Goal: Task Accomplishment & Management: Use online tool/utility

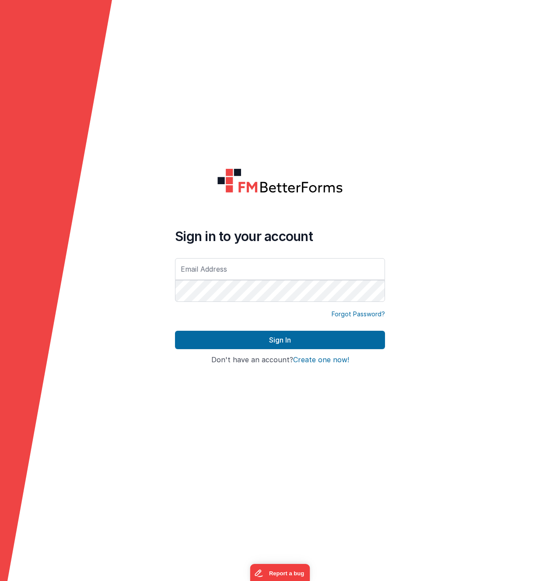
click at [257, 269] on input "text" at bounding box center [280, 269] width 210 height 22
type input "carlos.zabaleta@raymentcollins.com"
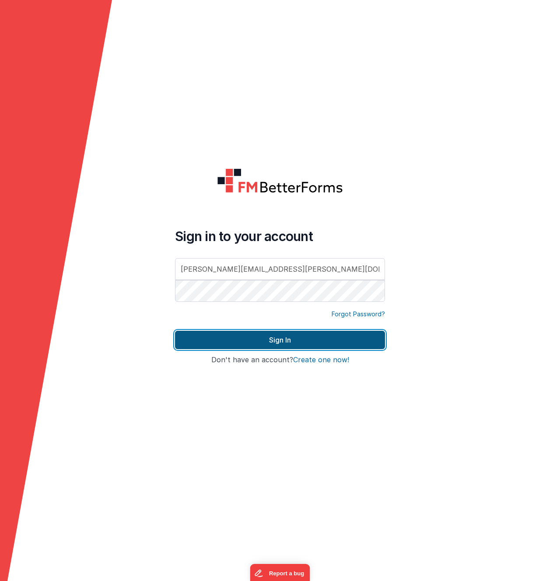
click at [269, 336] on button "Sign In" at bounding box center [280, 339] width 210 height 18
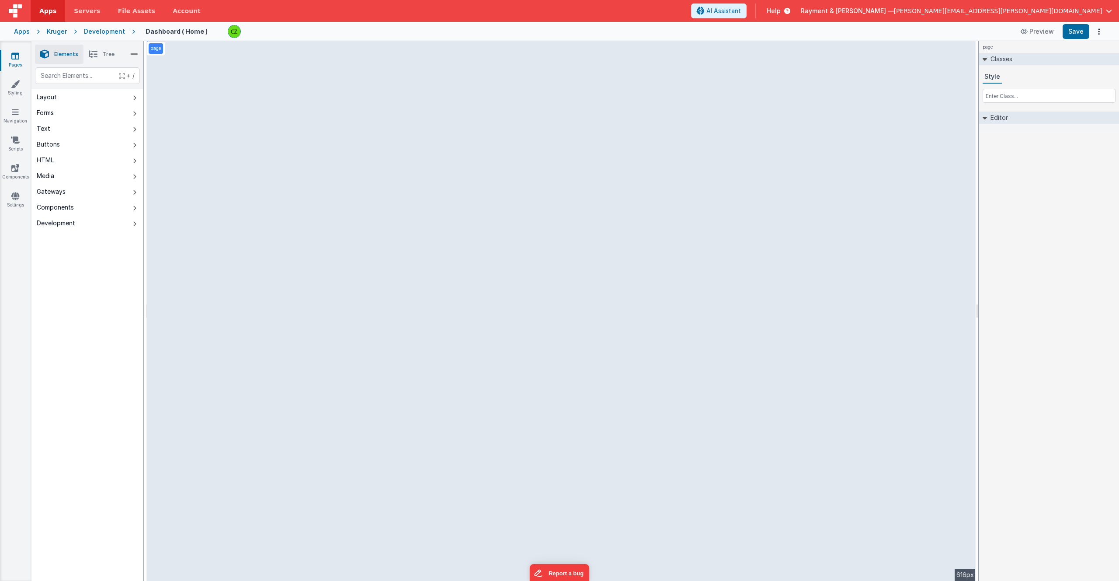
click at [22, 32] on div "Apps" at bounding box center [22, 31] width 16 height 9
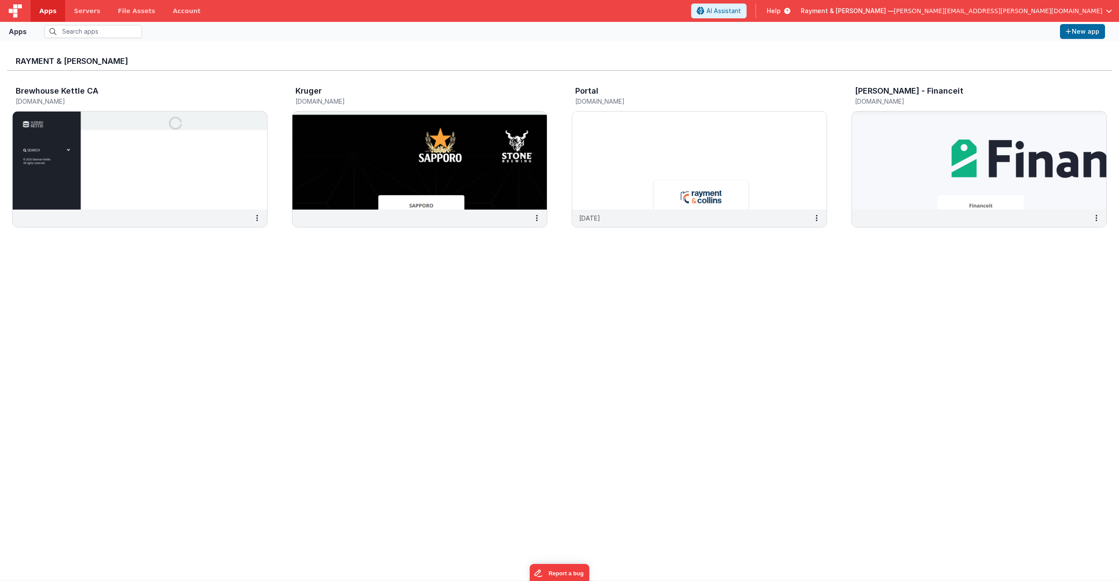
click at [353, 402] on div "Rayment & Collins Brewhouse Kettle CA brewhousekettleca.clientportal.cloud Krug…" at bounding box center [559, 310] width 1105 height 525
click at [650, 156] on img at bounding box center [699, 160] width 254 height 98
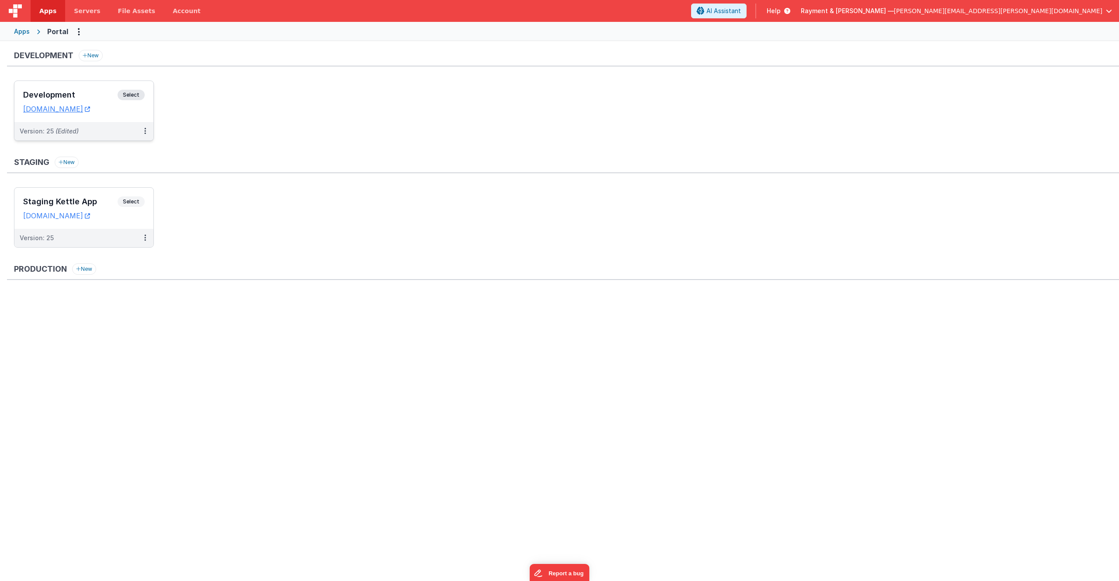
click at [86, 90] on div "Development Select" at bounding box center [84, 97] width 122 height 15
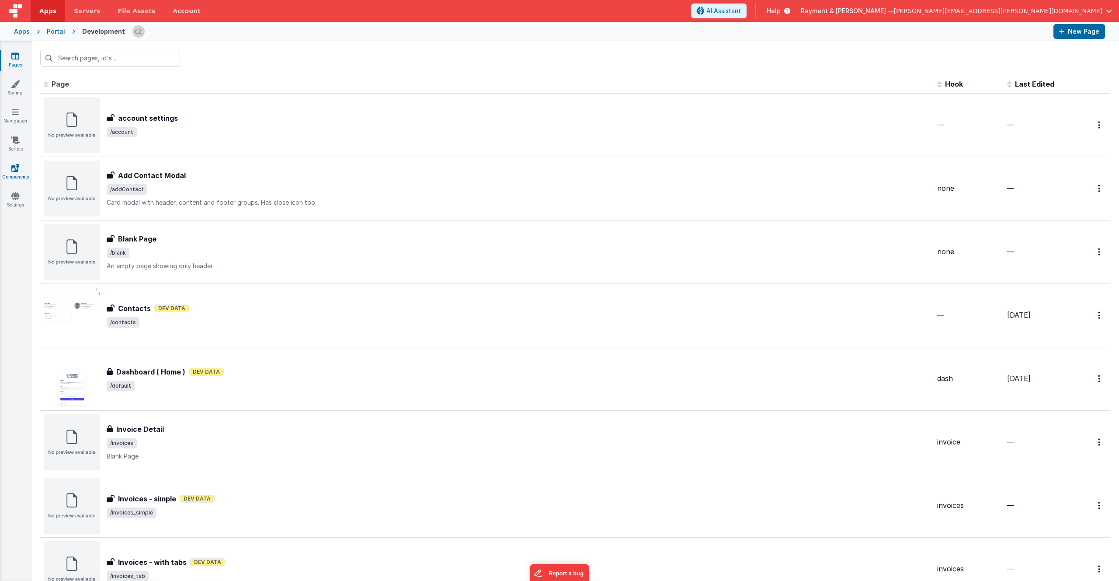
click at [12, 171] on icon at bounding box center [15, 167] width 8 height 9
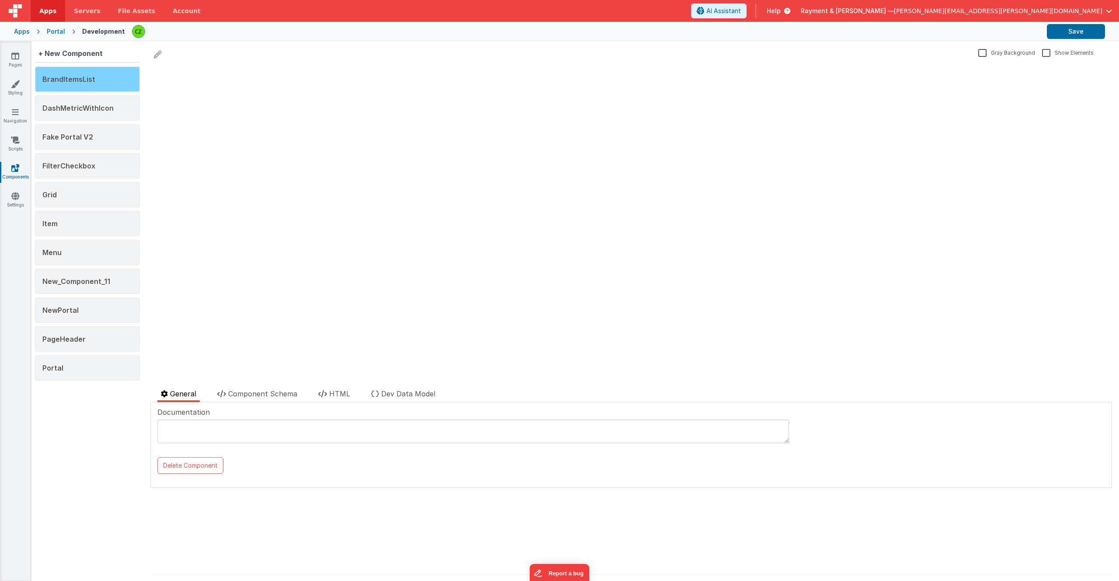
click at [81, 83] on span "BrandItemsList" at bounding box center [68, 79] width 53 height 9
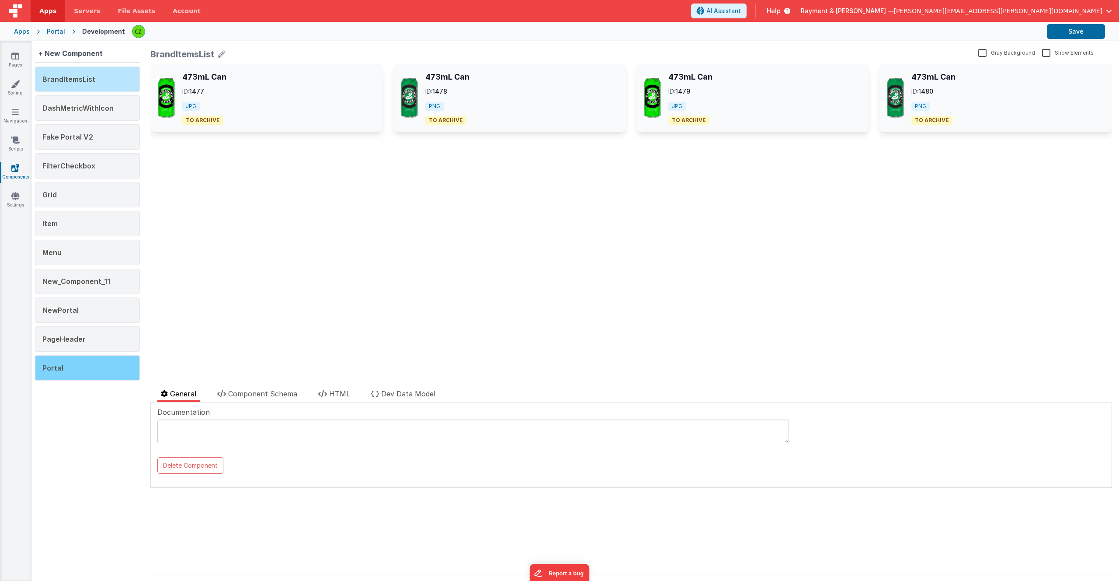
click at [79, 366] on div "Portal" at bounding box center [87, 367] width 105 height 25
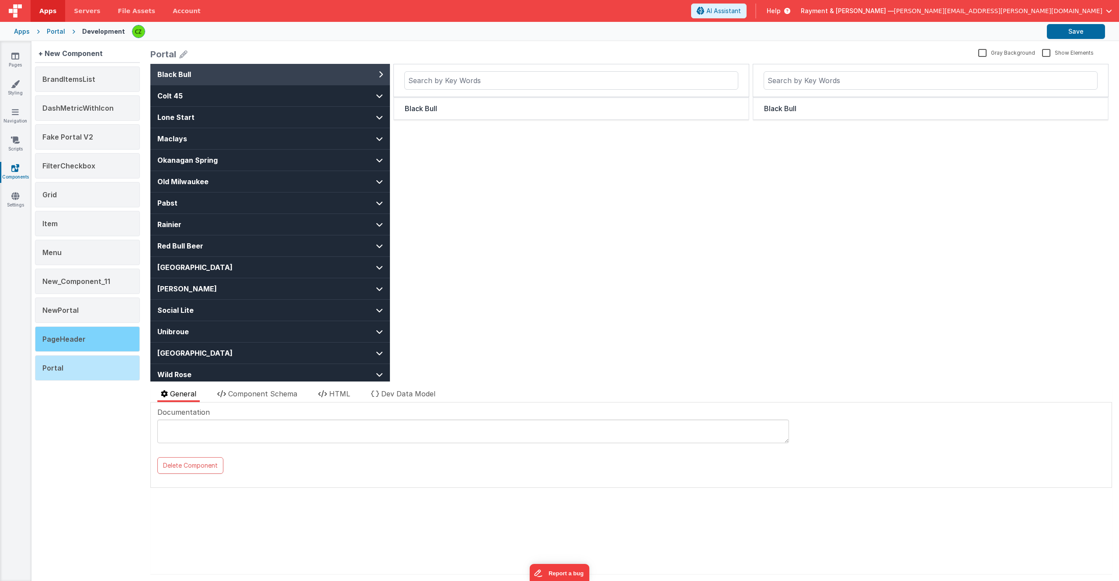
click at [82, 342] on span "PageHeader" at bounding box center [63, 338] width 43 height 9
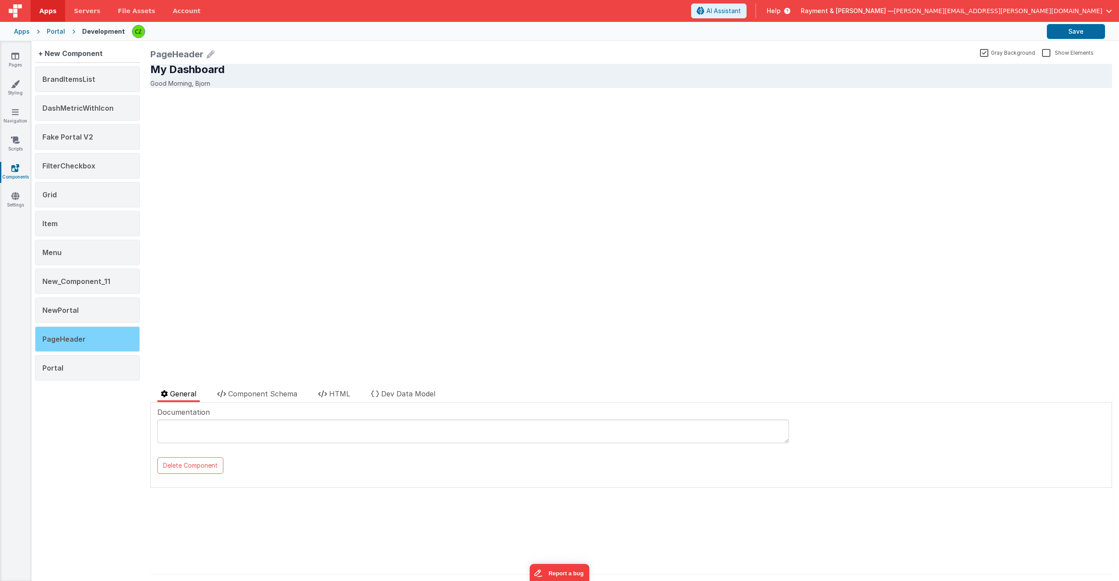
click at [76, 335] on span "PageHeader" at bounding box center [63, 338] width 43 height 9
click at [176, 466] on button "Delete Component" at bounding box center [190, 465] width 66 height 17
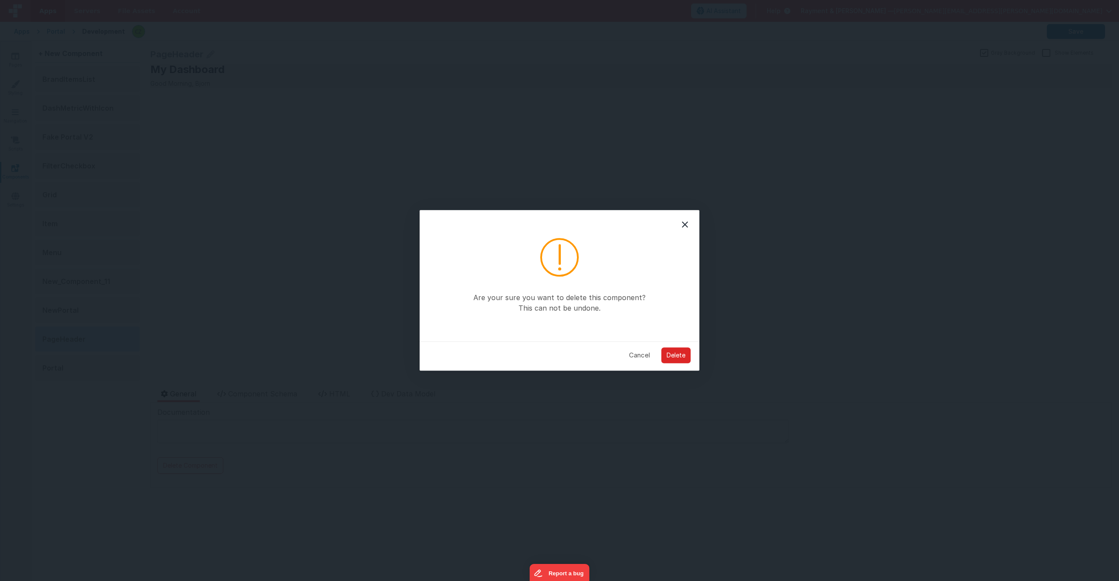
click at [685, 355] on button "Delete" at bounding box center [675, 355] width 29 height 16
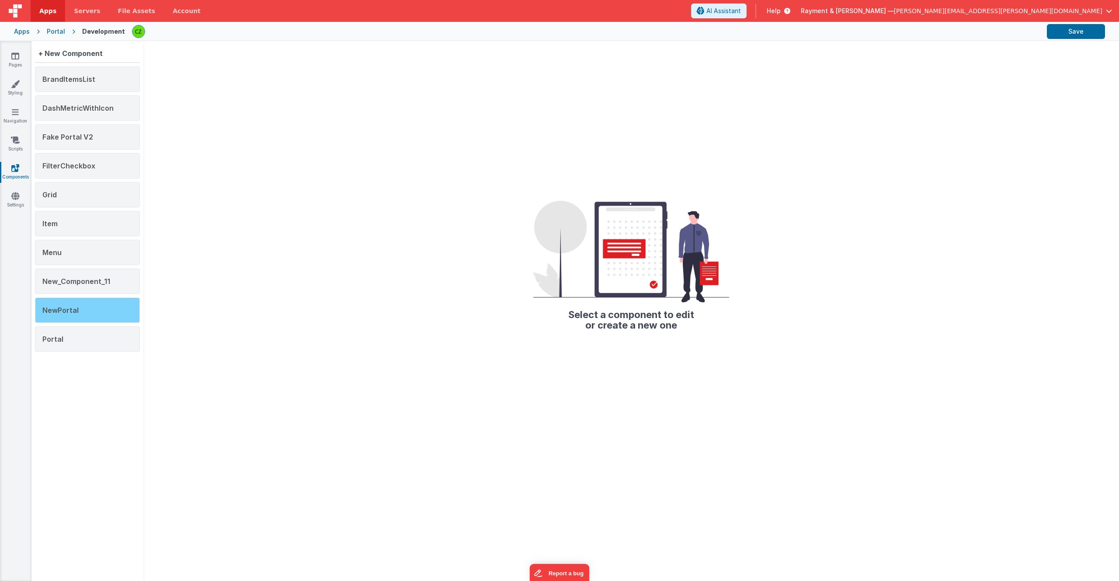
click at [76, 314] on div "NewPortal" at bounding box center [87, 309] width 105 height 25
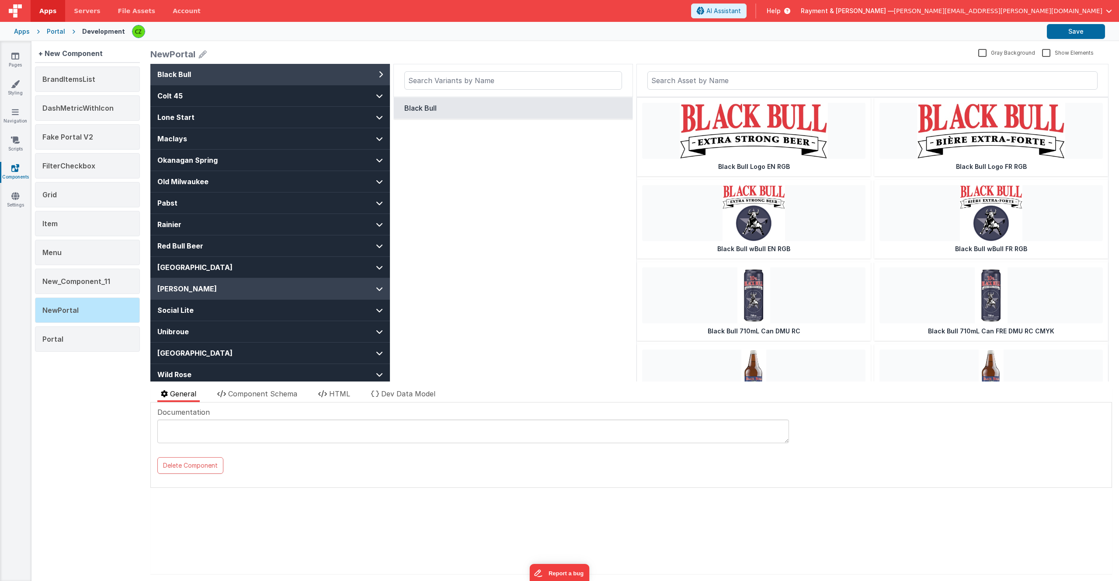
scroll to position [32, 0]
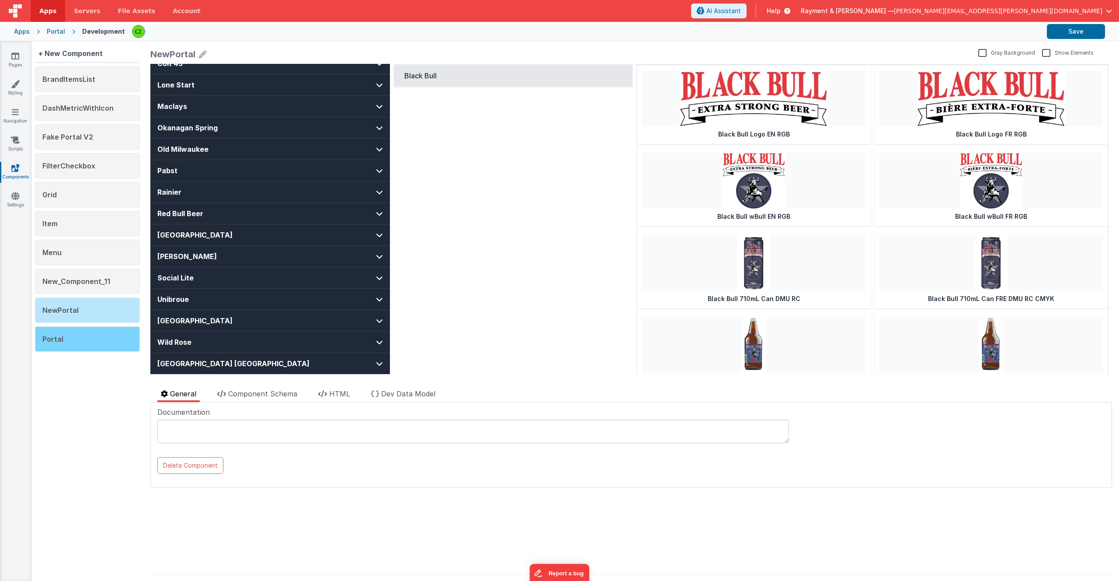
click at [51, 334] on span "Portal" at bounding box center [52, 338] width 21 height 9
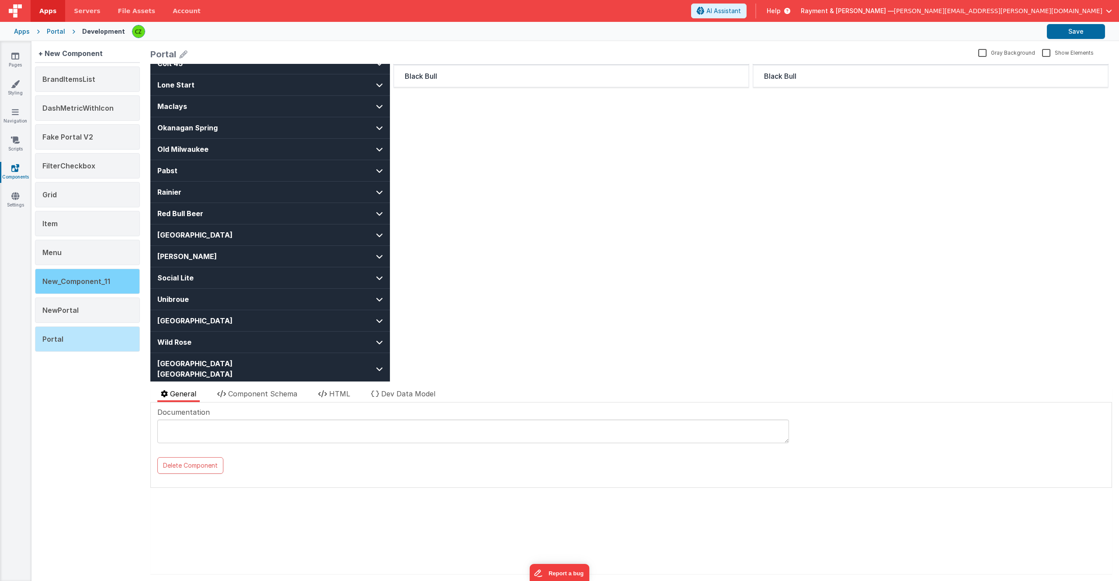
click at [104, 289] on div "New_Component_11" at bounding box center [87, 280] width 105 height 25
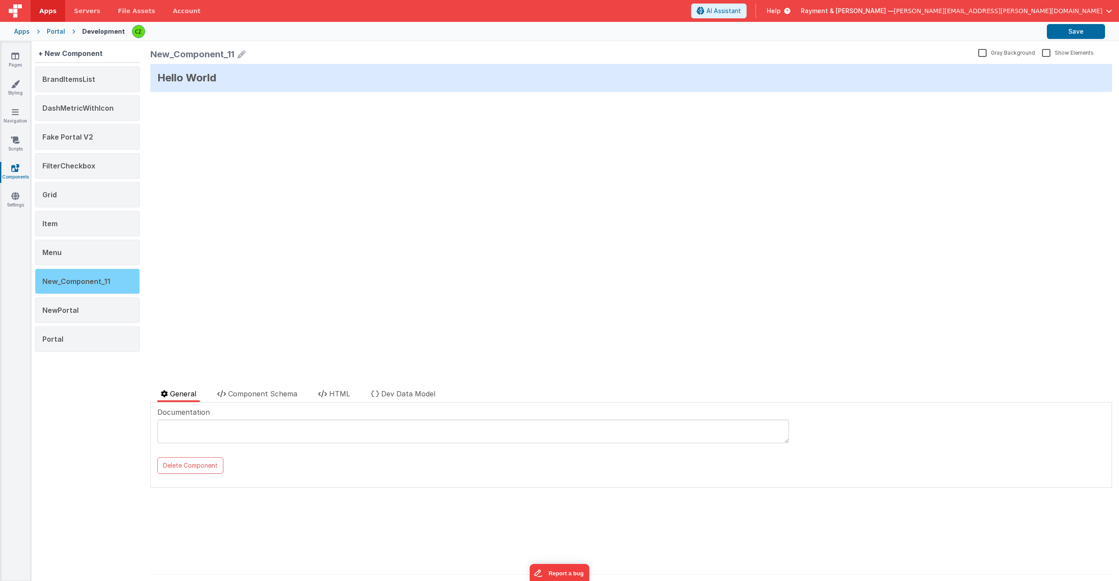
scroll to position [0, 0]
click at [167, 473] on div "Delete Component" at bounding box center [213, 466] width 112 height 19
click at [178, 462] on button "Delete Component" at bounding box center [190, 465] width 66 height 17
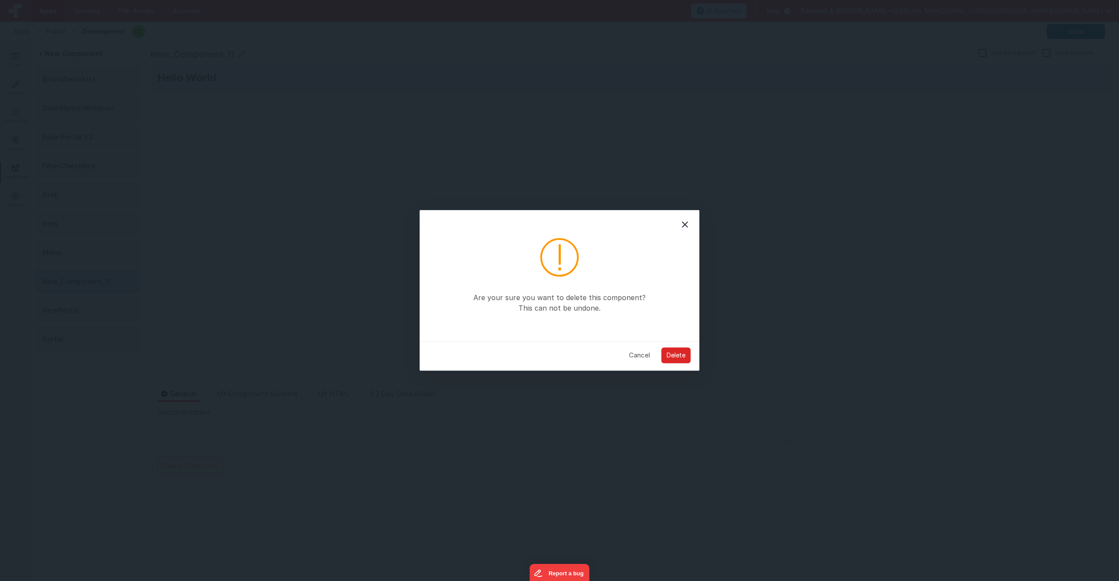
click at [671, 353] on button "Delete" at bounding box center [675, 355] width 29 height 16
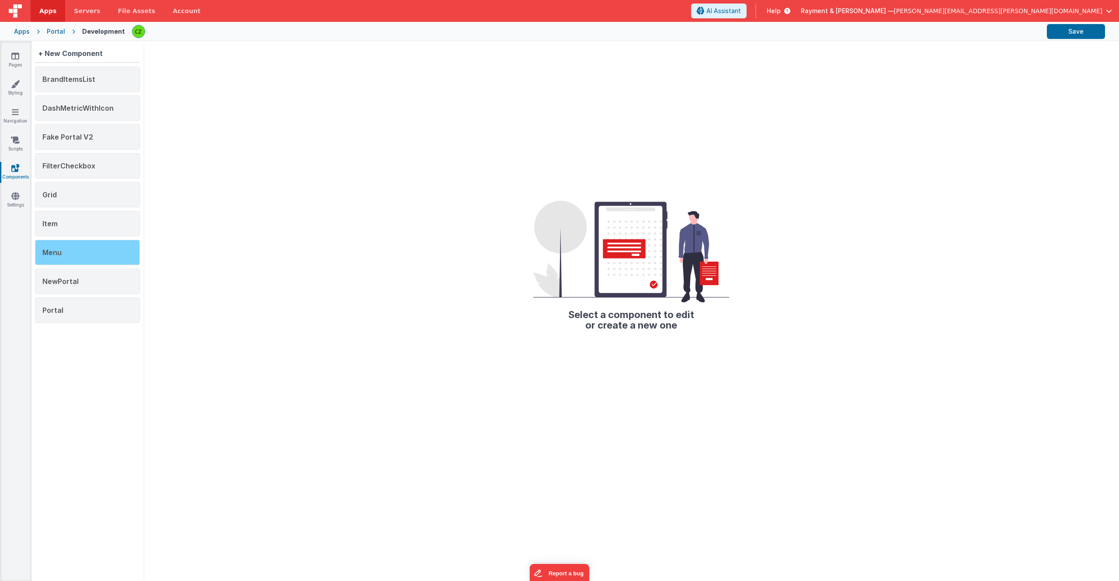
click at [89, 247] on div "Menu" at bounding box center [87, 252] width 105 height 25
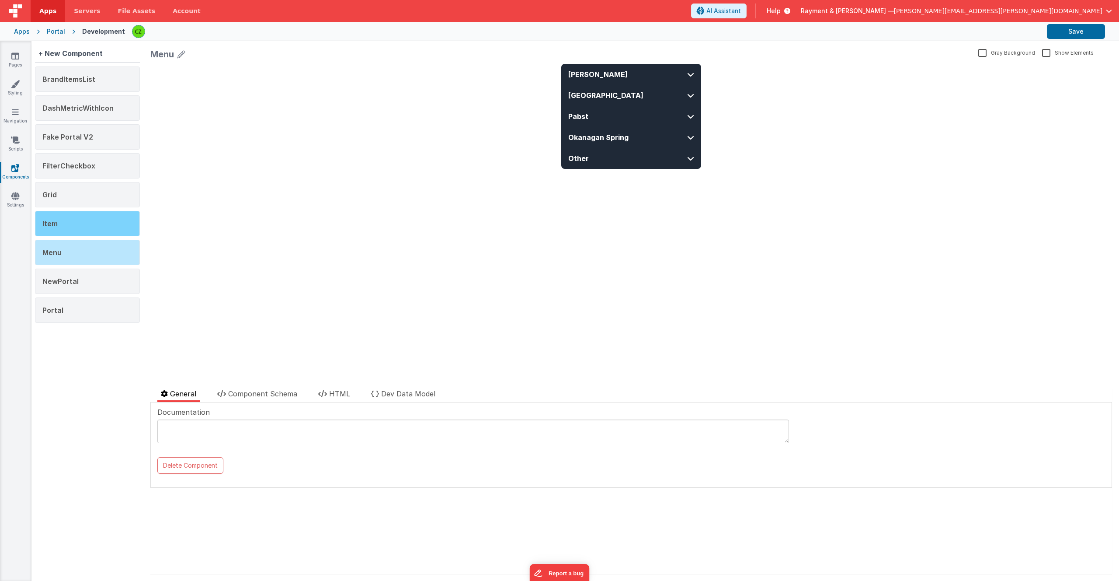
click at [94, 222] on div "Item" at bounding box center [87, 223] width 105 height 25
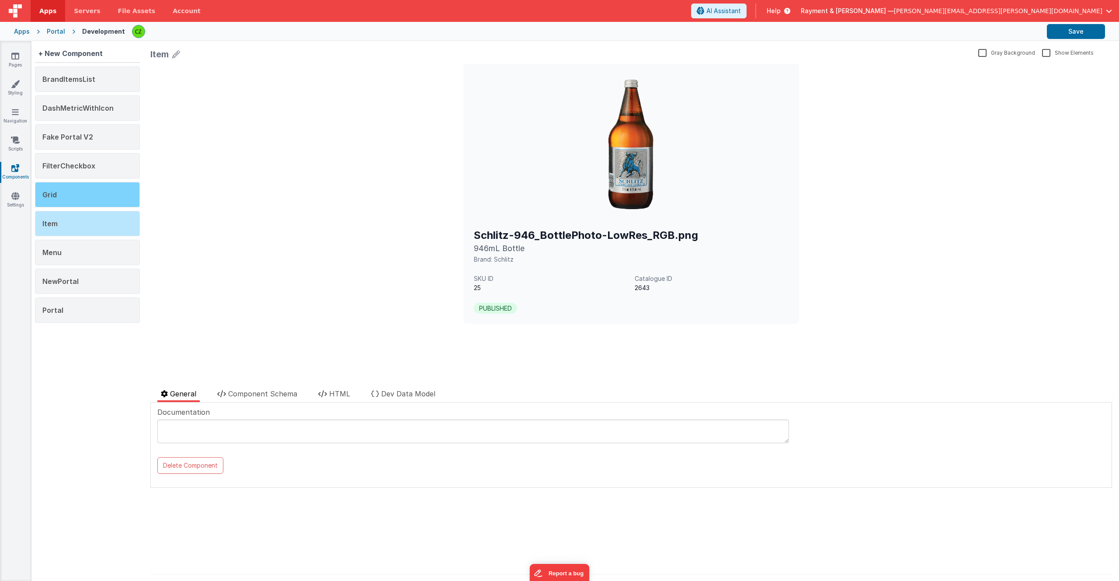
click at [79, 199] on div "Grid" at bounding box center [87, 194] width 105 height 25
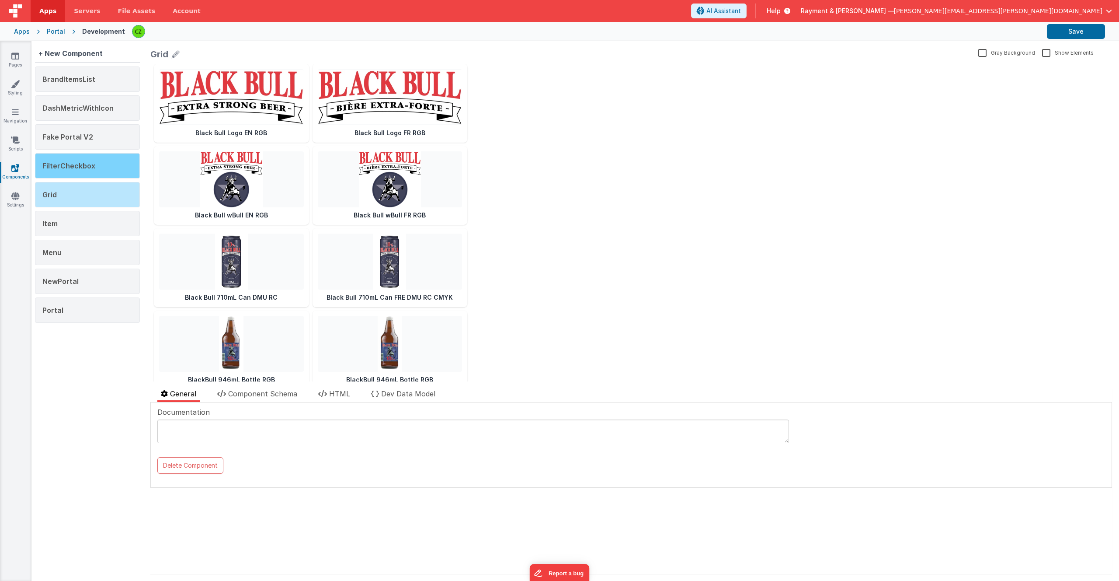
click at [60, 167] on span "FilterCheckbox" at bounding box center [68, 165] width 53 height 9
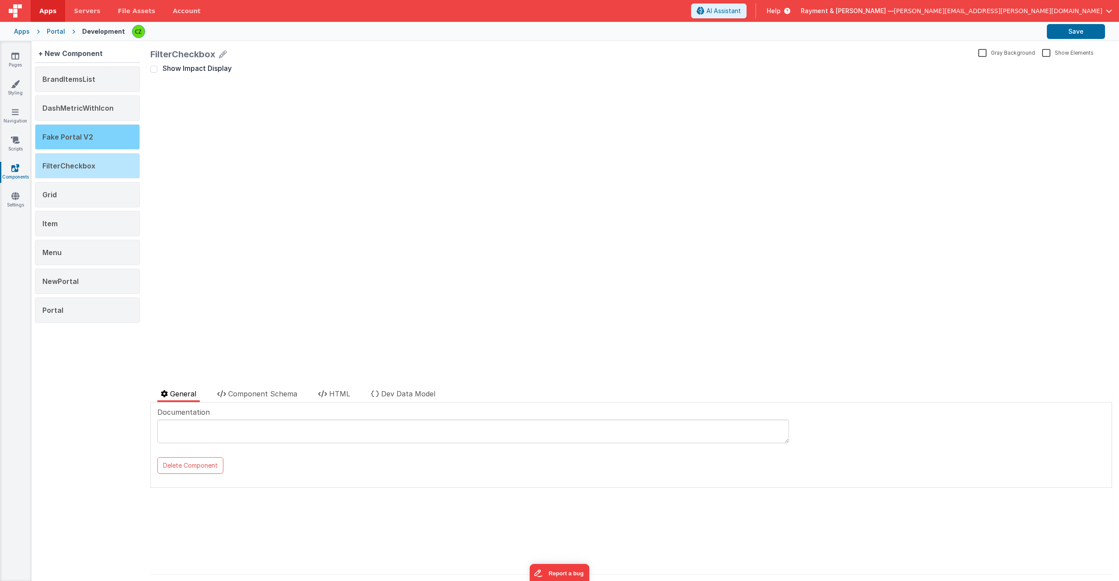
click at [69, 141] on div "Fake Portal V2" at bounding box center [87, 136] width 105 height 25
click at [271, 393] on span "Component Schema" at bounding box center [262, 393] width 69 height 9
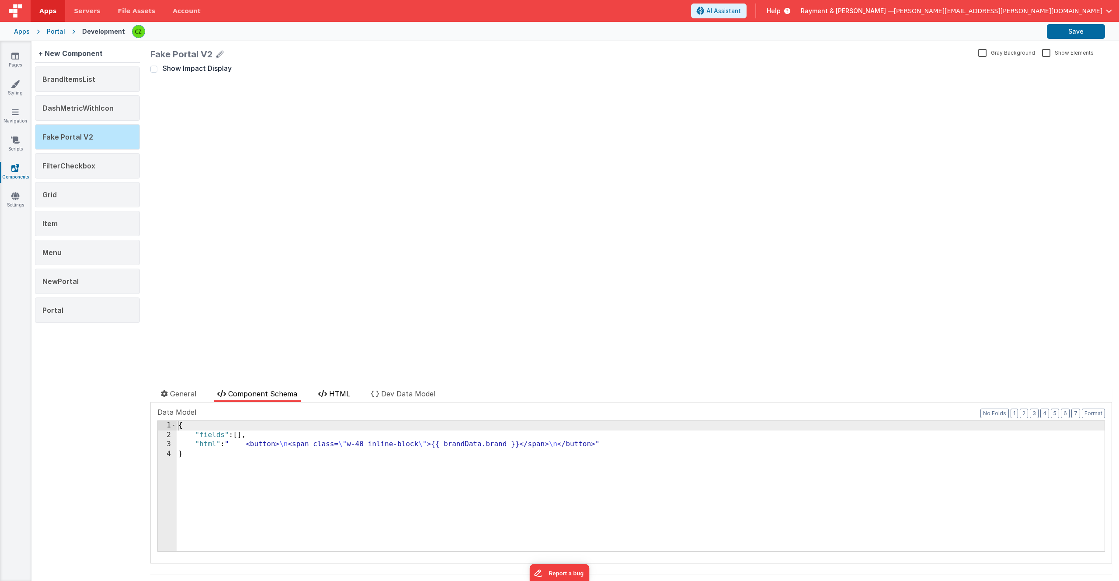
click at [339, 395] on span "HTML" at bounding box center [339, 393] width 21 height 9
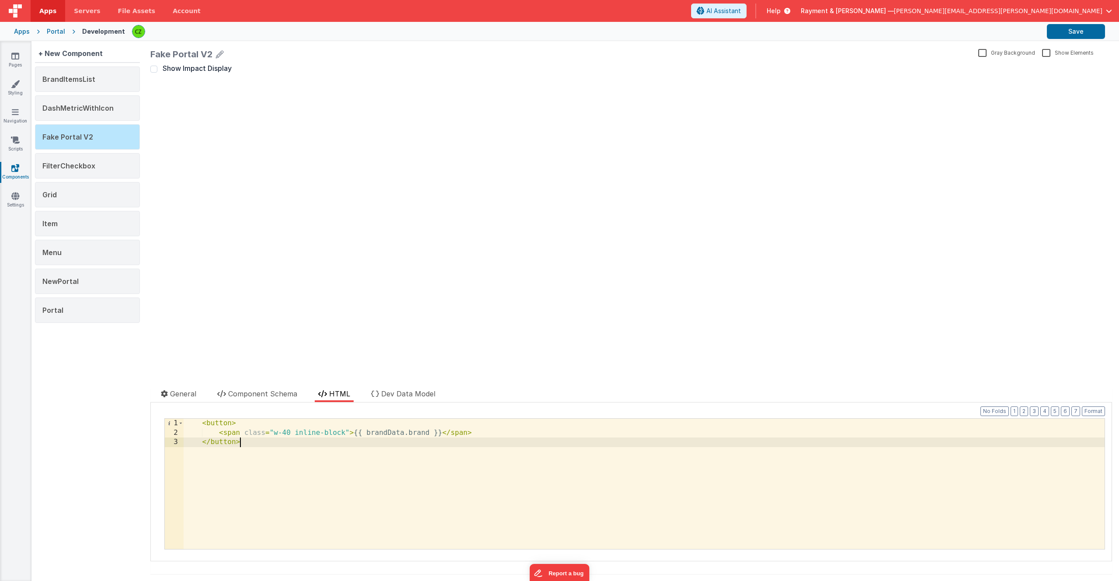
click at [255, 444] on div "< button > < span class = "w-40 inline-block" > {{ brandData.brand }} </ span >…" at bounding box center [644, 492] width 921 height 149
click at [76, 167] on span "FilterCheckbox" at bounding box center [68, 165] width 53 height 9
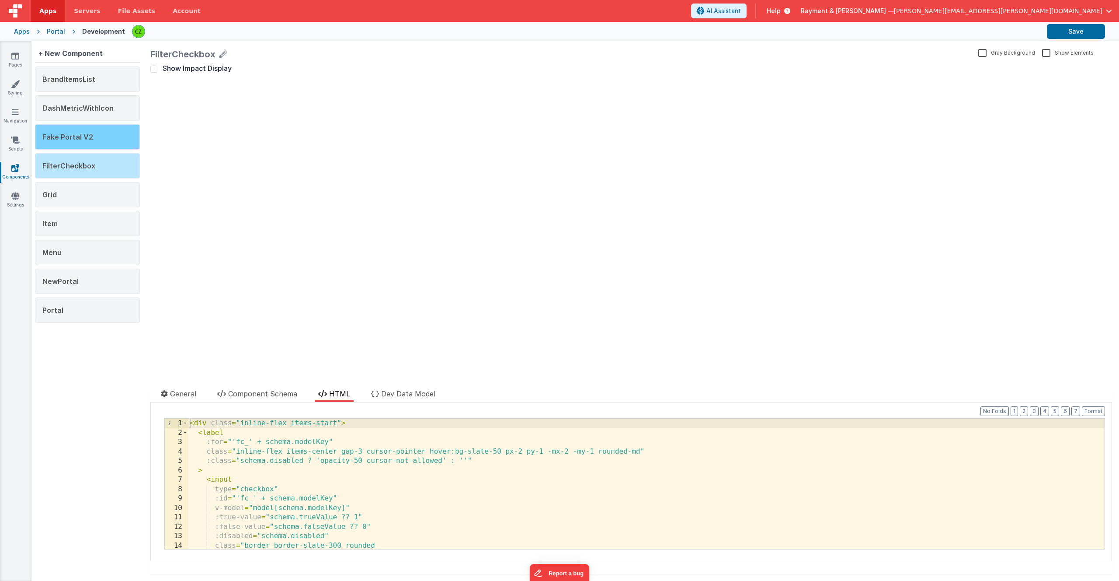
click at [83, 134] on span "Fake Portal V2" at bounding box center [67, 136] width 51 height 9
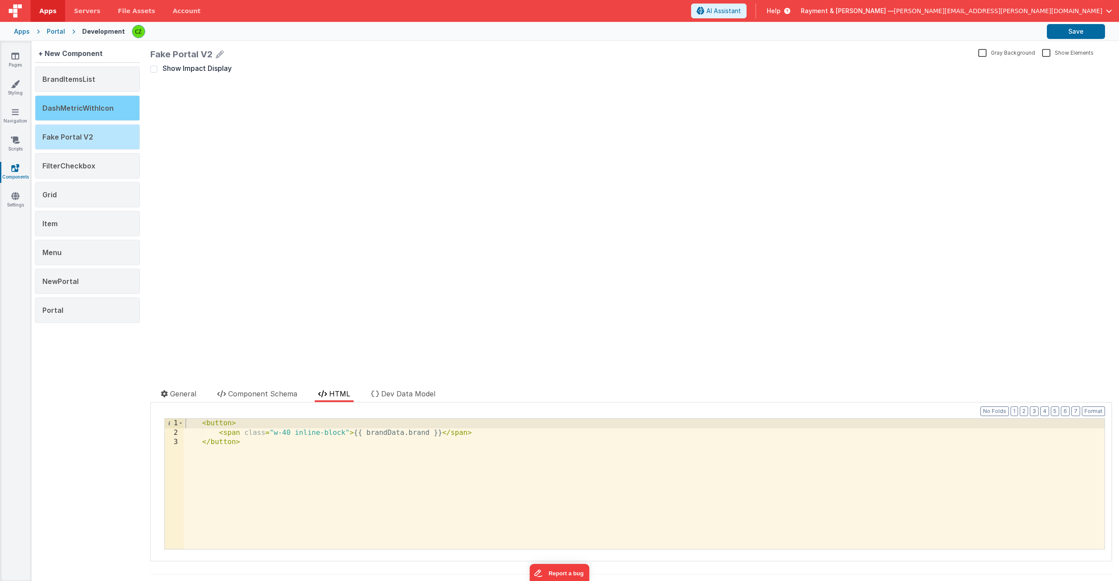
click at [87, 105] on span "DashMetricWithIcon" at bounding box center [77, 108] width 71 height 9
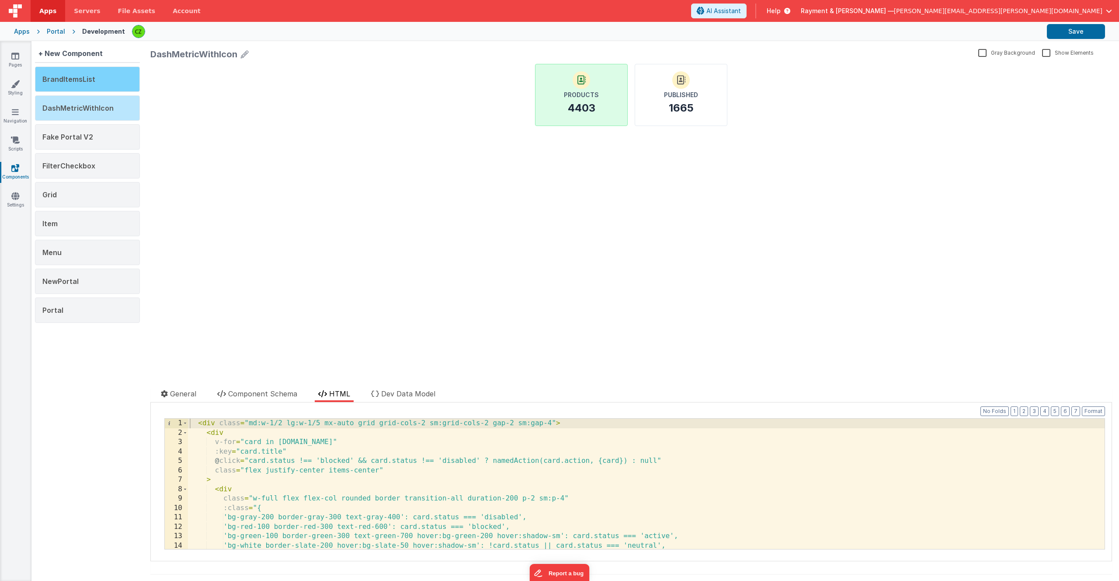
click at [81, 81] on span "BrandItemsList" at bounding box center [68, 79] width 53 height 9
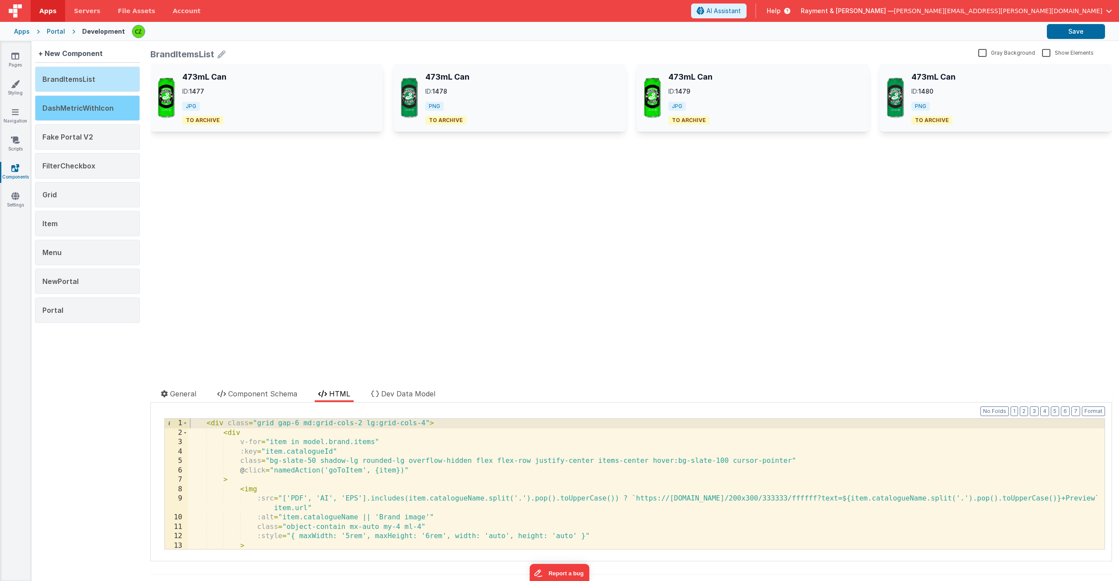
click at [83, 108] on span "DashMetricWithIcon" at bounding box center [77, 108] width 71 height 9
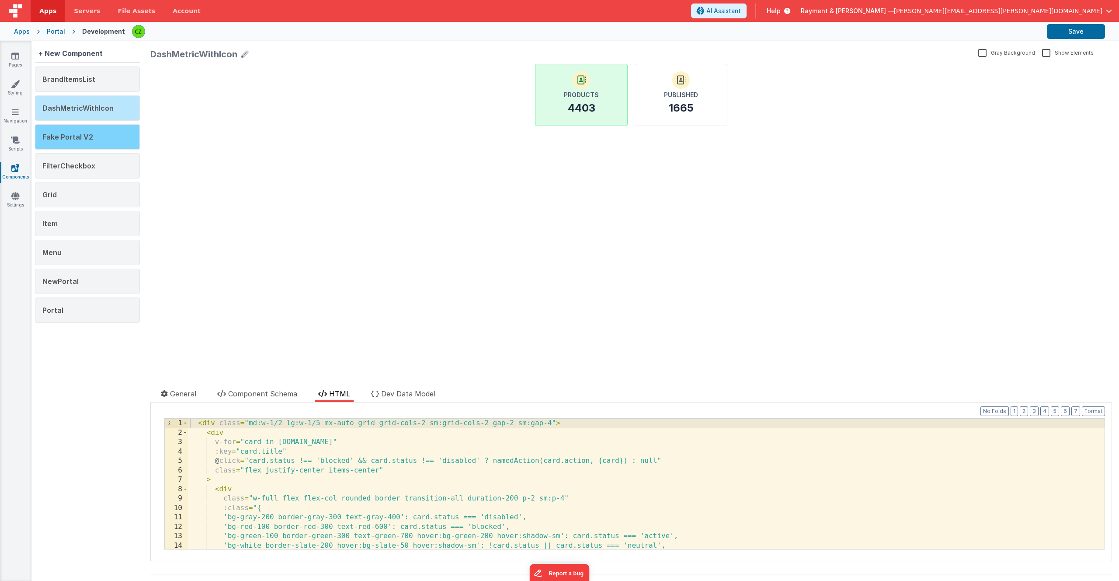
click at [87, 143] on div "Fake Portal V2" at bounding box center [87, 136] width 105 height 25
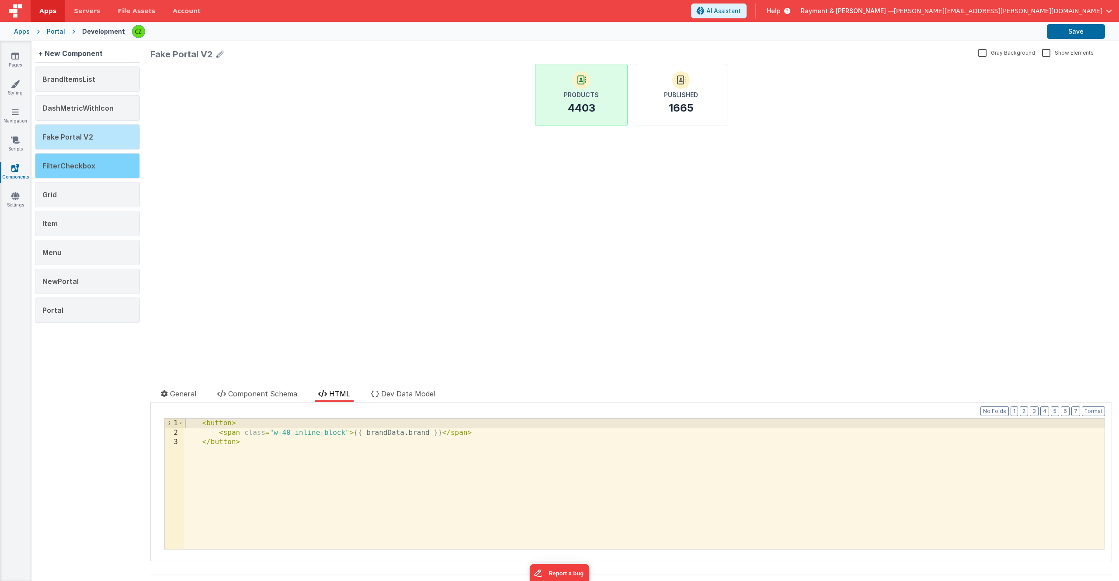
click at [93, 177] on div "FilterCheckbox" at bounding box center [87, 165] width 105 height 25
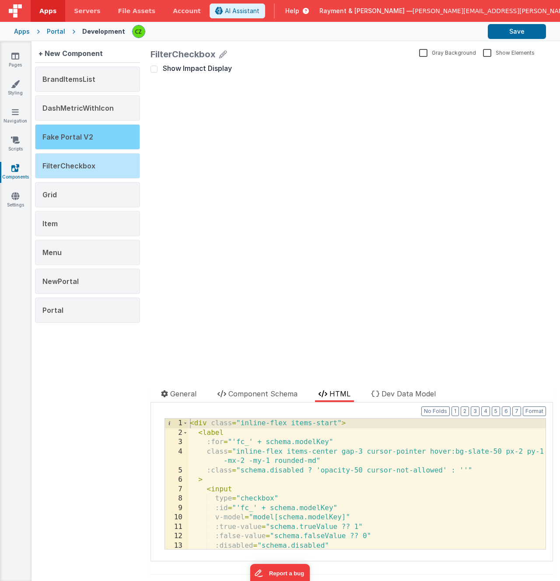
click at [51, 133] on span "Fake Portal V2" at bounding box center [67, 136] width 51 height 9
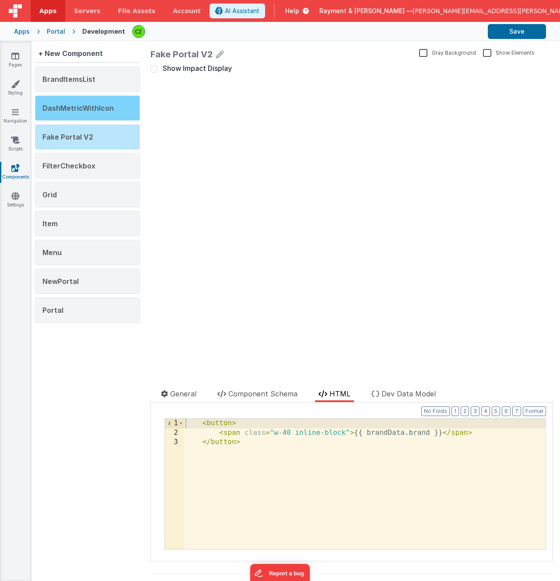
click at [60, 105] on span "DashMetricWithIcon" at bounding box center [77, 108] width 71 height 9
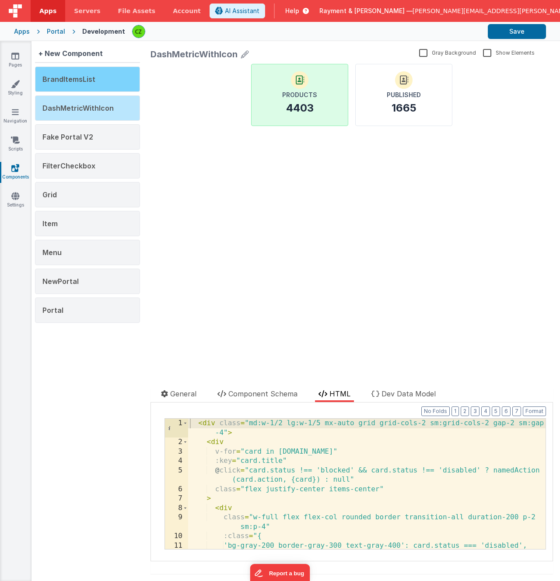
click at [62, 86] on div "BrandItemsList" at bounding box center [87, 78] width 105 height 25
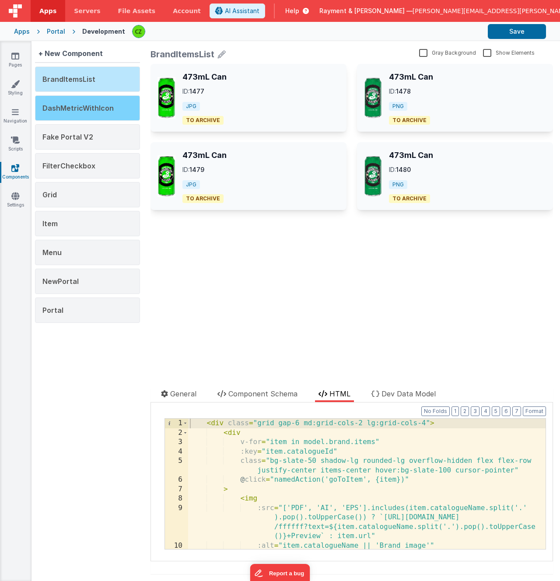
click at [68, 108] on span "DashMetricWithIcon" at bounding box center [77, 108] width 71 height 9
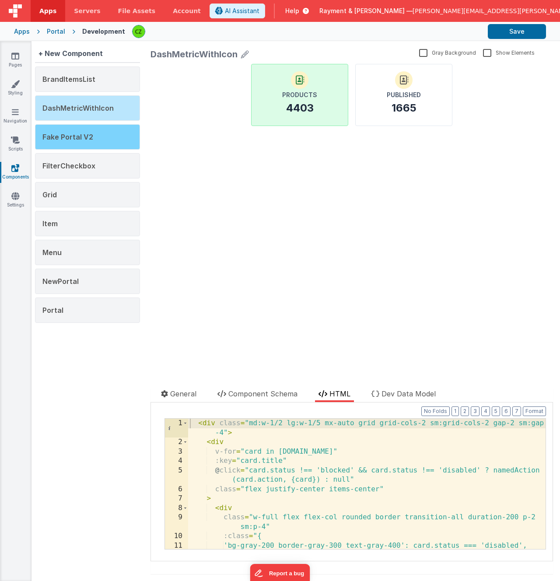
click at [75, 127] on div "Fake Portal V2" at bounding box center [87, 136] width 105 height 25
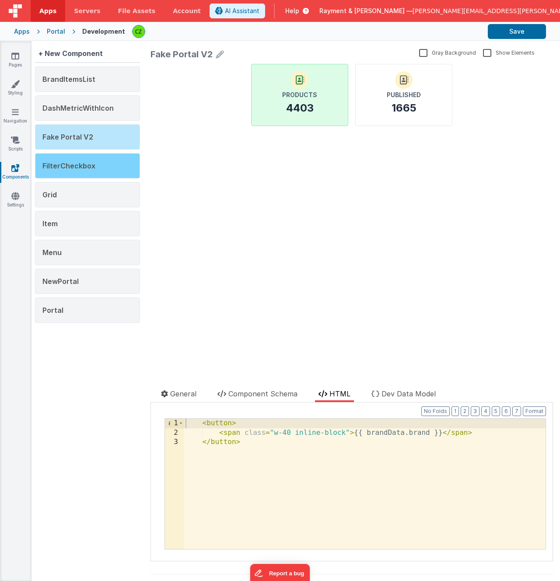
click at [85, 162] on span "FilterCheckbox" at bounding box center [68, 165] width 53 height 9
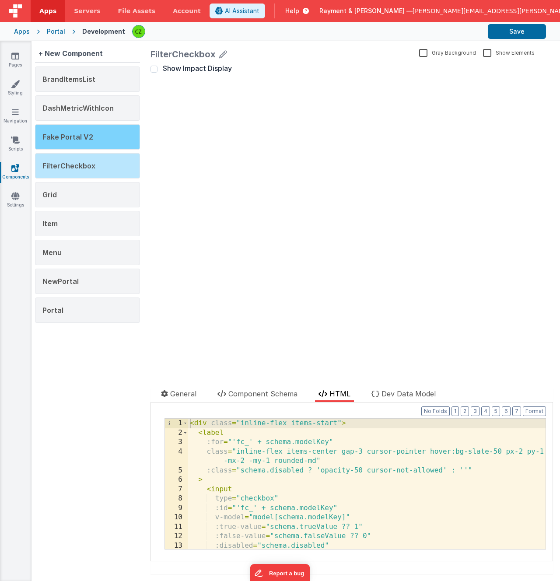
click at [82, 134] on span "Fake Portal V2" at bounding box center [67, 136] width 51 height 9
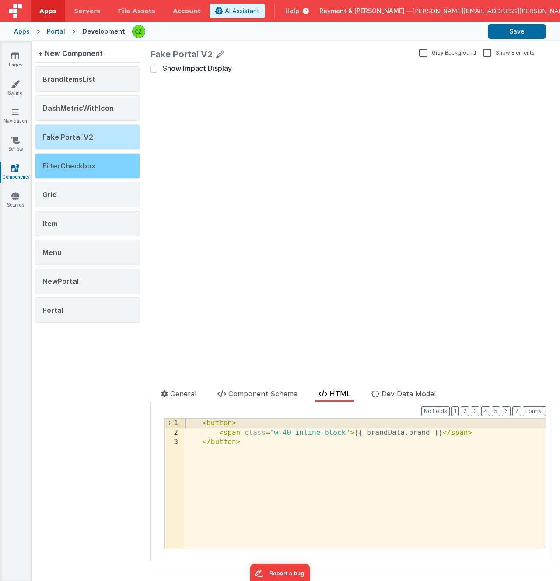
click at [82, 168] on span "FilterCheckbox" at bounding box center [68, 165] width 53 height 9
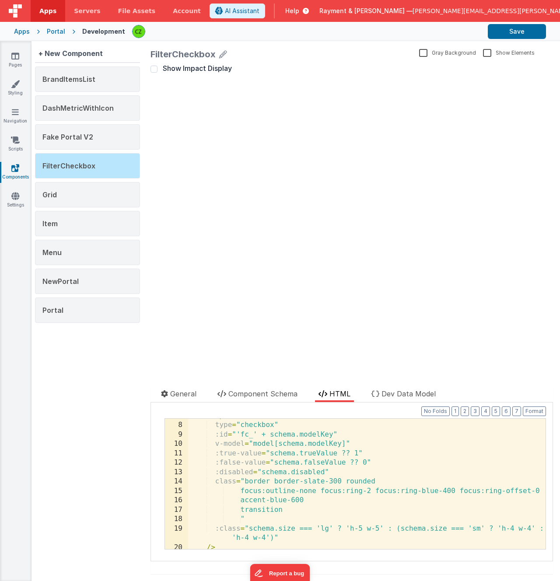
scroll to position [161, 0]
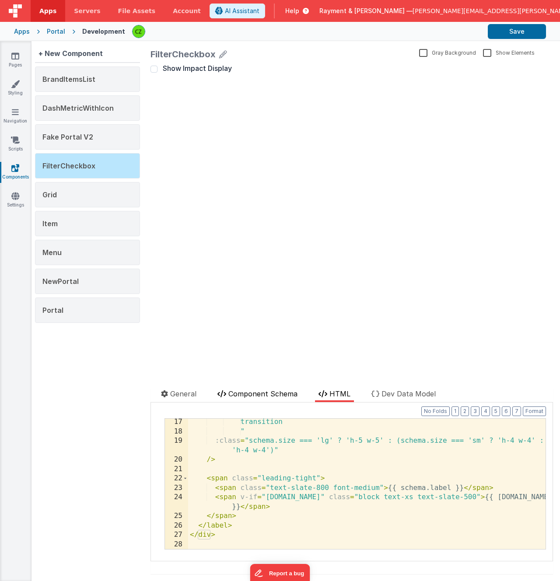
click at [278, 398] on li "Component Schema" at bounding box center [257, 395] width 87 height 14
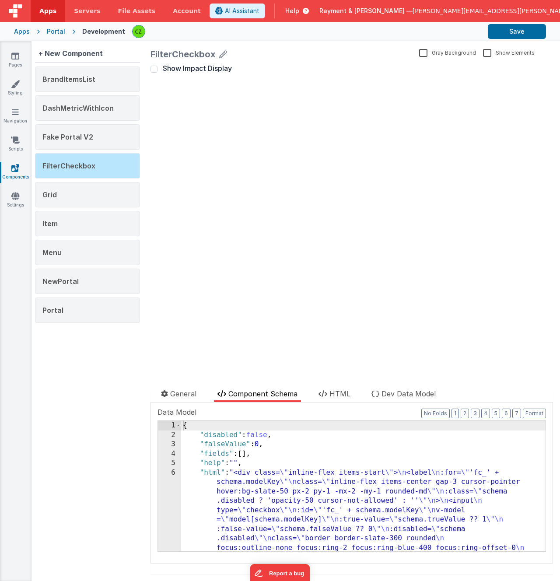
click at [341, 387] on div "FilterCheckbox Gray Background Show Elements General Component Schema HTML Dev …" at bounding box center [351, 310] width 416 height 539
click at [343, 397] on li "HTML" at bounding box center [334, 395] width 39 height 14
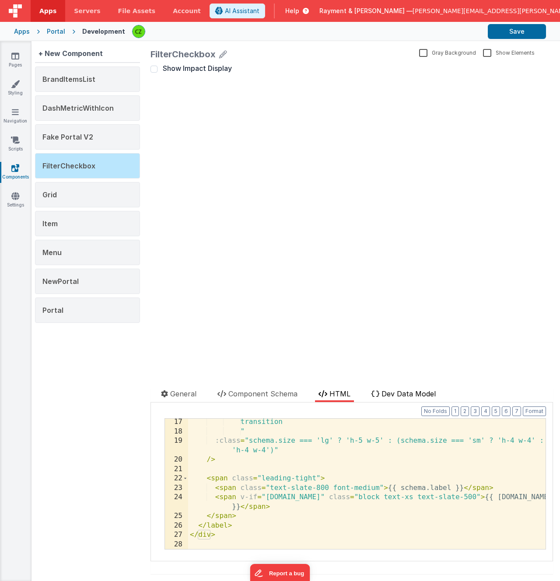
click at [412, 392] on span "Dev Data Model" at bounding box center [408, 393] width 54 height 9
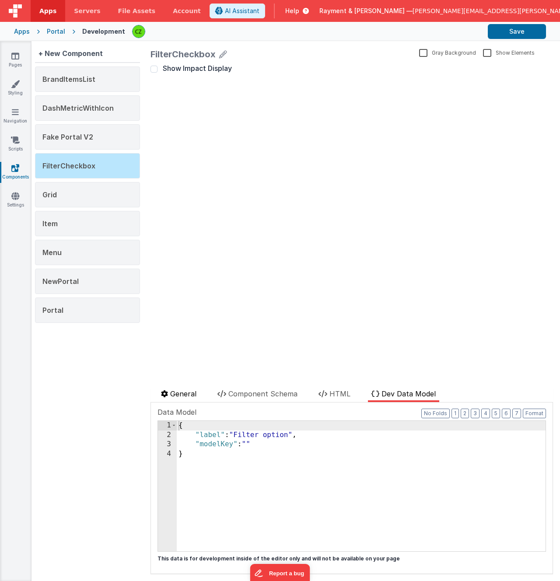
click at [185, 397] on li "General" at bounding box center [178, 395] width 42 height 14
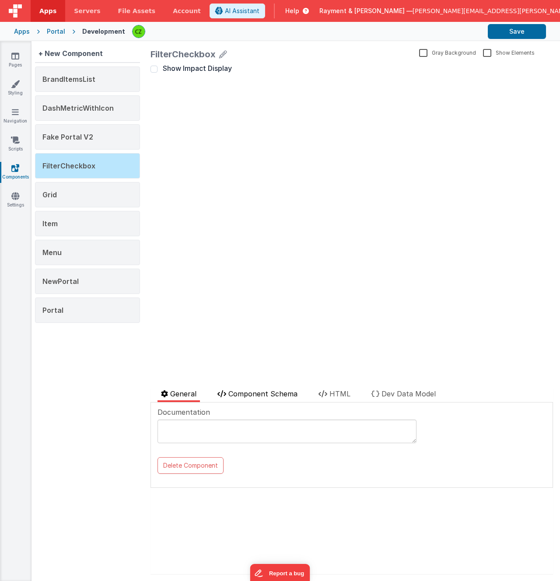
click at [248, 395] on span "Component Schema" at bounding box center [262, 393] width 69 height 9
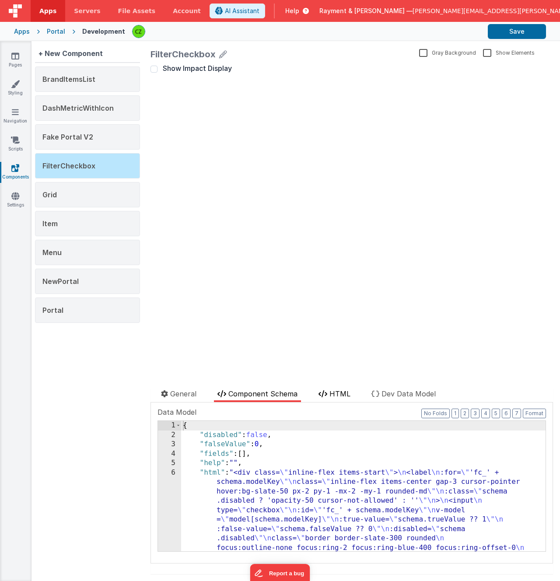
click at [323, 392] on icon at bounding box center [322, 393] width 9 height 7
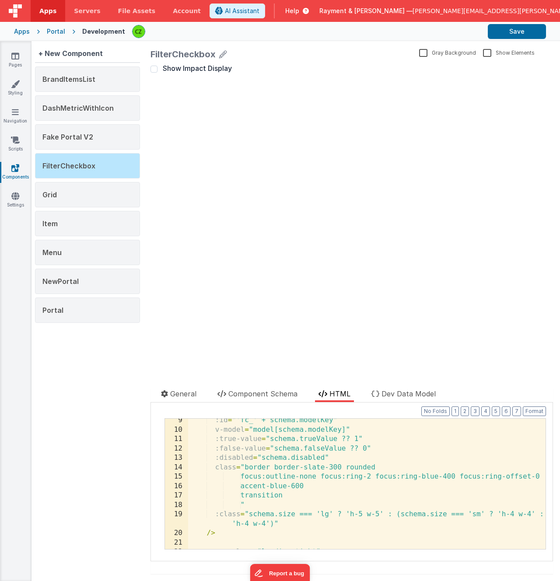
scroll to position [0, 0]
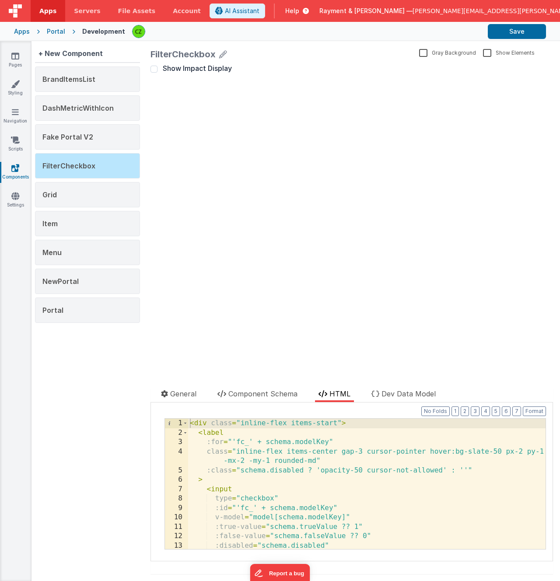
click at [250, 180] on div "Show Impact Display update page model (See schema to hide after dev) showElemen…" at bounding box center [351, 222] width 402 height 317
click at [207, 68] on span "Show Impact Display" at bounding box center [197, 68] width 69 height 9
click at [157, 68] on input "Show Impact Display" at bounding box center [153, 69] width 7 height 7
click at [207, 68] on span "Show Impact Display" at bounding box center [197, 68] width 69 height 9
click at [157, 68] on input "Show Impact Display" at bounding box center [153, 69] width 7 height 7
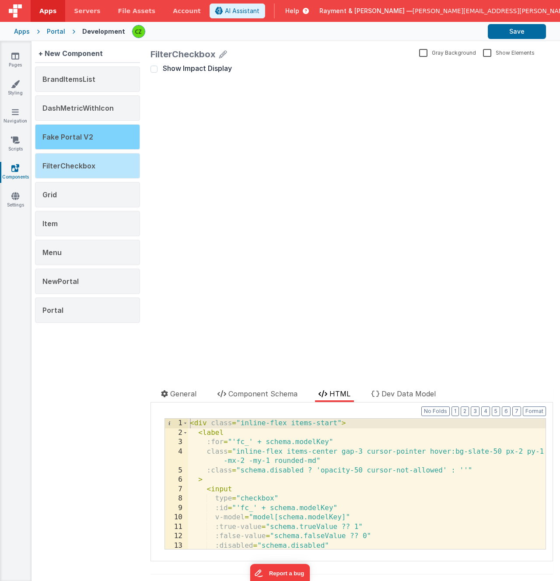
click at [87, 131] on div "Fake Portal V2" at bounding box center [87, 136] width 105 height 25
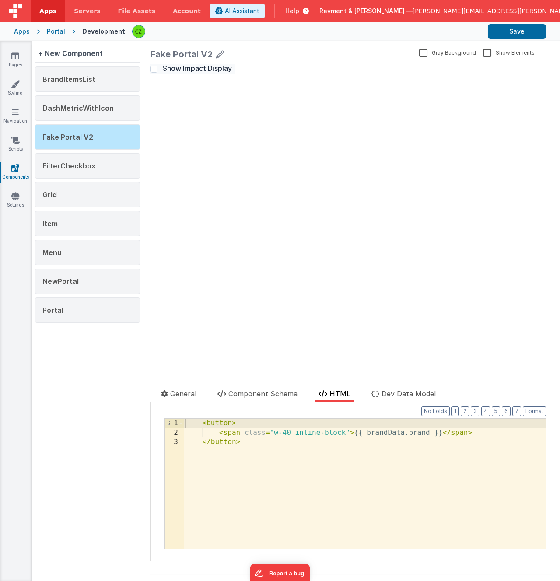
click at [214, 66] on span "Show Impact Display" at bounding box center [197, 68] width 69 height 9
click at [157, 66] on input "Show Impact Display" at bounding box center [153, 69] width 7 height 7
click at [214, 66] on span "Show Impact Display" at bounding box center [197, 68] width 69 height 9
click at [157, 66] on input "Show Impact Display" at bounding box center [153, 69] width 7 height 7
click at [214, 66] on span "Show Impact Display" at bounding box center [197, 68] width 69 height 9
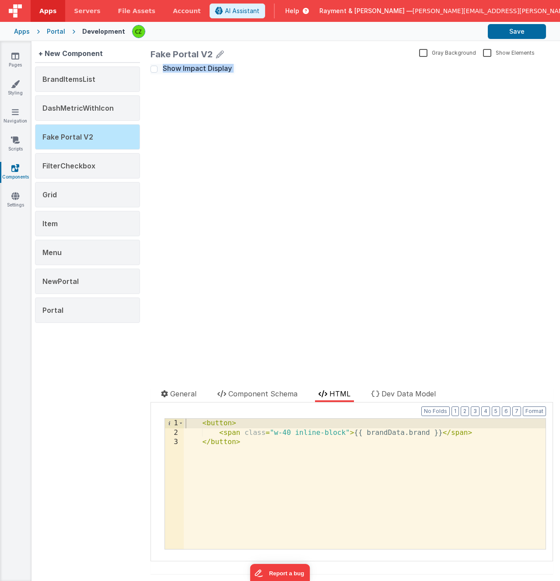
click at [157, 66] on input "Show Impact Display" at bounding box center [153, 69] width 7 height 7
click at [214, 66] on span "Show Impact Display" at bounding box center [197, 68] width 69 height 9
click at [157, 66] on input "Show Impact Display" at bounding box center [153, 69] width 7 height 7
click at [207, 109] on div "Show Impact Display update page model (See schema to hide after dev) showElemen…" at bounding box center [351, 222] width 402 height 317
click at [191, 67] on span "Show Impact Display" at bounding box center [197, 68] width 69 height 9
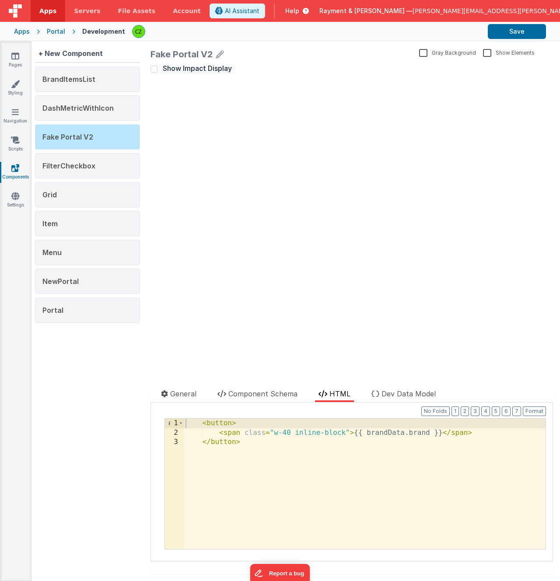
click at [157, 67] on input "Show Impact Display" at bounding box center [153, 69] width 7 height 7
click at [191, 67] on span "Show Impact Display" at bounding box center [197, 68] width 69 height 9
click at [157, 67] on input "Show Impact Display" at bounding box center [153, 69] width 7 height 7
click at [191, 67] on span "Show Impact Display" at bounding box center [197, 68] width 69 height 9
click at [157, 67] on input "Show Impact Display" at bounding box center [153, 69] width 7 height 7
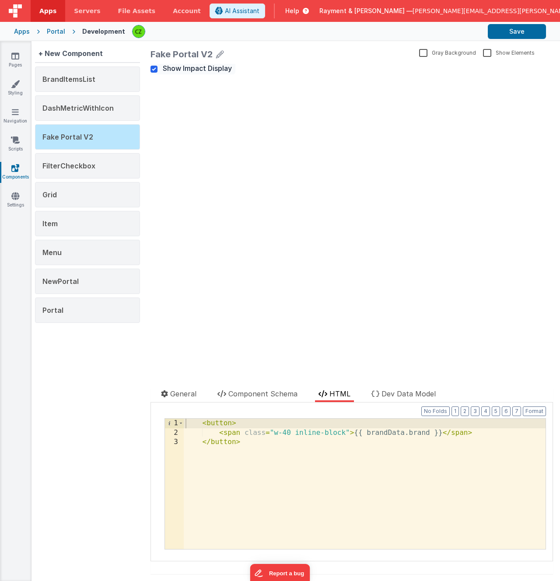
click at [191, 67] on span "Show Impact Display" at bounding box center [197, 68] width 69 height 9
click at [157, 67] on input "Show Impact Display" at bounding box center [153, 69] width 7 height 7
click at [179, 100] on div "Show Impact Display update page model (See schema to hide after dev) showElemen…" at bounding box center [351, 222] width 402 height 317
click at [175, 66] on span "Show Impact Display" at bounding box center [197, 68] width 69 height 9
click at [157, 66] on input "Show Impact Display" at bounding box center [153, 69] width 7 height 7
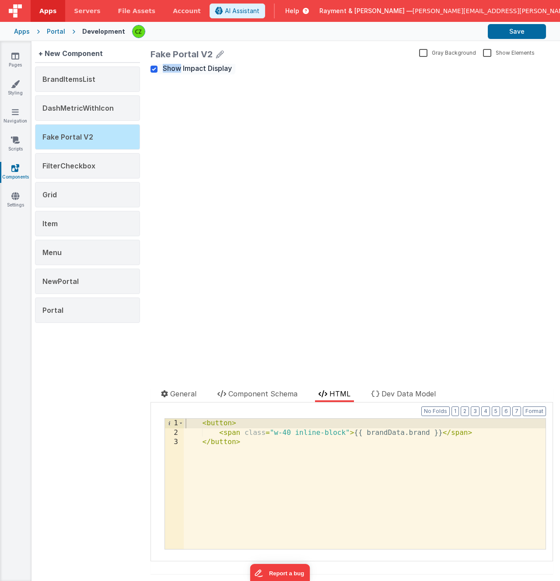
click at [175, 66] on span "Show Impact Display" at bounding box center [197, 68] width 69 height 9
click at [157, 66] on input "Show Impact Display" at bounding box center [153, 69] width 7 height 7
checkbox input "false"
click at [73, 164] on span "FilterCheckbox" at bounding box center [68, 165] width 53 height 9
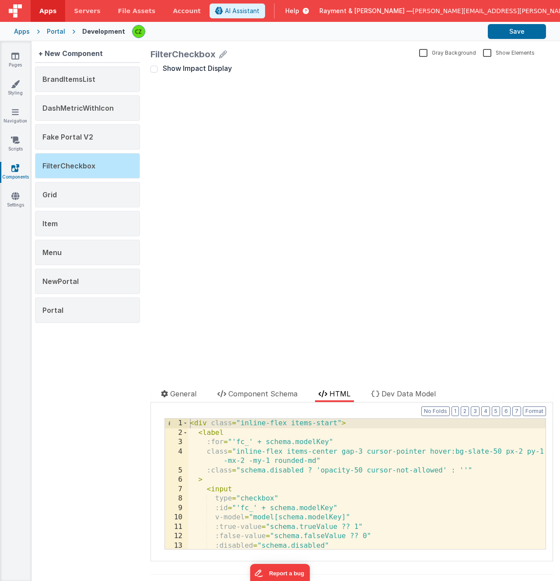
click at [198, 118] on div "Show Impact Display update page model (See schema to hide after dev) showElemen…" at bounding box center [351, 222] width 402 height 317
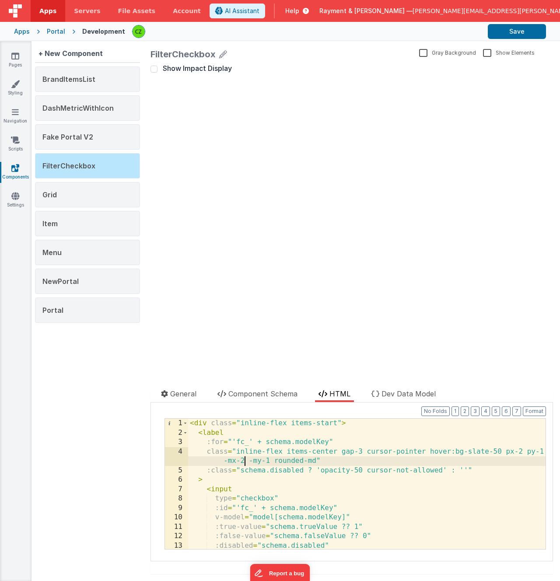
click at [243, 461] on div "< div class = "inline-flex items-start" > < label :for = "'fc_' + schema.modelK…" at bounding box center [366, 492] width 357 height 149
click at [82, 243] on div "Menu" at bounding box center [87, 252] width 105 height 25
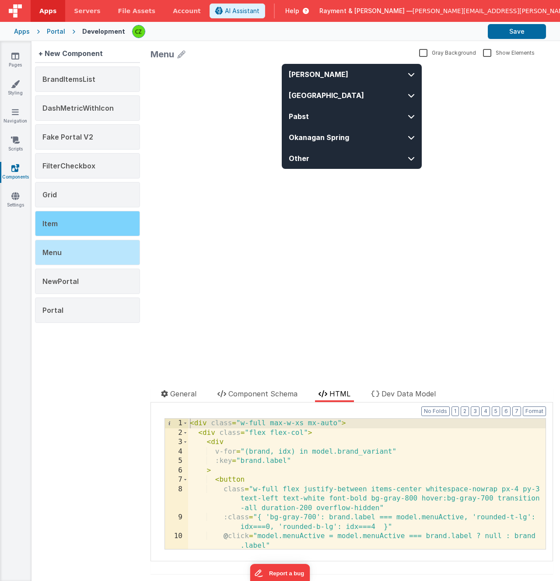
click at [72, 219] on div "Item" at bounding box center [87, 223] width 105 height 25
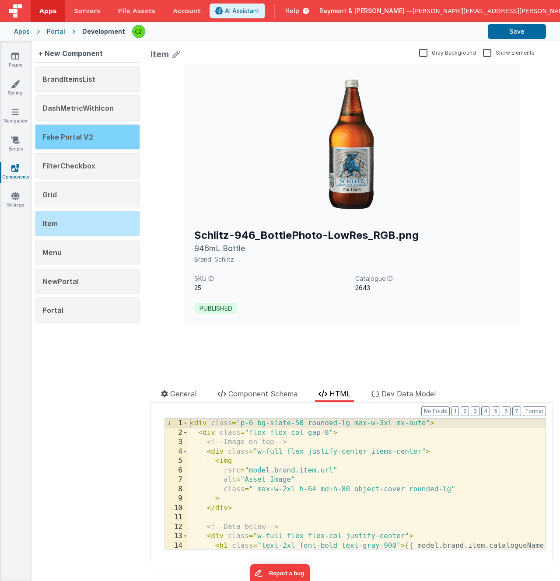
click at [76, 129] on div "Fake Portal V2" at bounding box center [87, 136] width 105 height 25
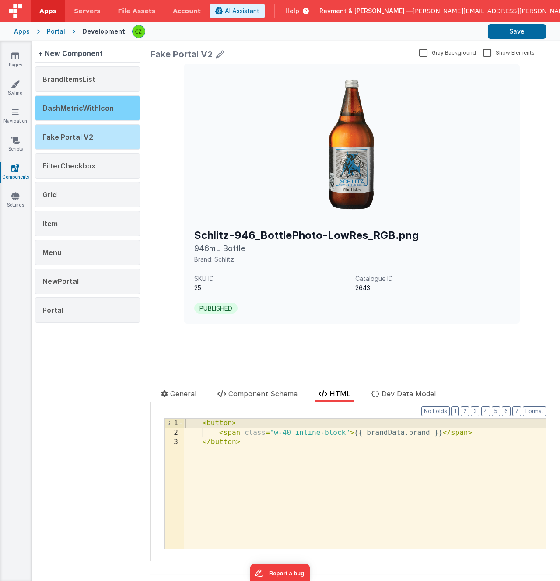
click at [76, 102] on div "DashMetricWithIcon" at bounding box center [87, 107] width 105 height 25
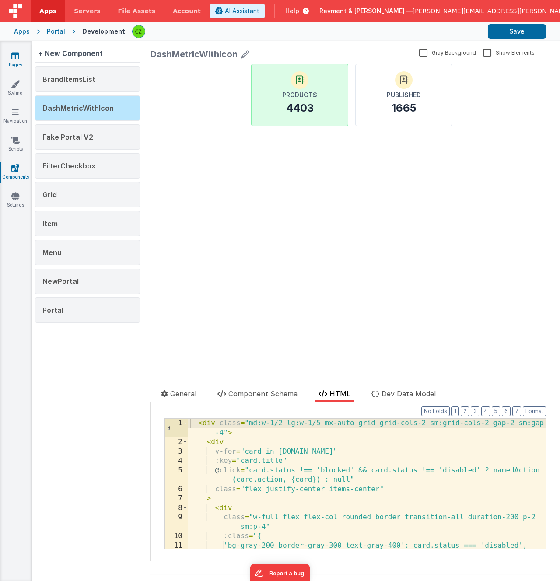
click at [11, 56] on icon at bounding box center [15, 56] width 8 height 9
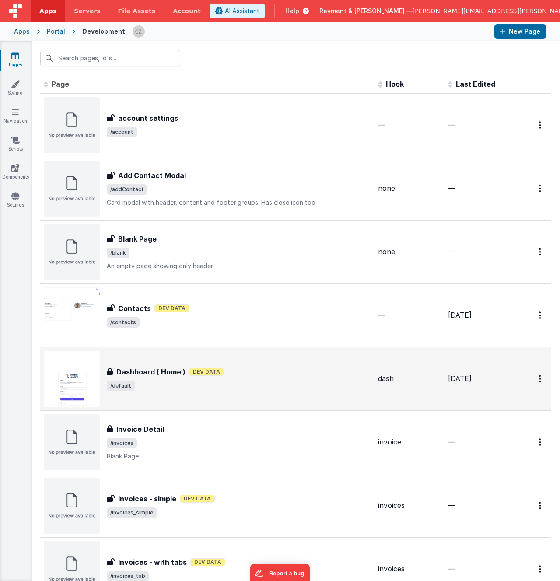
click at [257, 380] on span "/default" at bounding box center [239, 385] width 264 height 10
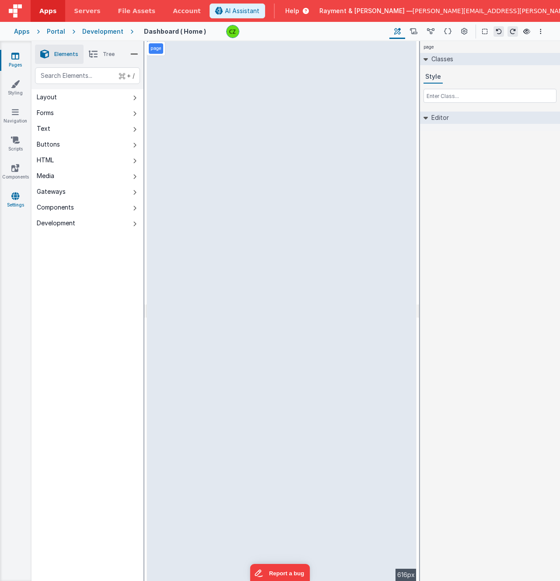
click at [16, 195] on icon at bounding box center [15, 195] width 8 height 9
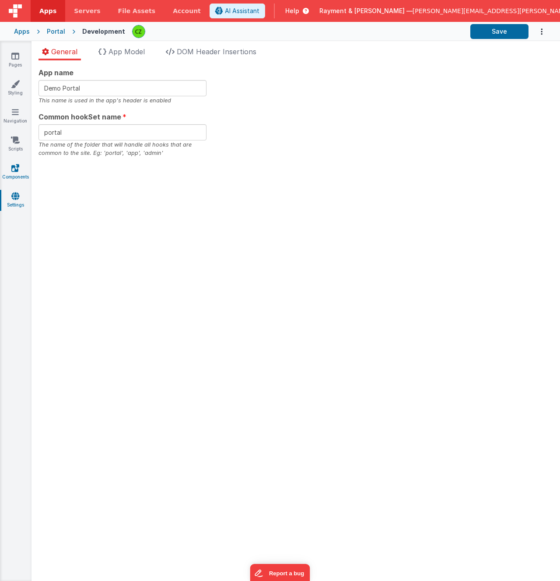
click at [16, 163] on icon at bounding box center [15, 167] width 8 height 9
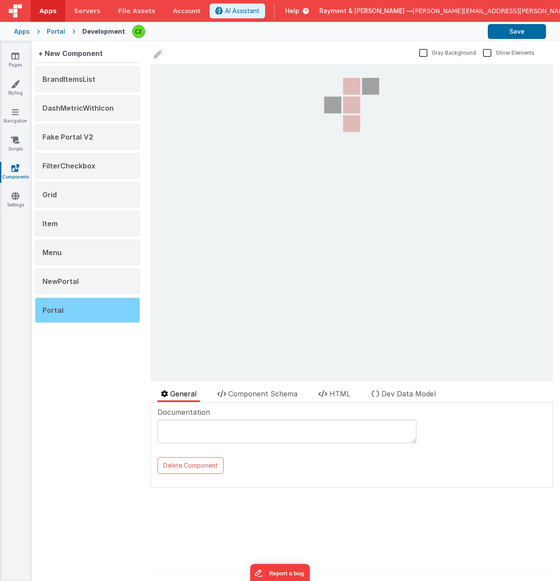
click at [67, 313] on div "Portal" at bounding box center [87, 309] width 105 height 25
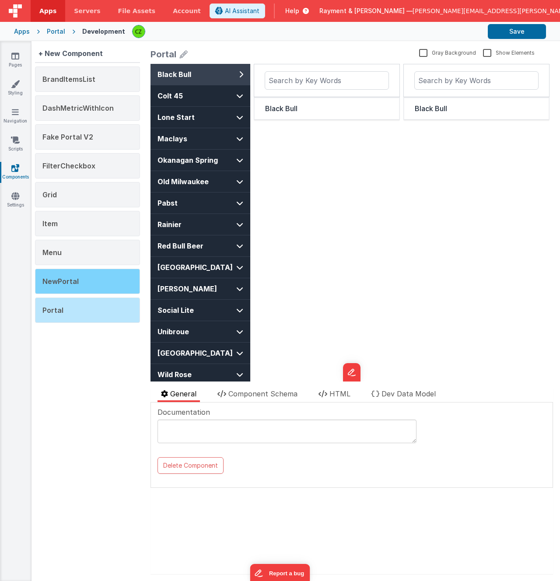
click at [73, 279] on span "NewPortal" at bounding box center [60, 281] width 36 height 9
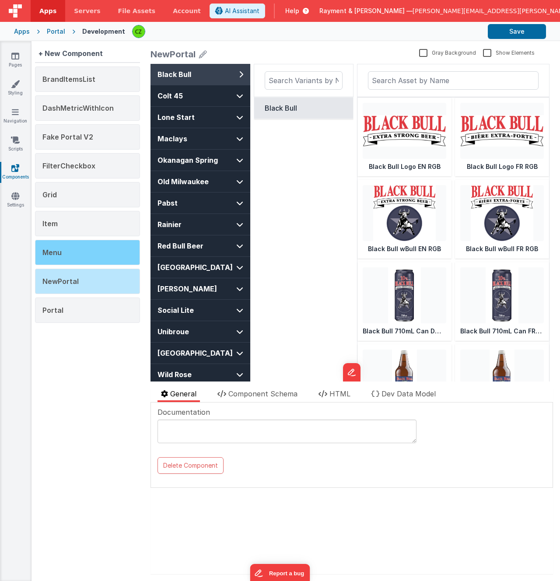
click at [74, 253] on div "Menu" at bounding box center [87, 252] width 105 height 25
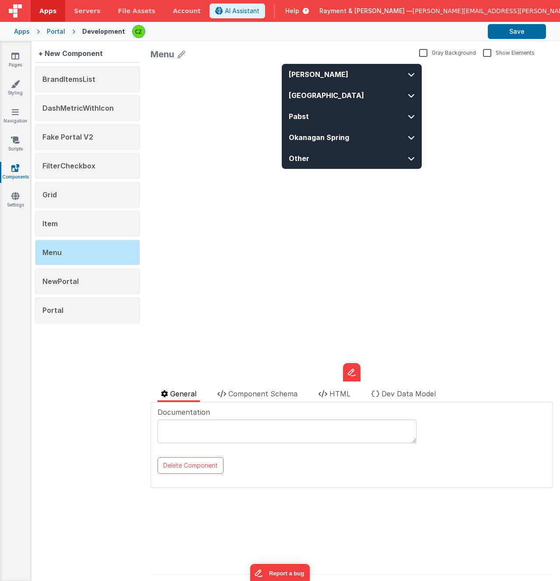
click at [250, 386] on div "Menu Gray Background Show Elements General Component Schema HTML Dev Data Model…" at bounding box center [351, 310] width 416 height 539
click at [341, 397] on li "HTML" at bounding box center [334, 395] width 39 height 14
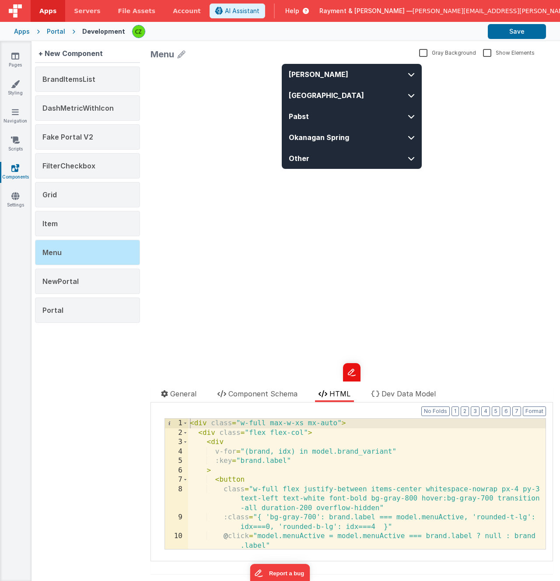
click at [347, 372] on button at bounding box center [351, 372] width 17 height 18
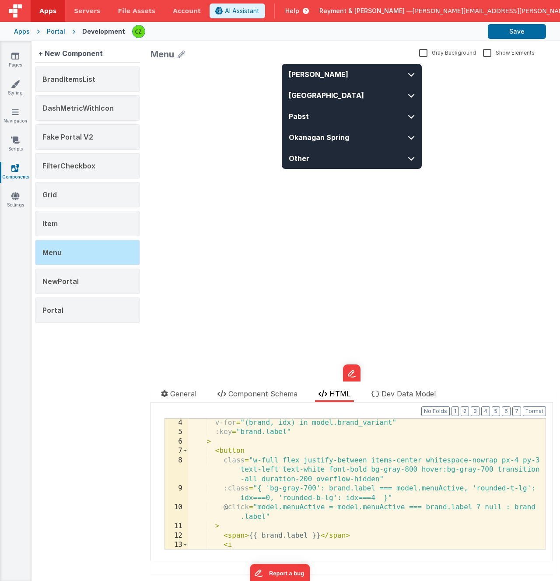
scroll to position [236, 0]
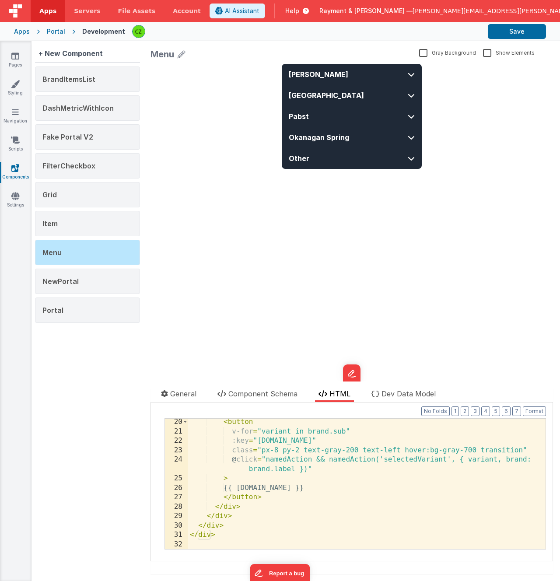
click at [245, 523] on div "< button v-for = "variant in brand.sub" :key = "variant.id" class = "px-8 py-2 …" at bounding box center [366, 491] width 357 height 149
click at [175, 178] on div "Sleeman Sapporo Pabst Okanagan Spring Other update page model (See schema to hi…" at bounding box center [351, 222] width 402 height 317
click at [283, 497] on div "< button v-for = "variant in brand.sub" :key = "variant.id" class = "px-8 py-2 …" at bounding box center [366, 492] width 357 height 149
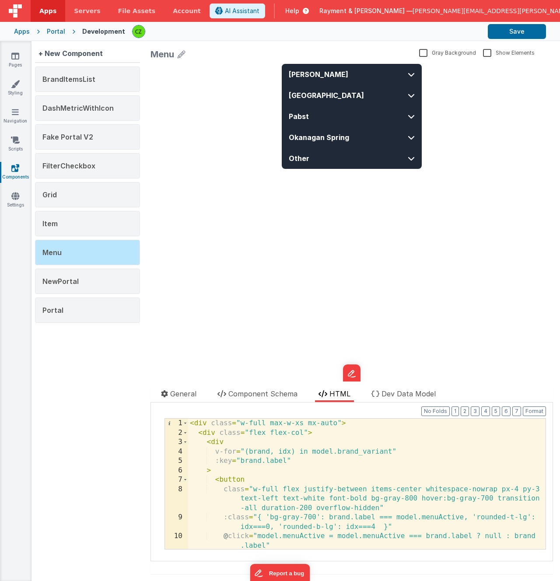
scroll to position [0, 0]
click at [80, 83] on div "BrandItemsList" at bounding box center [87, 78] width 105 height 25
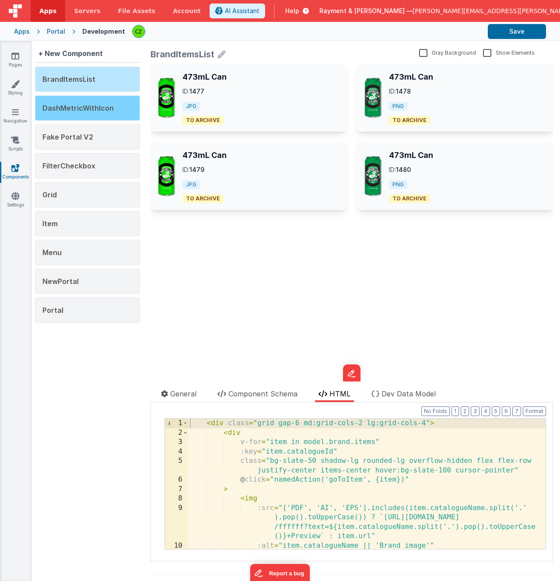
click at [99, 109] on span "DashMetricWithIcon" at bounding box center [77, 108] width 71 height 9
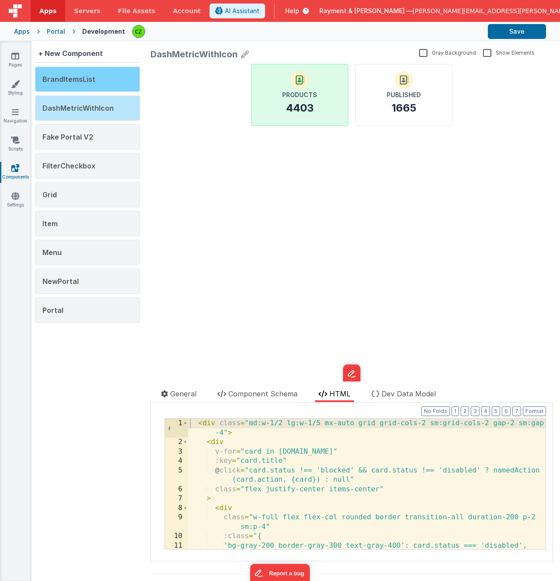
click at [100, 76] on div "BrandItemsList" at bounding box center [87, 78] width 105 height 25
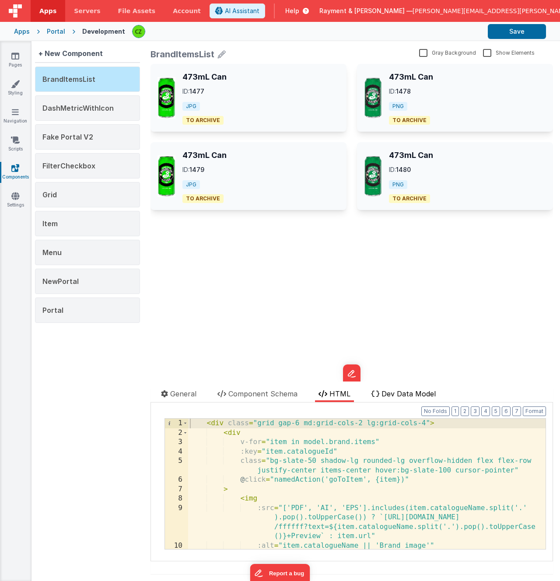
click at [389, 388] on li "Dev Data Model" at bounding box center [403, 395] width 71 height 14
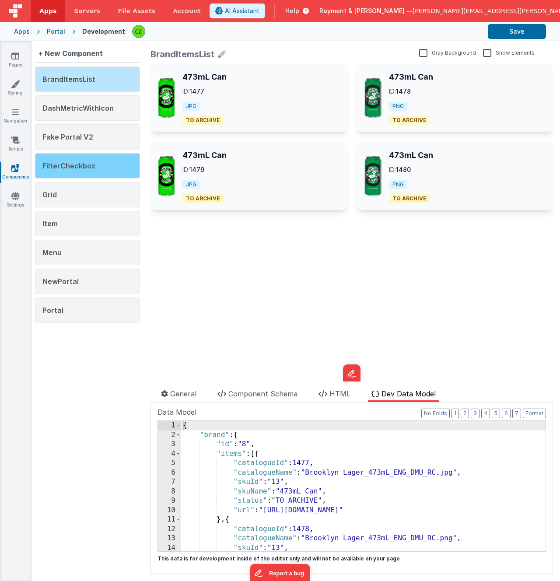
click at [80, 166] on span "FilterCheckbox" at bounding box center [68, 165] width 53 height 9
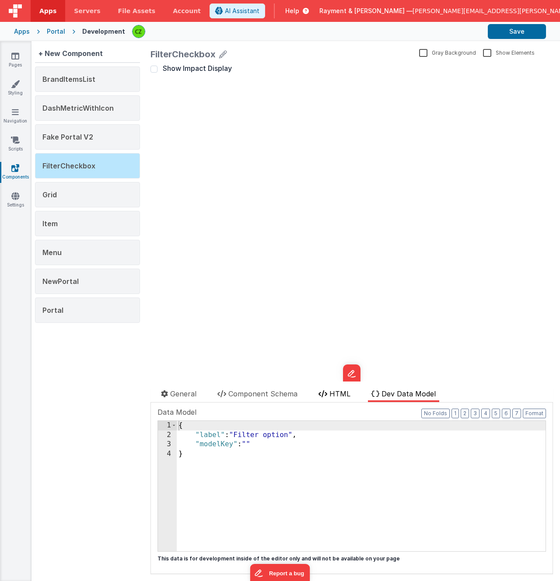
click at [334, 396] on span "HTML" at bounding box center [339, 393] width 21 height 9
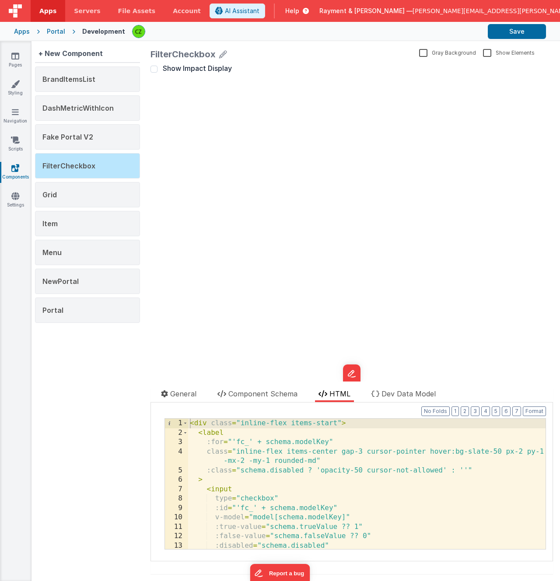
click at [272, 451] on div "< div class = "inline-flex items-start" > < label :for = "'fc_' + schema.modelK…" at bounding box center [366, 492] width 357 height 149
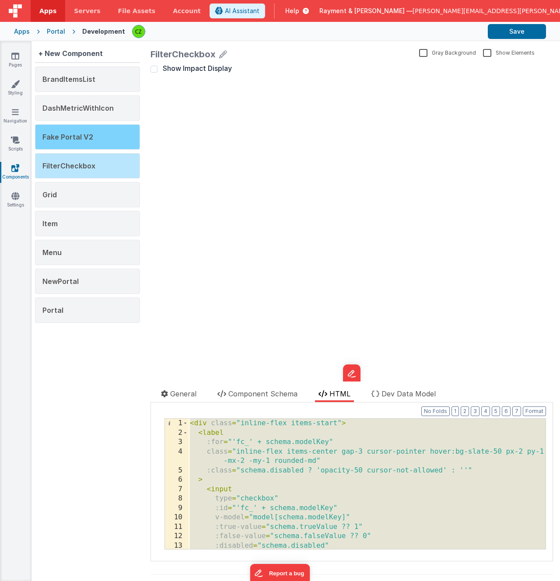
click at [83, 139] on span "Fake Portal V2" at bounding box center [67, 136] width 51 height 9
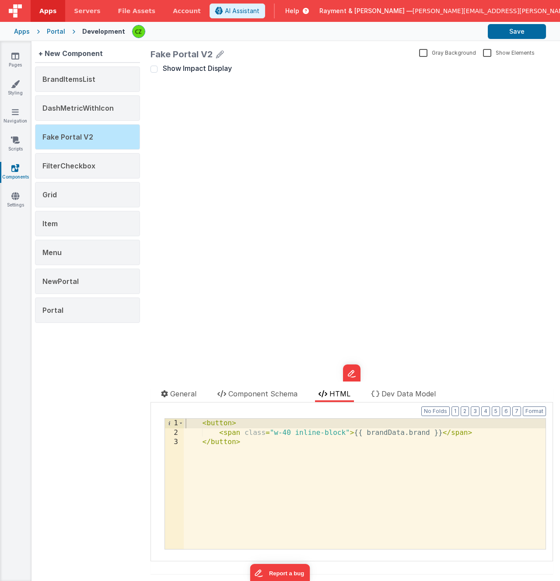
click at [258, 451] on div "< button > < span class = "w-40 inline-block" > {{ brandData.brand }} </ span >…" at bounding box center [365, 492] width 362 height 149
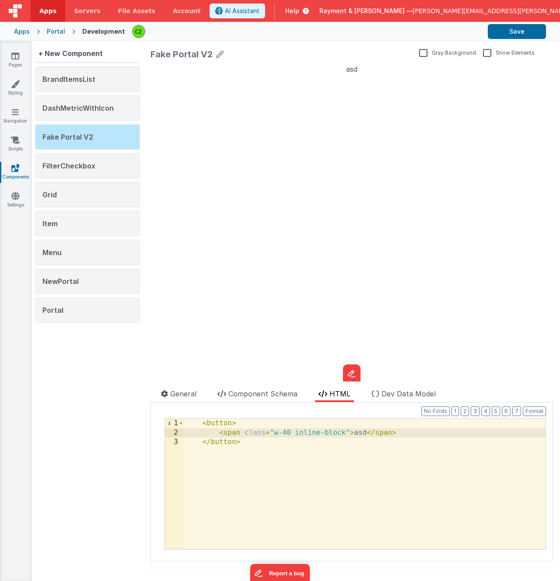
click at [223, 312] on div "asd update page model (See schema to hide after dev) showElements" at bounding box center [351, 222] width 402 height 317
click at [275, 460] on div "< button > < span class = "w-40 inline-block" > asd </ span > </ button >" at bounding box center [365, 492] width 362 height 149
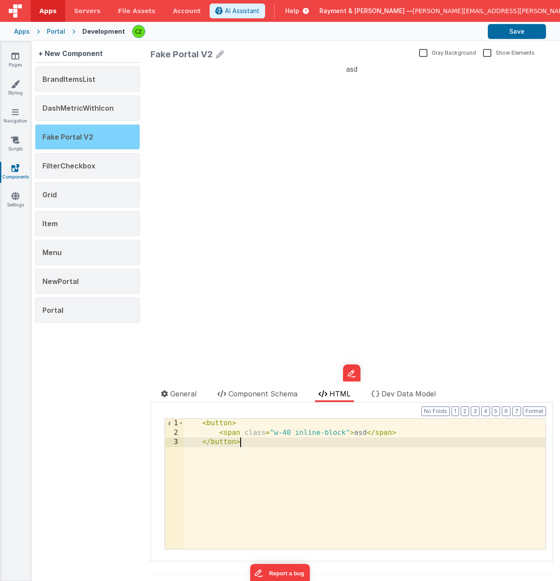
click at [82, 136] on span "Fake Portal V2" at bounding box center [67, 136] width 51 height 9
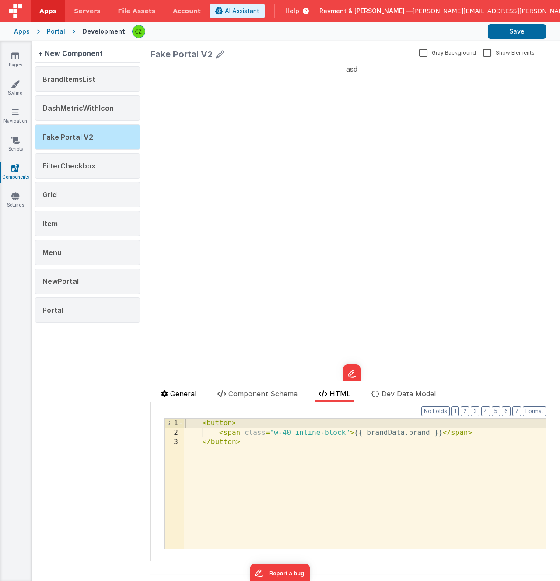
click at [179, 388] on li "General" at bounding box center [178, 395] width 42 height 14
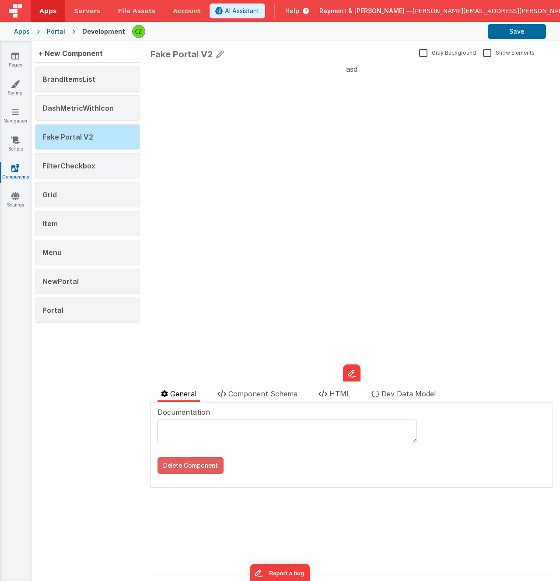
click at [198, 466] on button "Delete Component" at bounding box center [190, 465] width 66 height 17
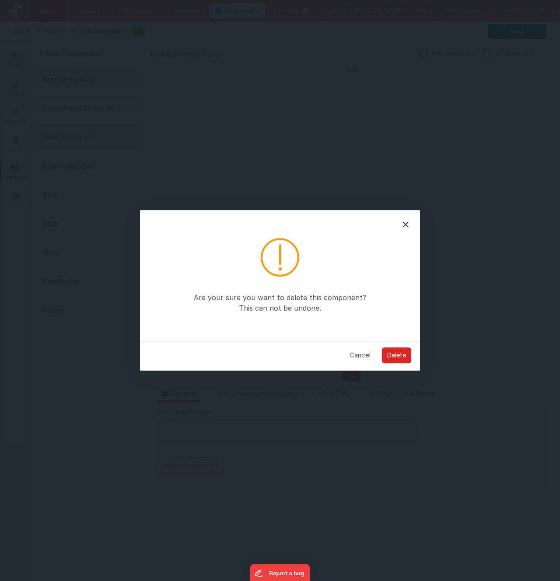
click at [402, 355] on button "Delete" at bounding box center [396, 355] width 29 height 16
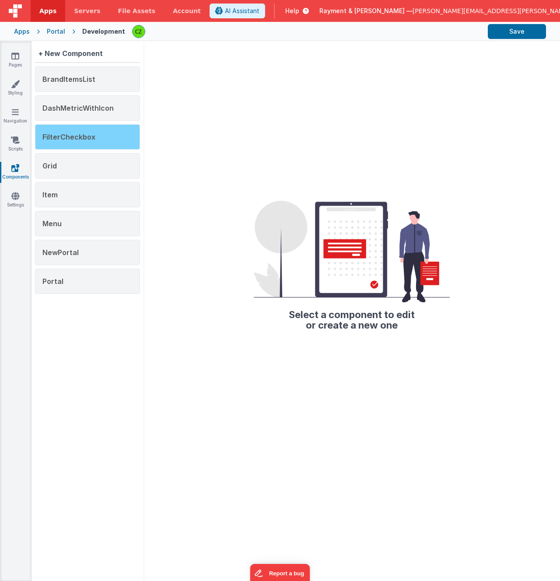
click at [84, 139] on span "FilterCheckbox" at bounding box center [68, 136] width 53 height 9
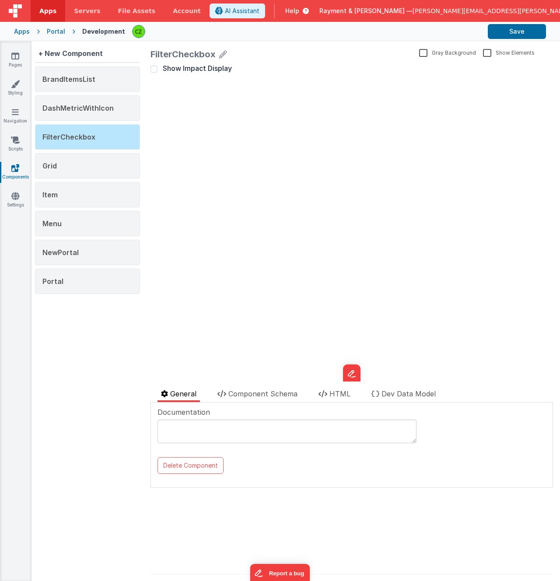
click at [338, 387] on div "FilterCheckbox Gray Background Show Elements General Component Schema HTML Dev …" at bounding box center [351, 310] width 416 height 539
click at [338, 393] on span "HTML" at bounding box center [339, 393] width 21 height 9
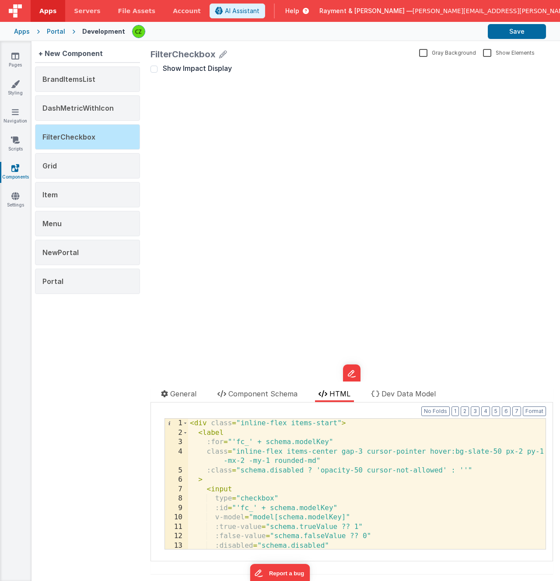
click at [283, 459] on div "< div class = "inline-flex items-start" > < label :for = "'fc_' + schema.modelK…" at bounding box center [366, 492] width 357 height 149
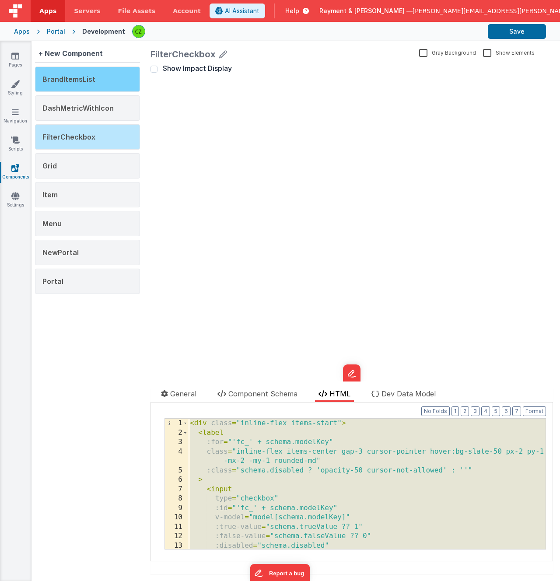
click at [103, 80] on div "BrandItemsList" at bounding box center [87, 78] width 105 height 25
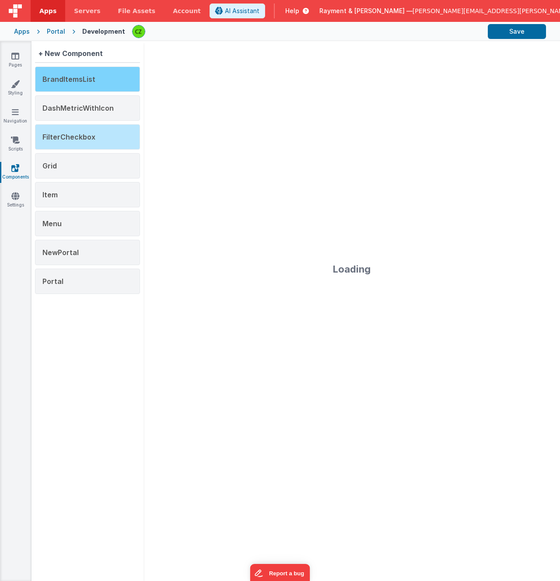
click at [103, 80] on div "BrandItemsList" at bounding box center [87, 78] width 105 height 25
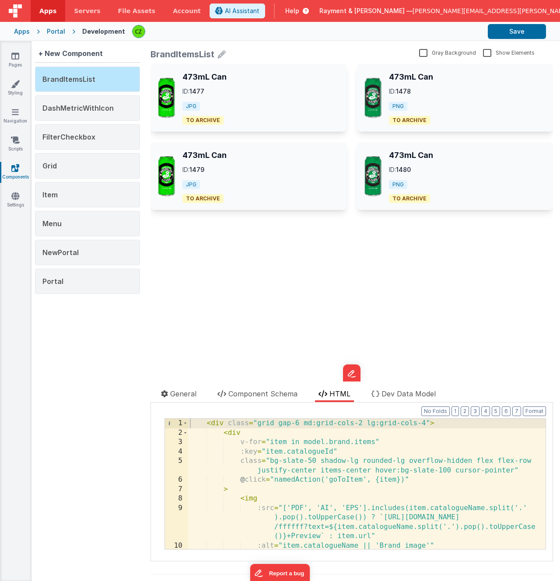
click at [297, 462] on div "< div class = "grid gap-6 md:grid-cols-2 lg:grid-cols-4" > < div v-for = "item …" at bounding box center [366, 492] width 357 height 149
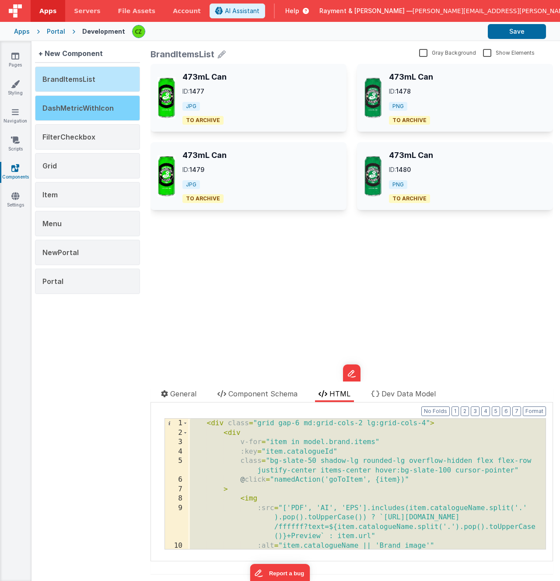
click at [82, 111] on span "DashMetricWithIcon" at bounding box center [77, 108] width 71 height 9
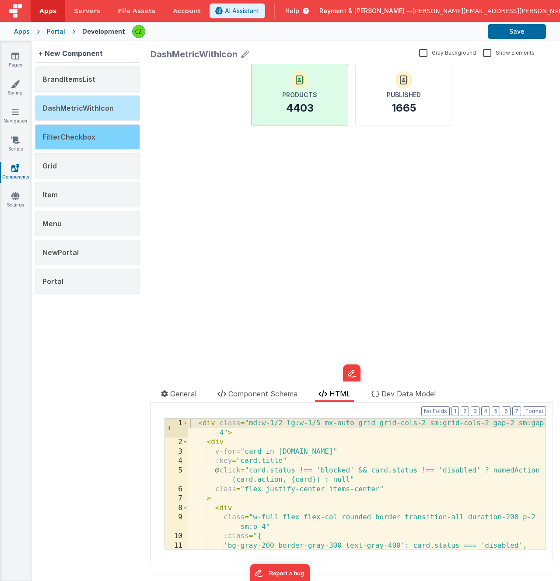
click at [74, 131] on div "FilterCheckbox" at bounding box center [87, 136] width 105 height 25
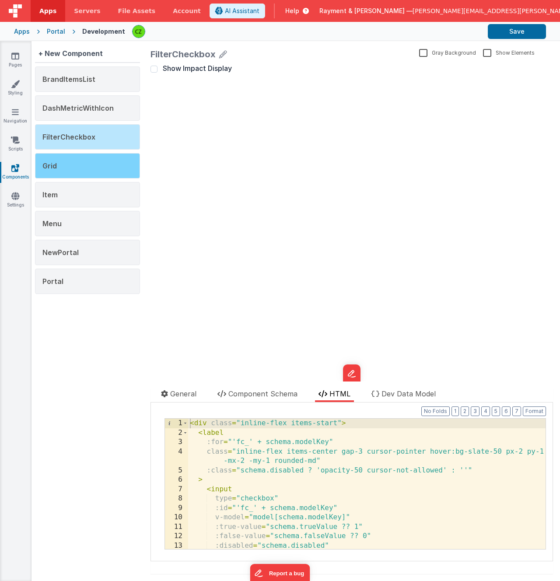
click at [75, 171] on div "Grid" at bounding box center [87, 165] width 105 height 25
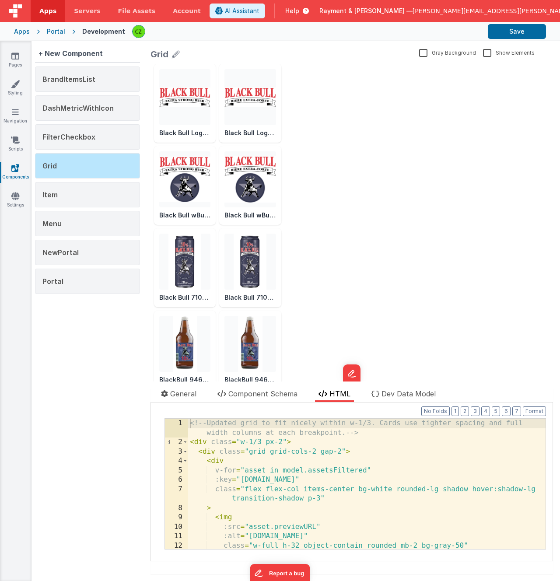
scroll to position [97, 0]
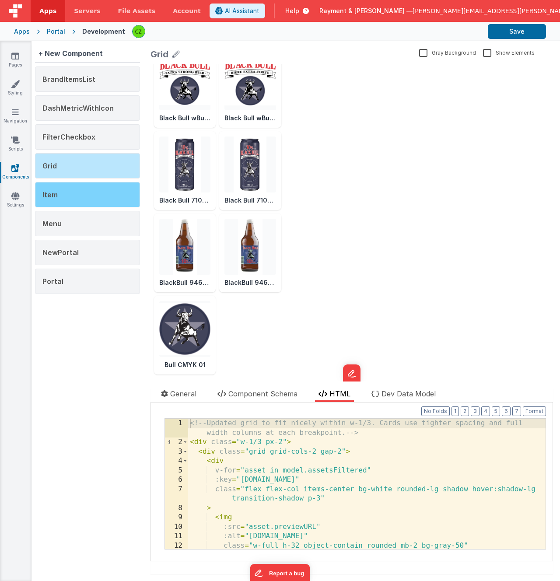
click at [91, 189] on div "Item" at bounding box center [87, 194] width 105 height 25
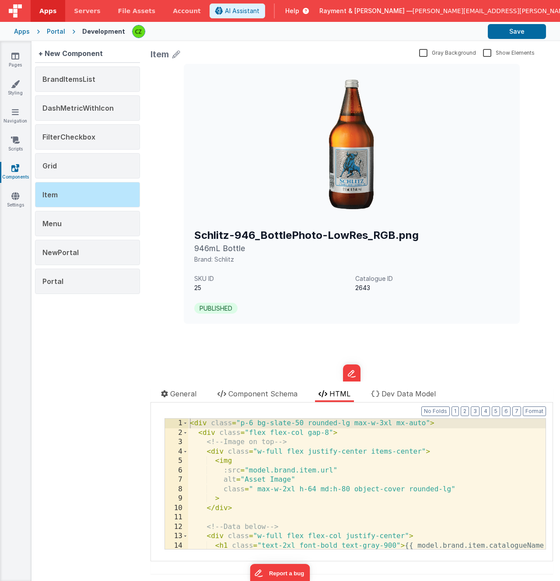
scroll to position [0, 0]
click at [120, 227] on div "Menu" at bounding box center [87, 223] width 105 height 25
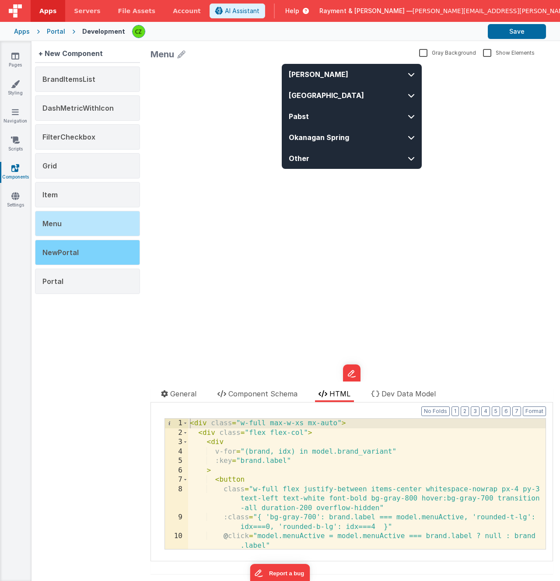
click at [80, 255] on div "NewPortal" at bounding box center [87, 252] width 105 height 25
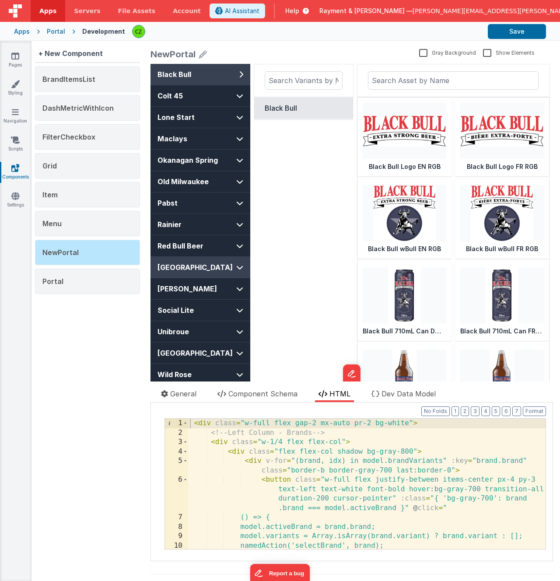
scroll to position [32, 0]
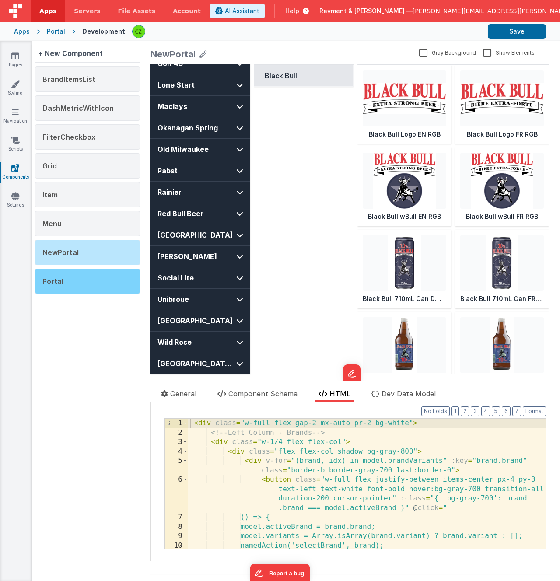
click at [84, 276] on div "Portal" at bounding box center [87, 280] width 105 height 25
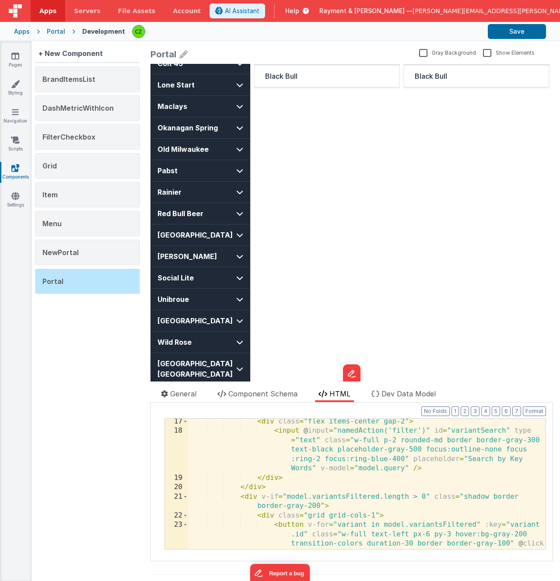
scroll to position [0, 0]
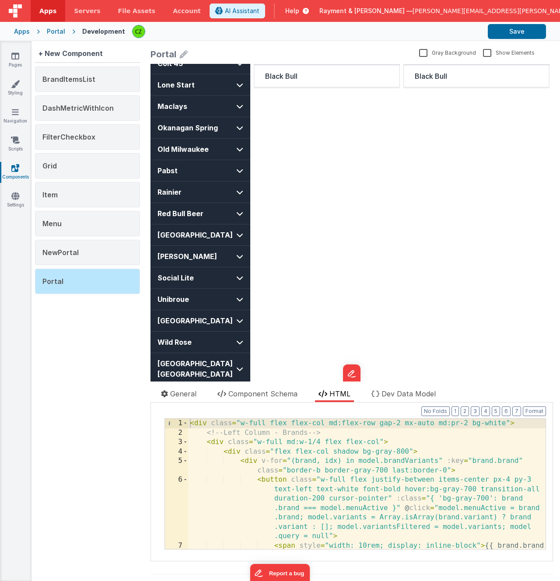
click at [362, 230] on div "Black Bull" at bounding box center [327, 202] width 146 height 343
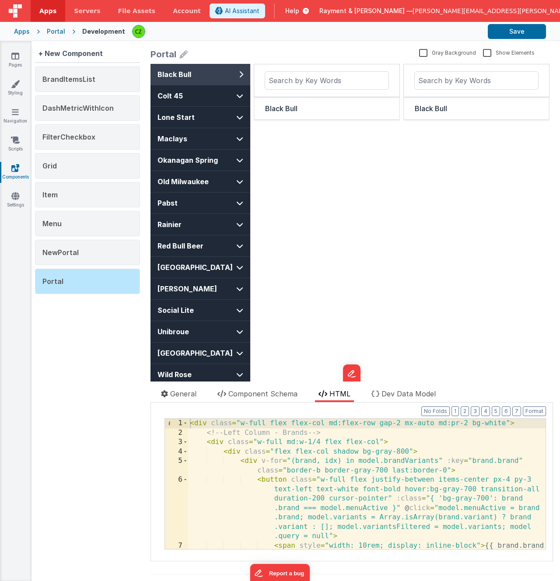
click at [49, 11] on span "Apps" at bounding box center [47, 11] width 17 height 9
click at [14, 55] on icon at bounding box center [15, 56] width 8 height 9
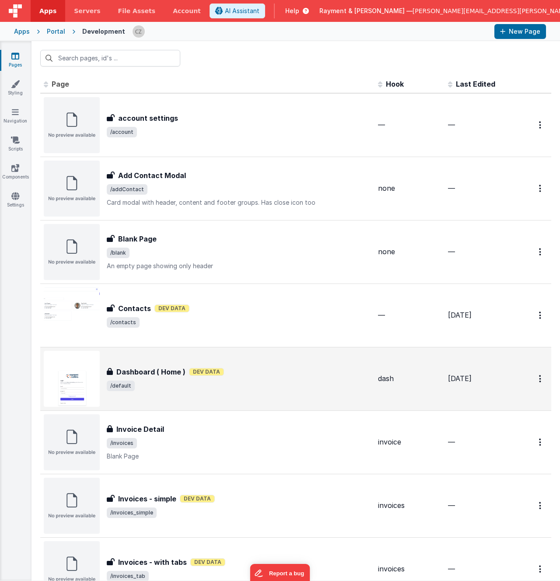
click at [241, 372] on div "Dashboard ( Home ) Dev Data" at bounding box center [239, 371] width 264 height 10
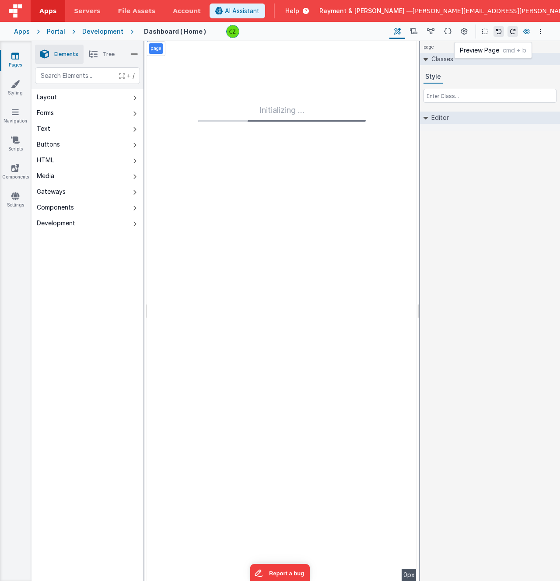
click at [527, 29] on icon at bounding box center [526, 31] width 7 height 6
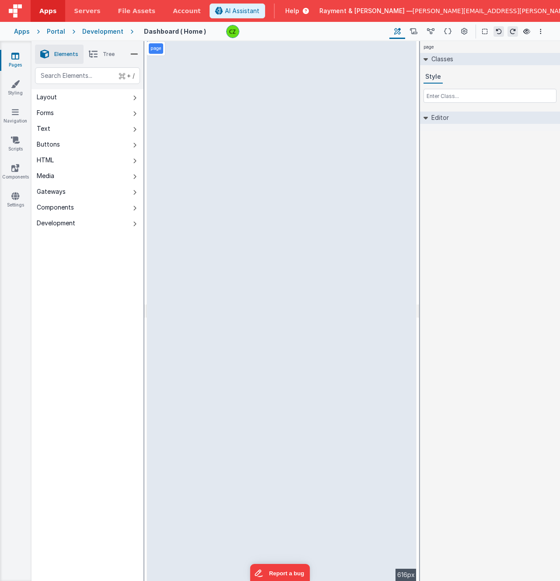
click at [53, 14] on span "Apps" at bounding box center [47, 11] width 17 height 9
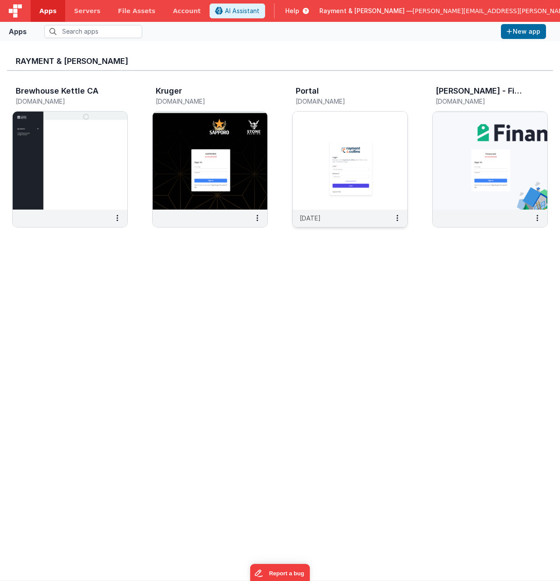
click at [348, 120] on img at bounding box center [349, 160] width 115 height 98
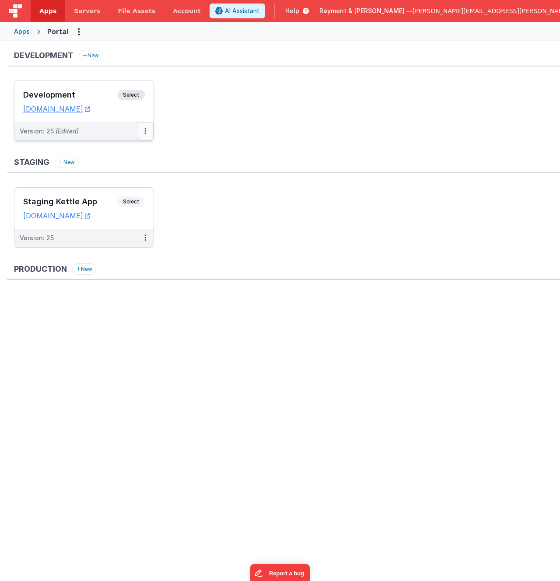
click at [147, 132] on button at bounding box center [145, 131] width 17 height 18
click at [112, 188] on link "Deploy..." at bounding box center [114, 182] width 77 height 16
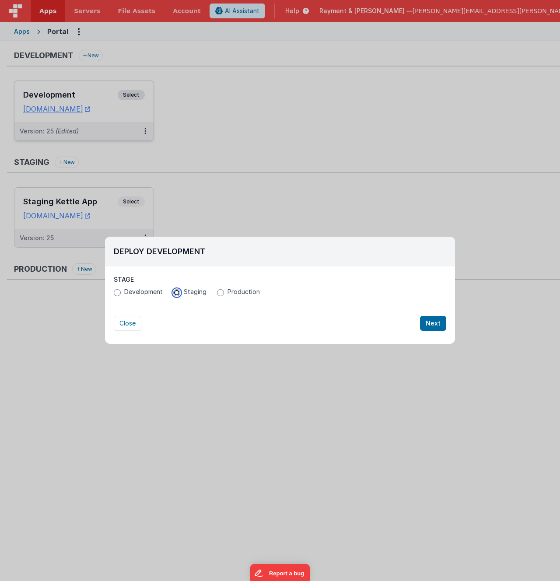
click at [179, 291] on input "Staging" at bounding box center [176, 292] width 7 height 7
radio input "true"
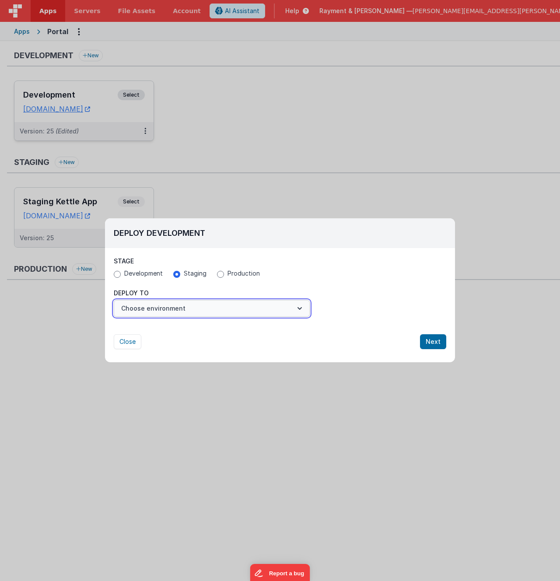
click at [193, 309] on button "Choose environment" at bounding box center [212, 308] width 196 height 17
click at [153, 330] on link "Staging Kettle App" at bounding box center [212, 330] width 196 height 16
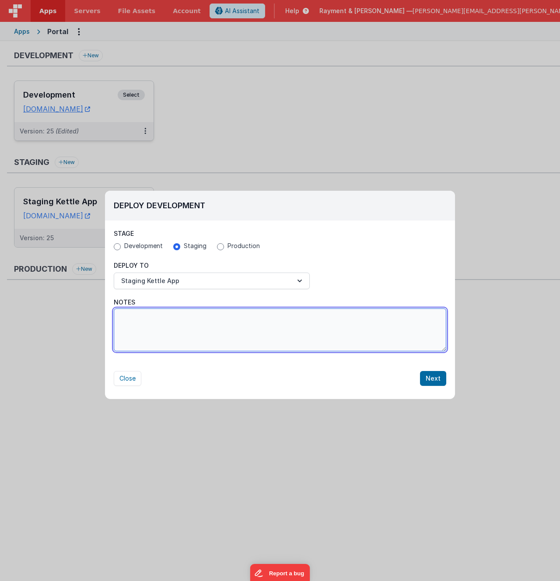
click at [289, 332] on textarea "Notes" at bounding box center [280, 329] width 332 height 43
type textarea "Login fixed"
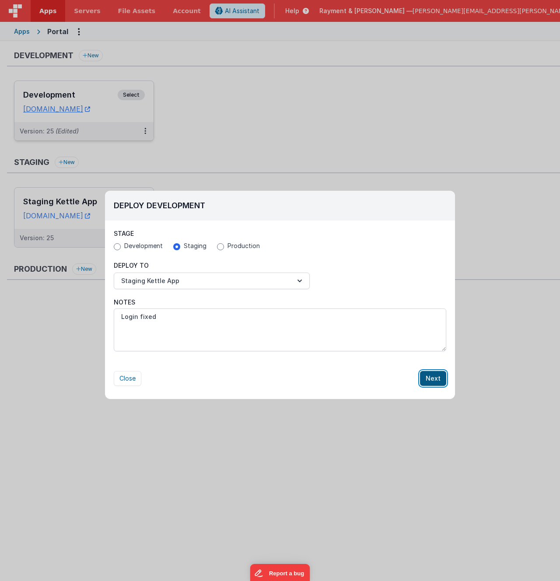
click at [435, 374] on button "Next" at bounding box center [433, 378] width 26 height 15
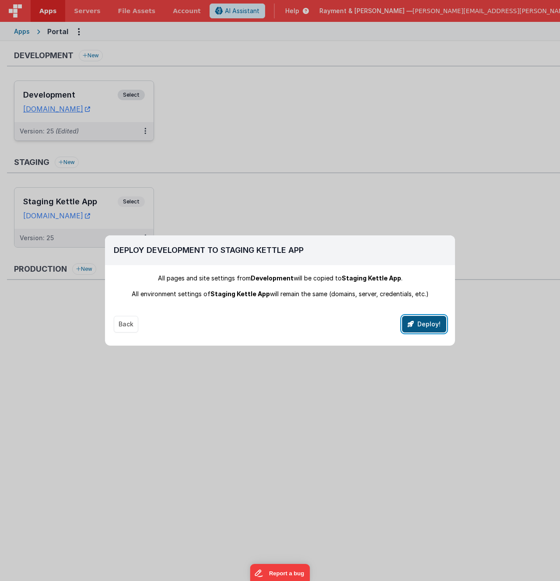
click at [425, 322] on button "Deploy!" at bounding box center [424, 324] width 44 height 17
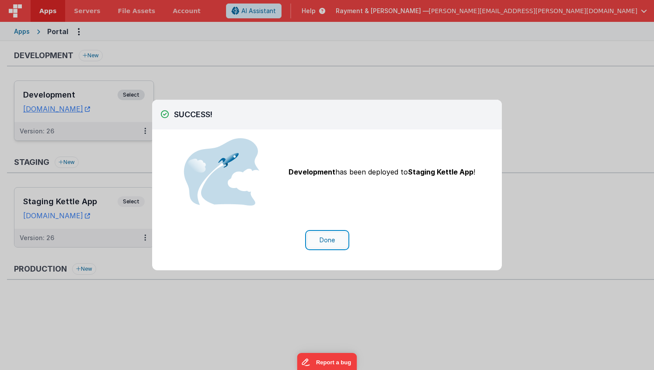
click at [313, 241] on button "Done" at bounding box center [327, 240] width 41 height 17
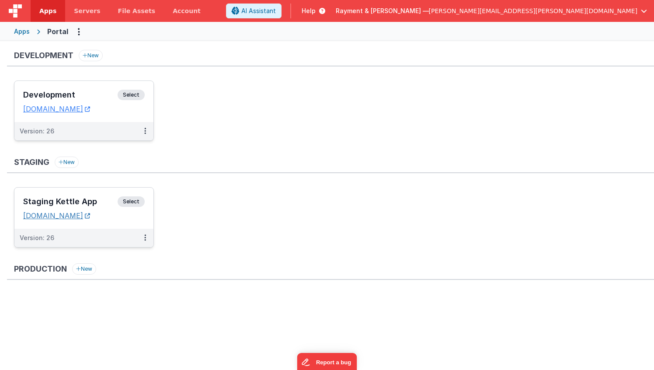
click at [39, 217] on link "sleemankettle.clientportal.cloud" at bounding box center [56, 215] width 67 height 9
click at [48, 5] on link "Apps" at bounding box center [48, 11] width 35 height 22
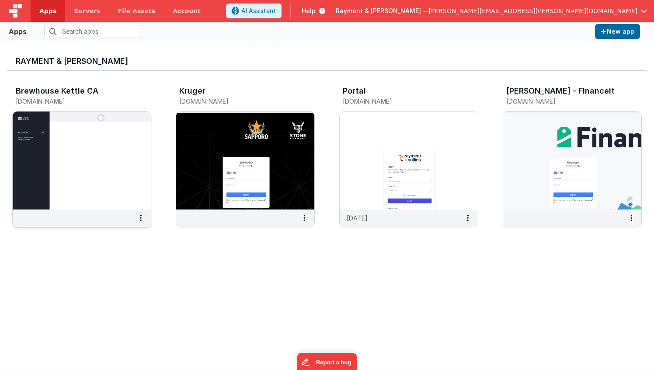
click at [103, 145] on img at bounding box center [82, 160] width 138 height 98
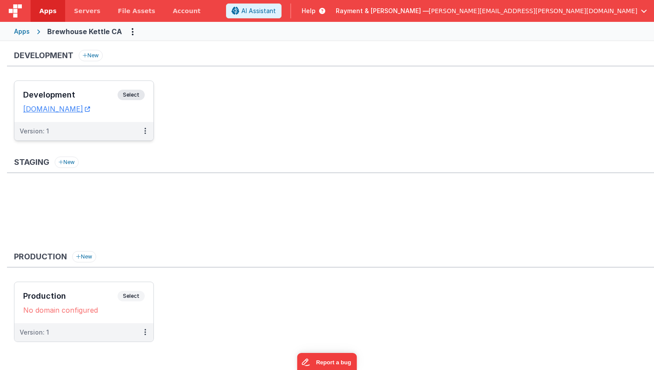
click at [101, 92] on h3 "Development" at bounding box center [70, 94] width 94 height 9
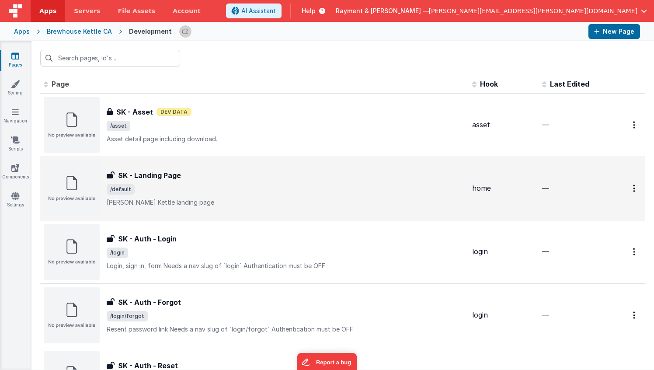
click at [204, 185] on span "/default" at bounding box center [286, 189] width 358 height 10
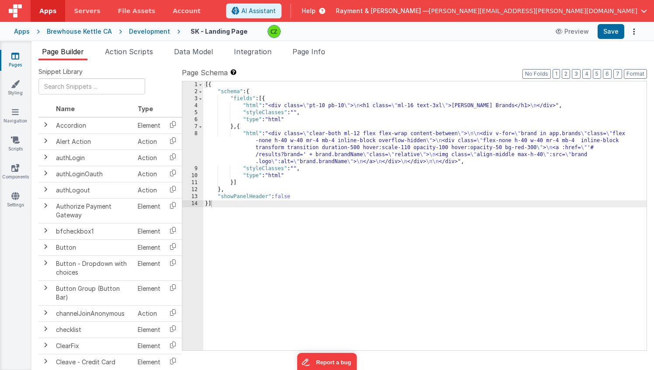
click at [262, 165] on div "[{ "schema" : { "fields" : [{ "html" : "<div class= \" pt-10 pb-10 \" > \n <h1 …" at bounding box center [424, 222] width 443 height 283
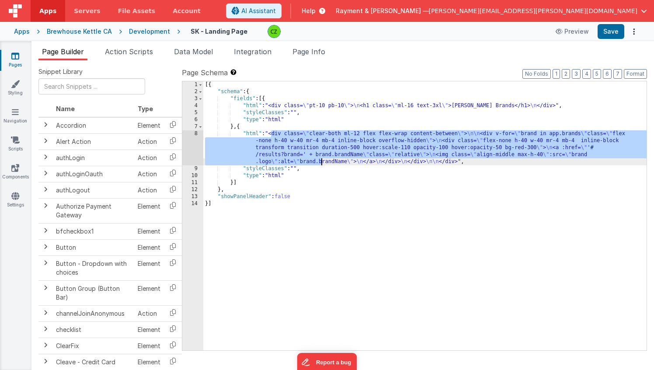
drag, startPoint x: 272, startPoint y: 134, endPoint x: 320, endPoint y: 162, distance: 56.0
click at [320, 162] on div "[{ "schema" : { "fields" : [{ "html" : "<div class= \" pt-10 pb-10 \" > \n <h1 …" at bounding box center [424, 222] width 443 height 283
click at [128, 53] on span "Action Scripts" at bounding box center [129, 51] width 48 height 9
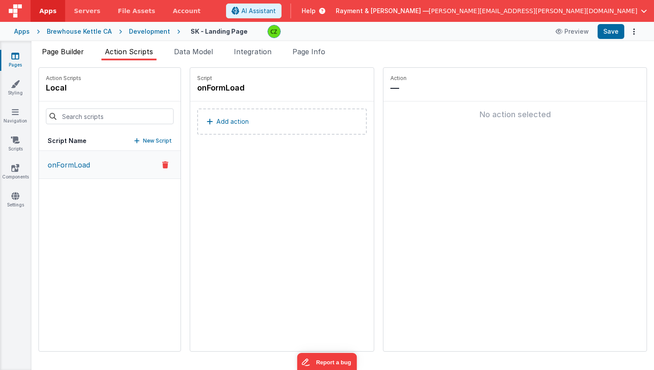
click at [58, 49] on span "Page Builder" at bounding box center [63, 51] width 42 height 9
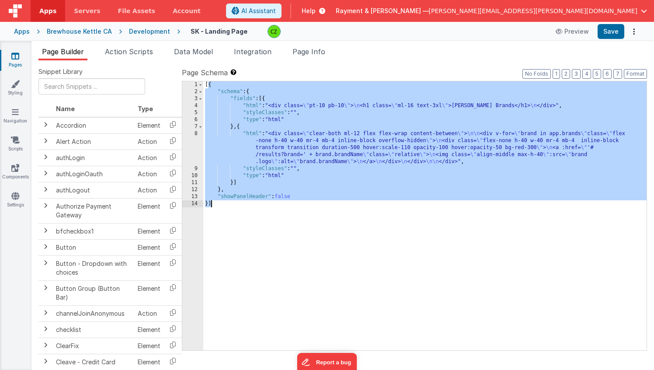
drag, startPoint x: 208, startPoint y: 84, endPoint x: 209, endPoint y: 284, distance: 199.3
click at [208, 285] on div "[{ "schema" : { "fields" : [{ "html" : "<div class= \" pt-10 pb-10 \" > \n <h1 …" at bounding box center [424, 222] width 443 height 283
click at [128, 48] on span "Action Scripts" at bounding box center [129, 51] width 48 height 9
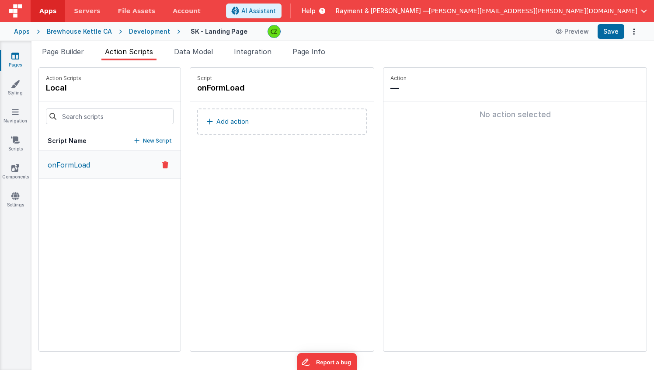
click at [74, 223] on div "onFormLoad" at bounding box center [110, 251] width 142 height 200
click at [17, 54] on icon at bounding box center [15, 56] width 8 height 9
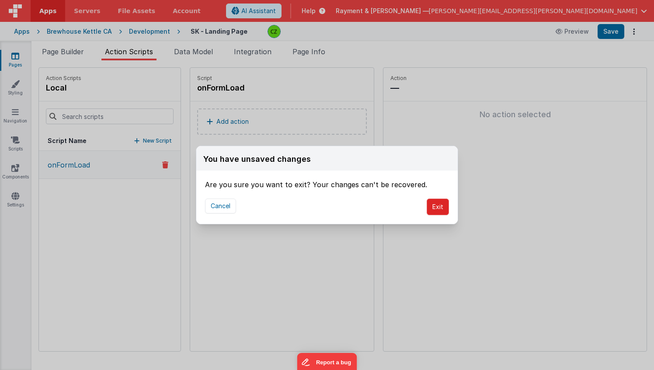
click at [442, 207] on button "Exit" at bounding box center [438, 206] width 22 height 17
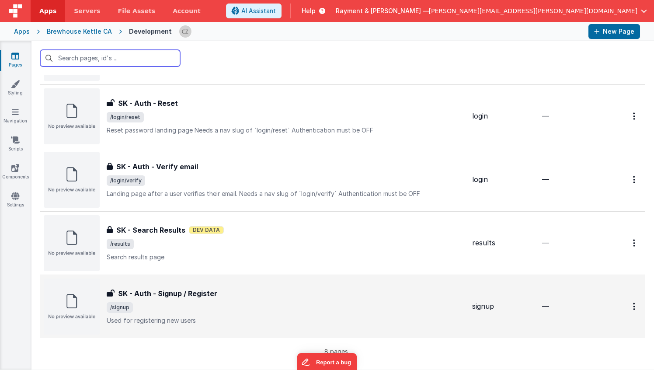
scroll to position [262, 0]
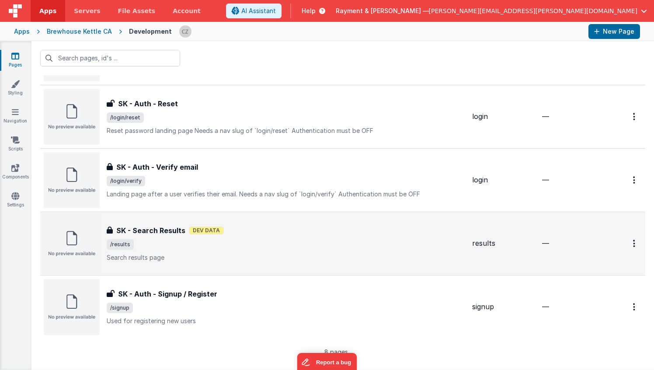
click at [275, 263] on div "SK - Search Results SK - Search Results Dev Data /results Search results page" at bounding box center [254, 244] width 421 height 56
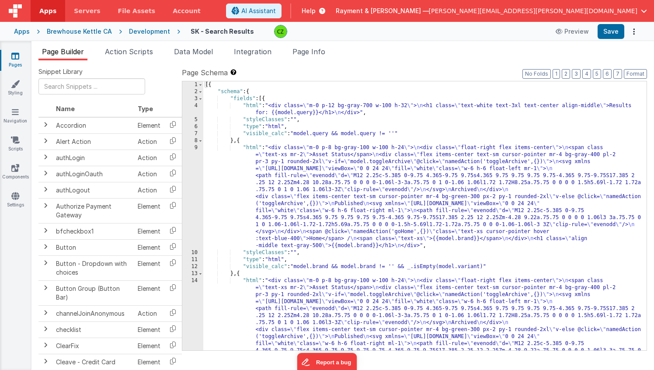
click at [131, 44] on div "Page Builder Action Scripts Data Model Integration Page Info Snippet Library Na…" at bounding box center [342, 205] width 622 height 329
click at [132, 54] on span "Action Scripts" at bounding box center [129, 51] width 48 height 9
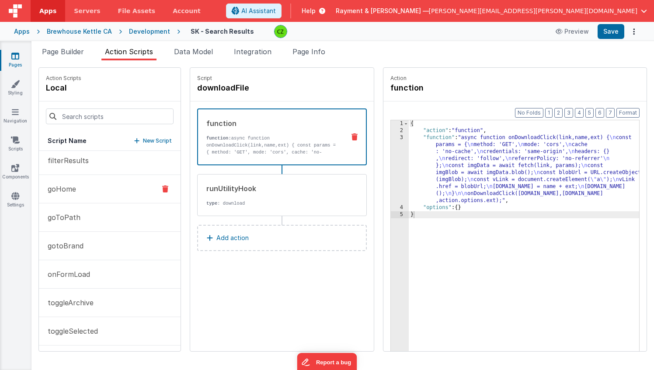
scroll to position [34, 0]
click at [79, 163] on p "filterResults" at bounding box center [65, 159] width 46 height 10
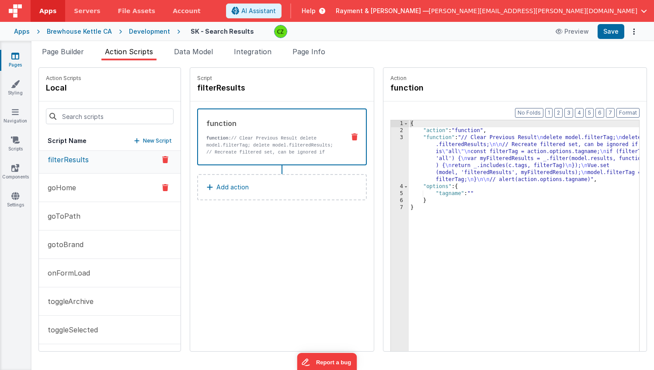
click at [82, 184] on button "goHome" at bounding box center [110, 188] width 142 height 28
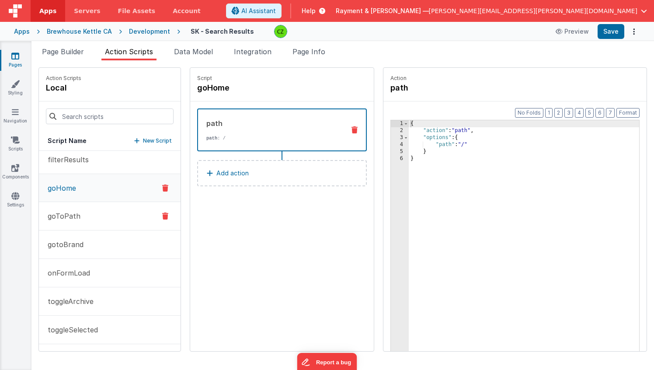
click at [86, 223] on button "goToPath" at bounding box center [110, 216] width 142 height 28
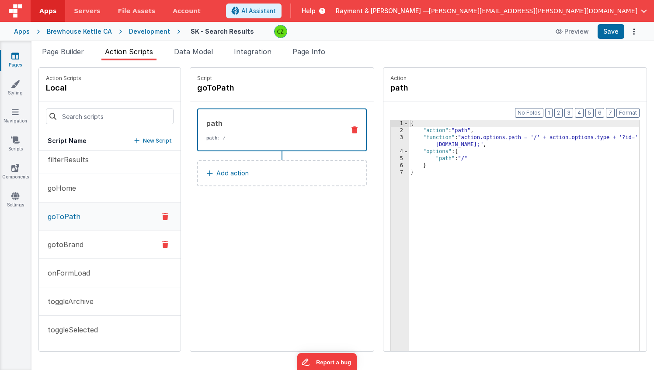
scroll to position [0, 0]
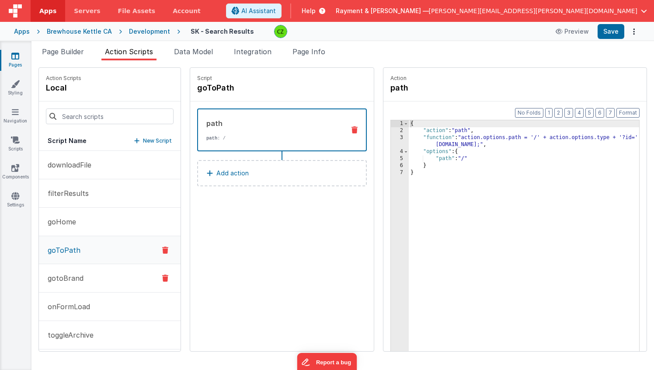
click at [94, 279] on button "gotoBrand" at bounding box center [110, 278] width 142 height 28
click at [14, 58] on icon at bounding box center [15, 56] width 8 height 9
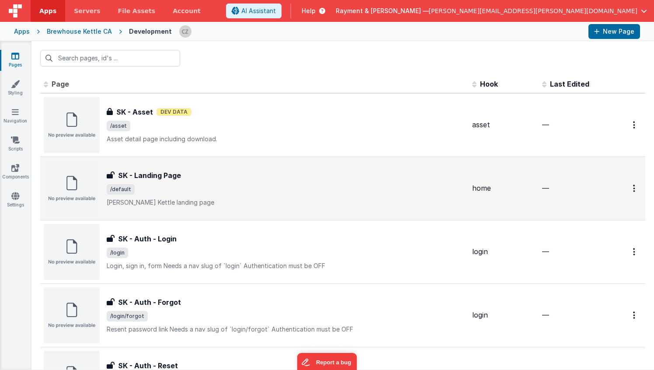
click at [235, 185] on span "/default" at bounding box center [286, 189] width 358 height 10
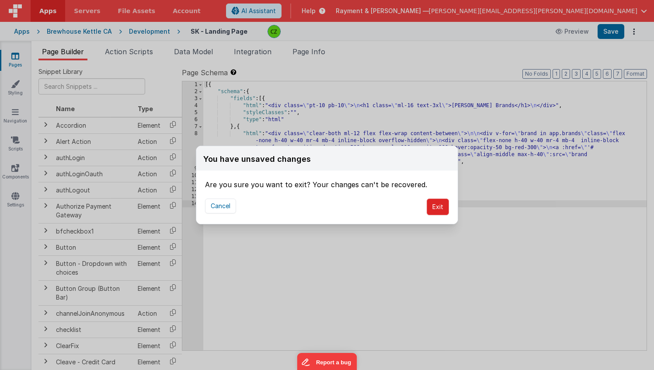
click at [437, 202] on button "Exit" at bounding box center [438, 206] width 22 height 17
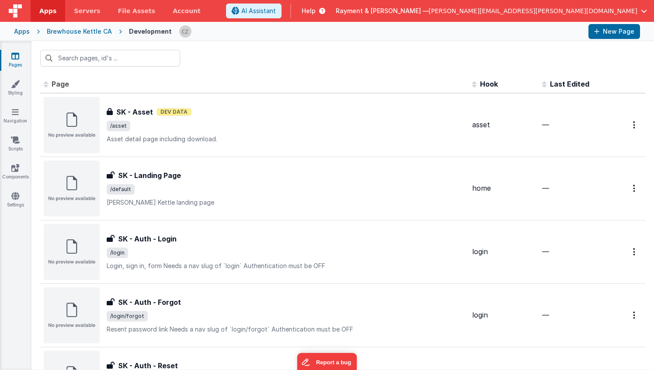
click at [52, 9] on span "Apps" at bounding box center [47, 11] width 17 height 9
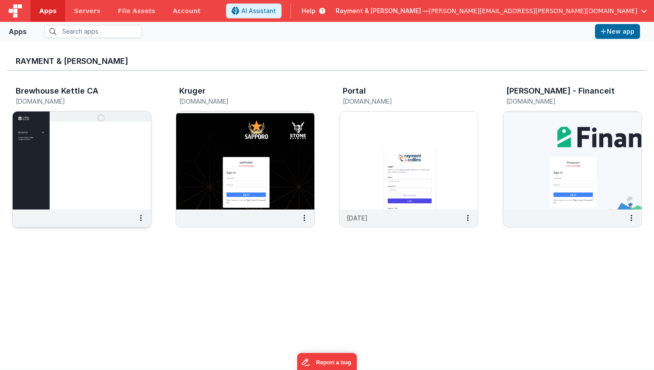
click at [97, 149] on img at bounding box center [82, 160] width 138 height 98
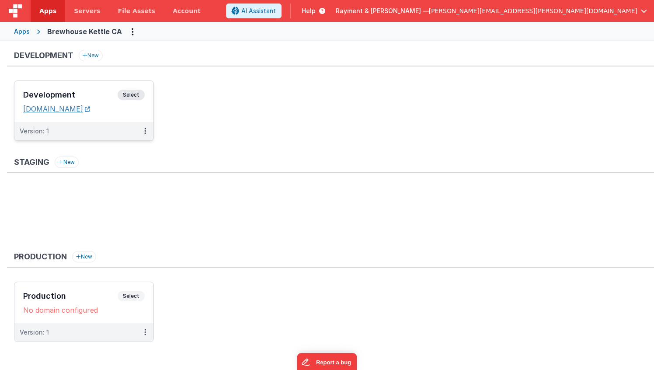
click at [90, 108] on link "[DOMAIN_NAME]" at bounding box center [56, 108] width 67 height 9
click at [97, 90] on div "Development Select" at bounding box center [84, 97] width 122 height 15
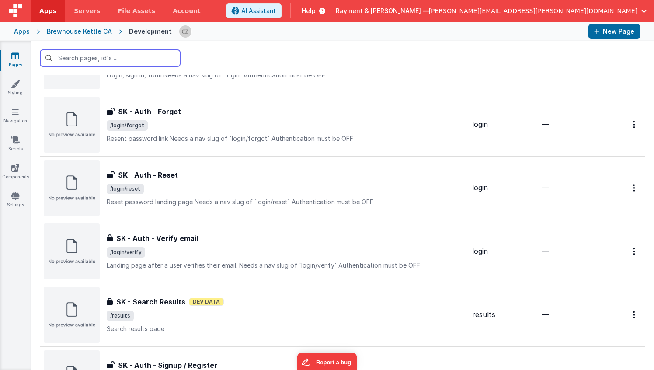
scroll to position [273, 0]
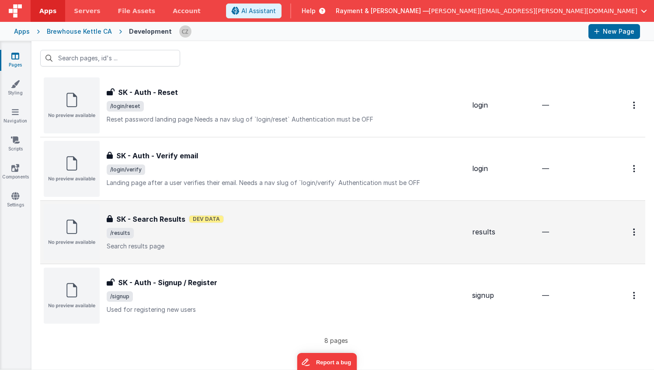
click at [210, 241] on div "SK - Search Results SK - Search Results Dev Data /results Search results page" at bounding box center [286, 232] width 358 height 37
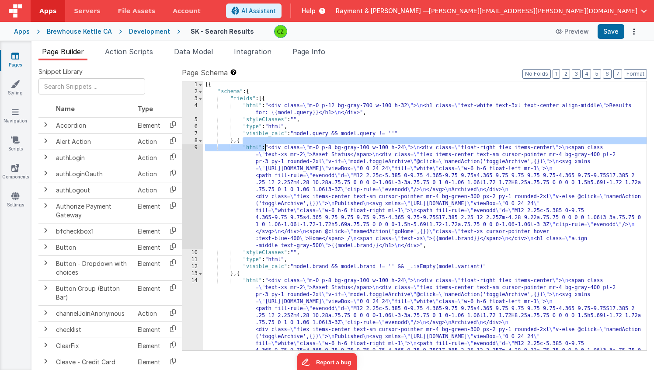
drag, startPoint x: 266, startPoint y: 142, endPoint x: 268, endPoint y: 207, distance: 65.2
click at [268, 207] on div "[{ "schema" : { "fields" : [{ "html" : "<div class= \" m-0 p-12 bg-gray-700 w-1…" at bounding box center [424, 275] width 443 height 388
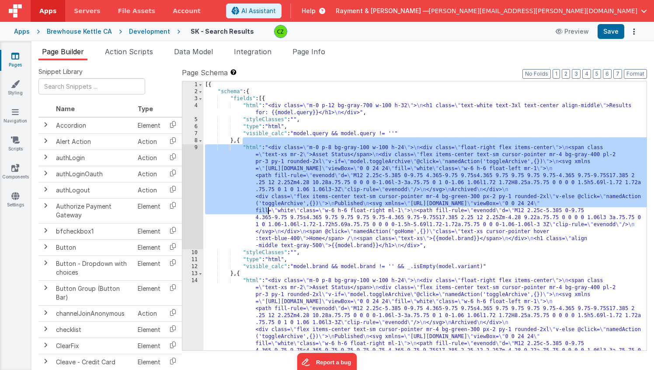
click at [292, 209] on div "[{ "schema" : { "fields" : [{ "html" : "<div class= \" m-0 p-12 bg-gray-700 w-1…" at bounding box center [424, 275] width 443 height 388
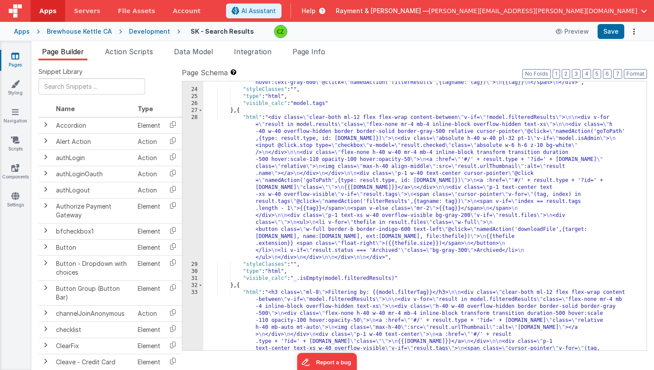
scroll to position [478, 0]
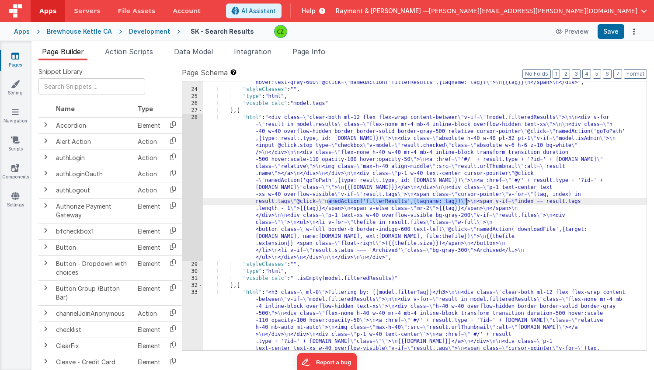
drag, startPoint x: 327, startPoint y: 202, endPoint x: 466, endPoint y: 201, distance: 139.0
click at [466, 201] on div ""html" : "<div class= \" ml-8 mr-8 \" > \n <span @click= \" namedAction('filter…" at bounding box center [424, 273] width 443 height 416
click at [134, 49] on span "Action Scripts" at bounding box center [129, 51] width 48 height 9
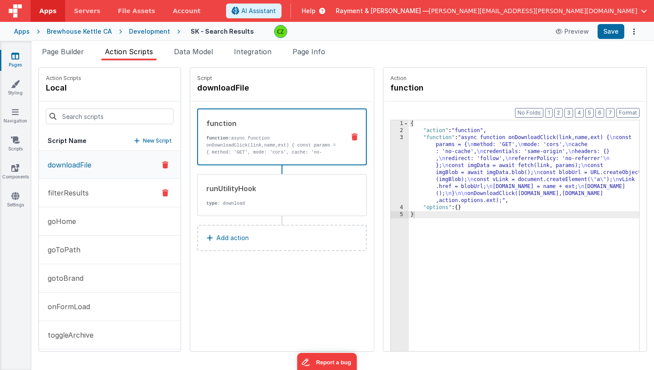
scroll to position [34, 0]
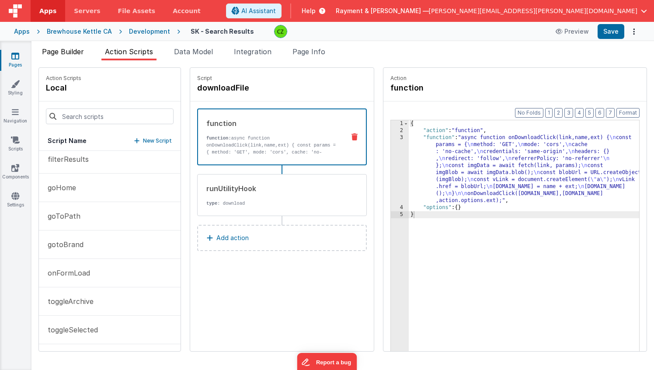
click at [56, 52] on span "Page Builder" at bounding box center [63, 51] width 42 height 9
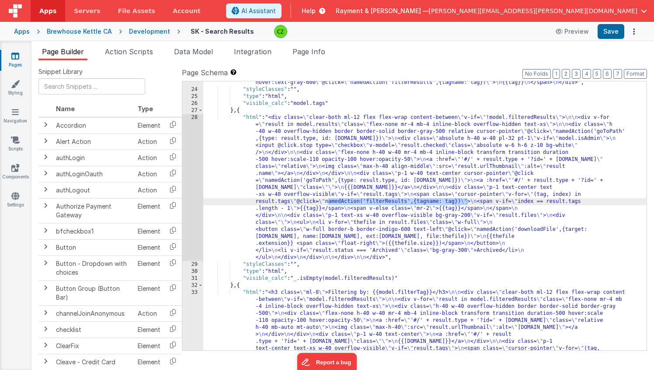
click at [305, 241] on div ""html" : "<div class= \" ml-8 mr-8 \" > \n <span @click= \" namedAction('filter…" at bounding box center [424, 273] width 443 height 416
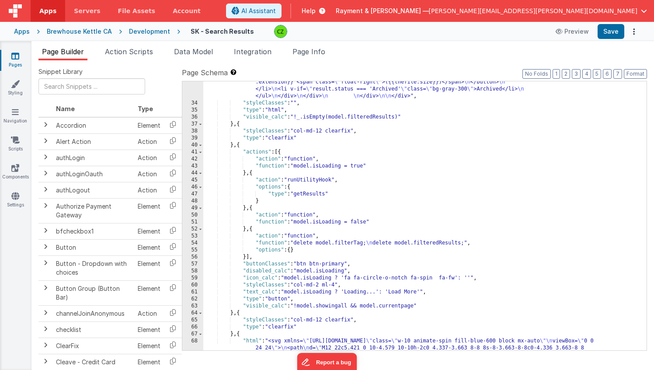
scroll to position [793, 0]
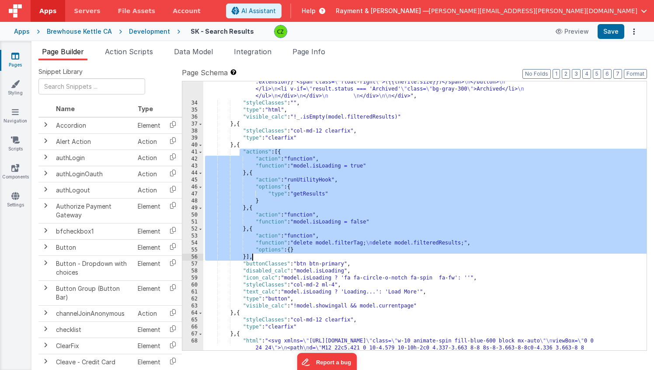
drag, startPoint x: 239, startPoint y: 152, endPoint x: 256, endPoint y: 258, distance: 107.7
click at [256, 258] on div ""html" : "<h3 class= \" ml-8 \" >Filtering by: {{model.filterTag}}</h3> \n\n <d…" at bounding box center [424, 182] width 443 height 416
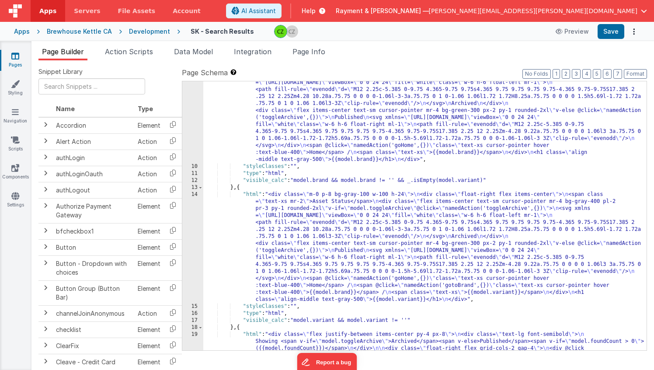
scroll to position [0, 0]
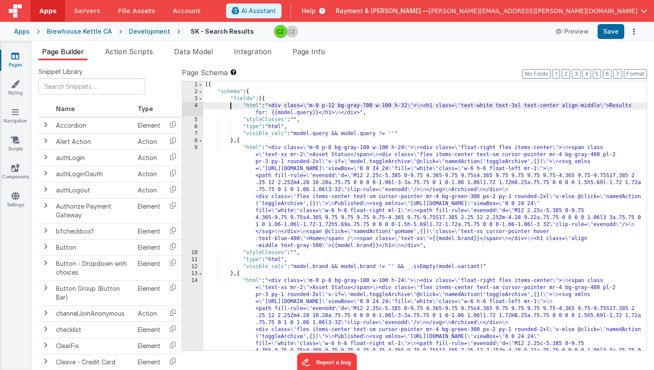
click at [229, 108] on div "[{ "schema" : { "fields" : [{ "html" : "<div class= \" m-0 p-12 bg-gray-700 w-1…" at bounding box center [424, 275] width 443 height 388
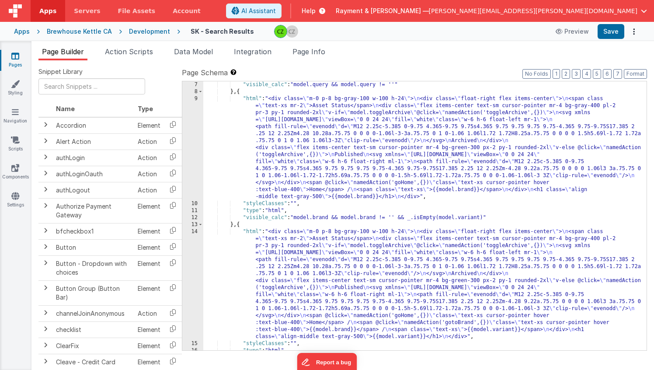
scroll to position [49, 0]
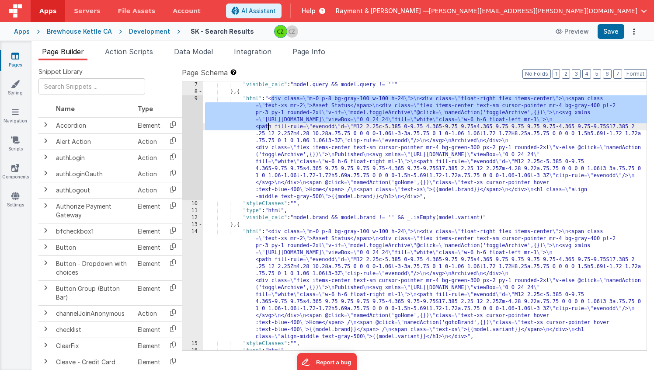
drag, startPoint x: 271, startPoint y: 99, endPoint x: 267, endPoint y: 125, distance: 25.7
click at [267, 125] on div ""visible_calc" : "model.query && model.query != ''" } , { "html" : "<div class=…" at bounding box center [424, 222] width 443 height 283
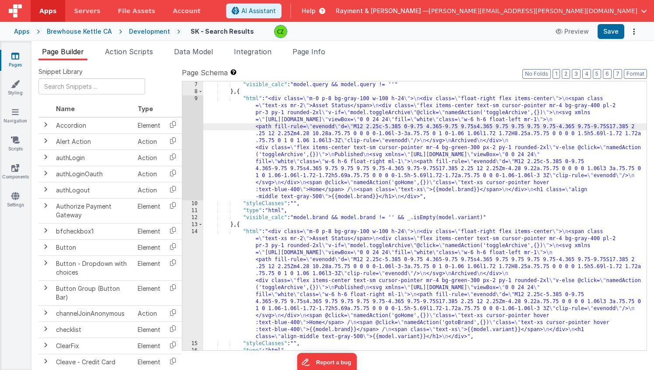
click at [47, 12] on span "Apps" at bounding box center [47, 11] width 17 height 9
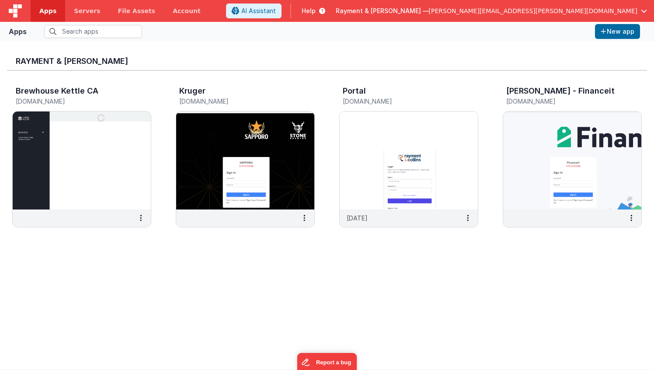
click at [354, 270] on div "Rayment & Collins Brewhouse Kettle CA brewhousekettleca.clientportal.cloud Krug…" at bounding box center [327, 205] width 640 height 314
click at [407, 140] on img at bounding box center [409, 160] width 138 height 98
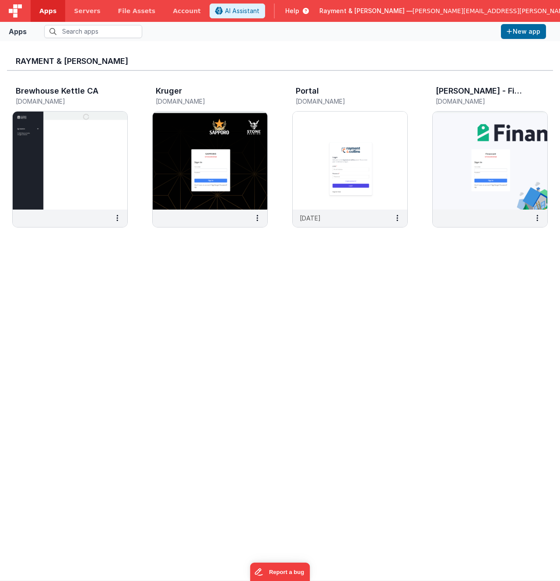
click at [130, 319] on div "Rayment & Collins Brewhouse Kettle CA brewhousekettleca.clientportal.cloud Krug…" at bounding box center [280, 310] width 546 height 525
click at [55, 139] on img at bounding box center [70, 160] width 115 height 98
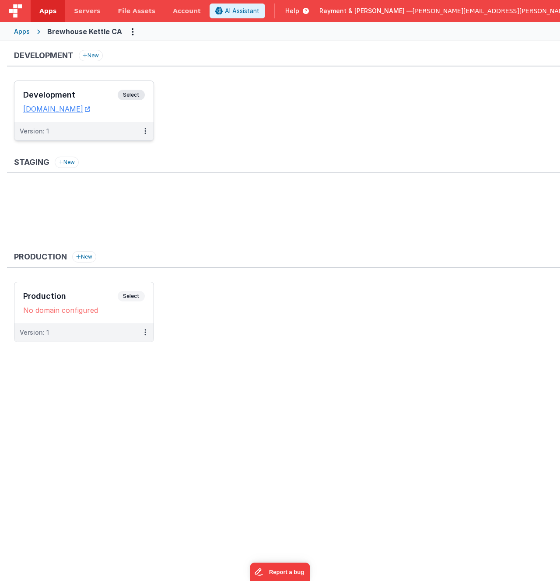
click at [87, 93] on h3 "Development" at bounding box center [70, 94] width 94 height 9
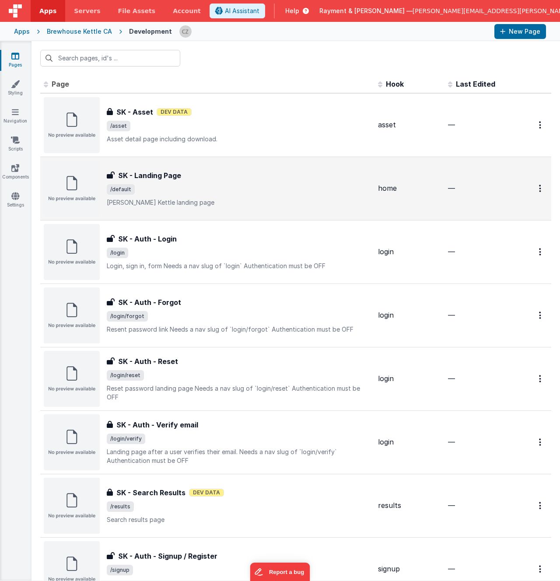
click at [199, 188] on span "/default" at bounding box center [239, 189] width 264 height 10
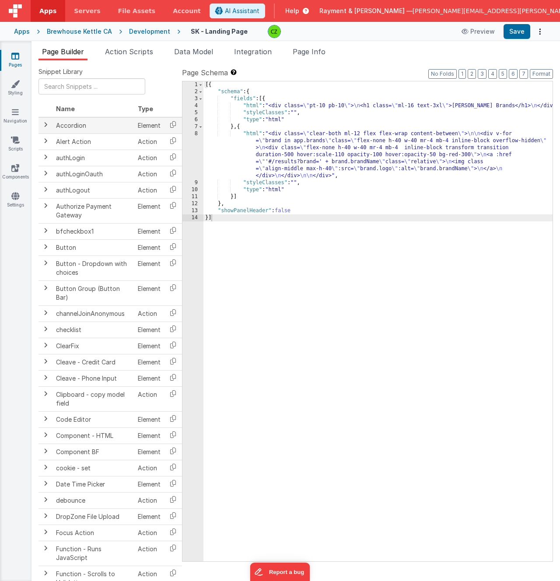
click at [43, 127] on span at bounding box center [45, 124] width 7 height 7
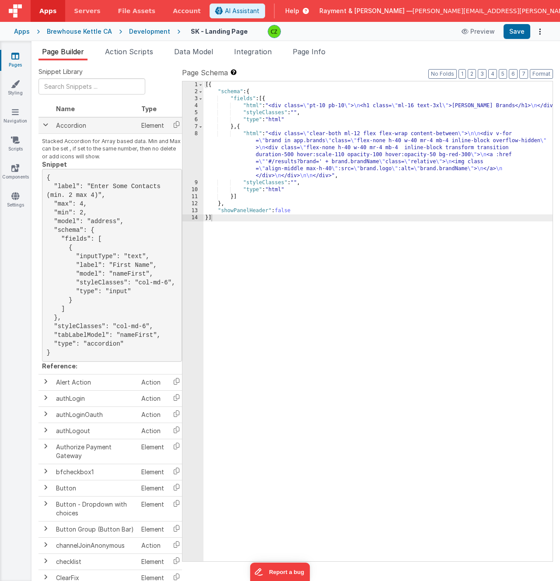
click at [43, 124] on span at bounding box center [45, 124] width 7 height 7
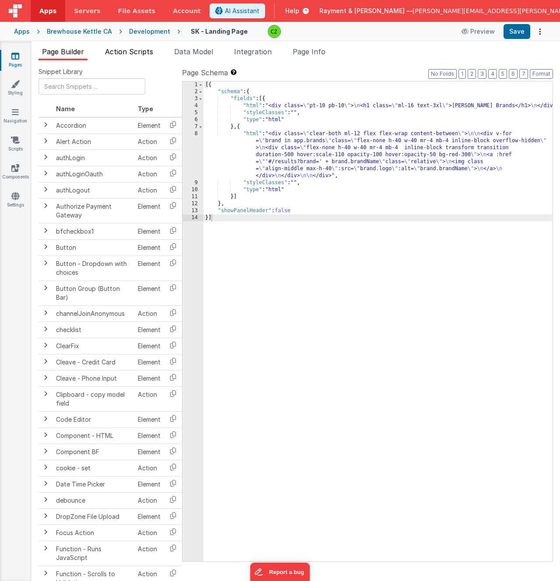
click at [132, 54] on span "Action Scripts" at bounding box center [129, 51] width 48 height 9
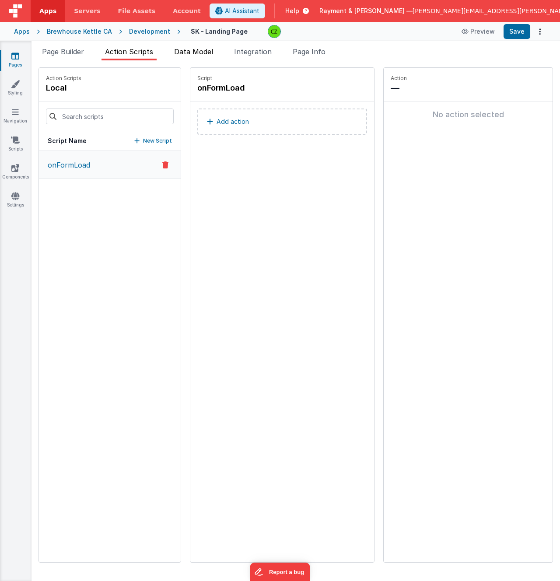
click at [198, 50] on span "Data Model" at bounding box center [193, 51] width 39 height 9
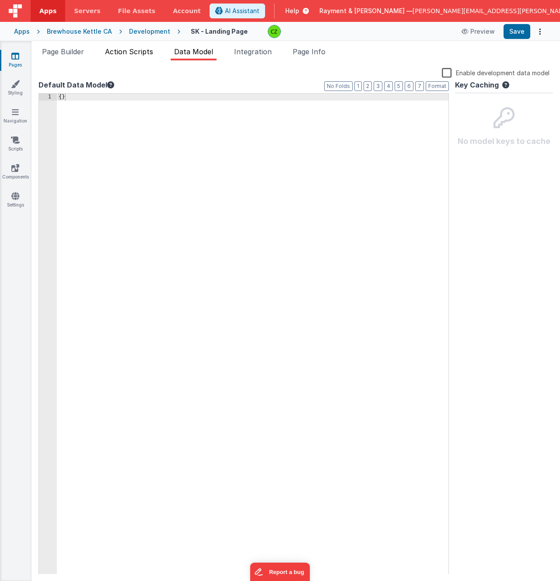
click at [129, 55] on span "Action Scripts" at bounding box center [129, 51] width 48 height 9
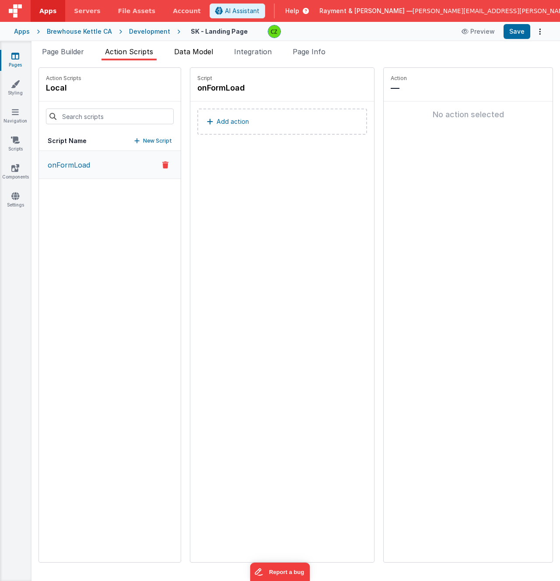
click at [212, 52] on span "Data Model" at bounding box center [193, 51] width 39 height 9
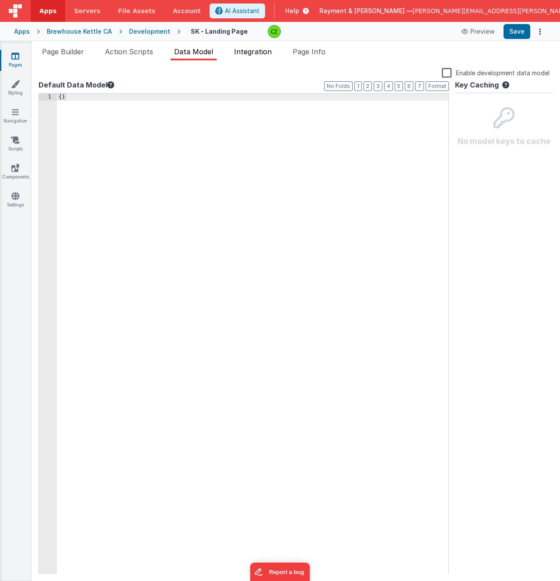
click at [243, 49] on span "Integration" at bounding box center [253, 51] width 38 height 9
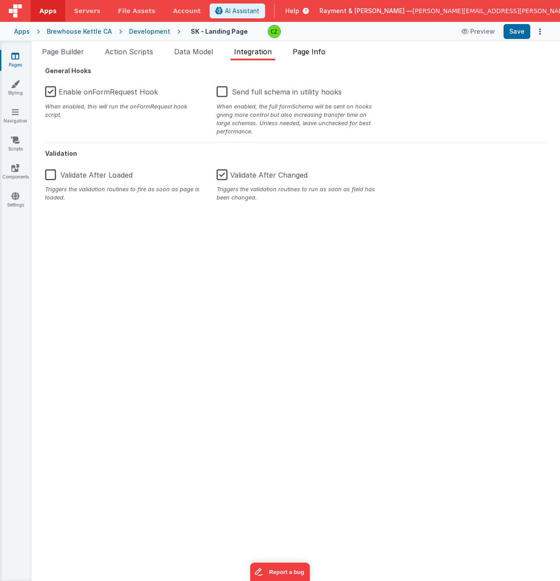
click at [308, 50] on span "Page Info" at bounding box center [308, 51] width 33 height 9
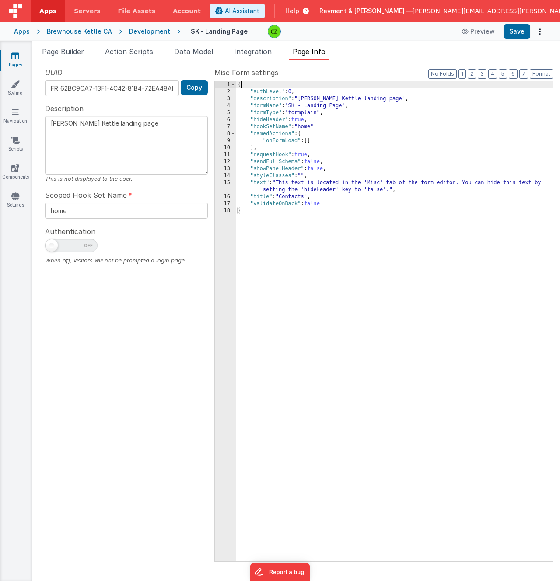
click at [285, 87] on div "{ "authLevel" : 0 , "description" : "Sleeman Kettle landing page" , "formName" …" at bounding box center [394, 328] width 316 height 494
click at [292, 208] on div "{ "authLevel" : 0 , "description" : "Sleeman Kettle landing page" , "formName" …" at bounding box center [394, 328] width 316 height 494
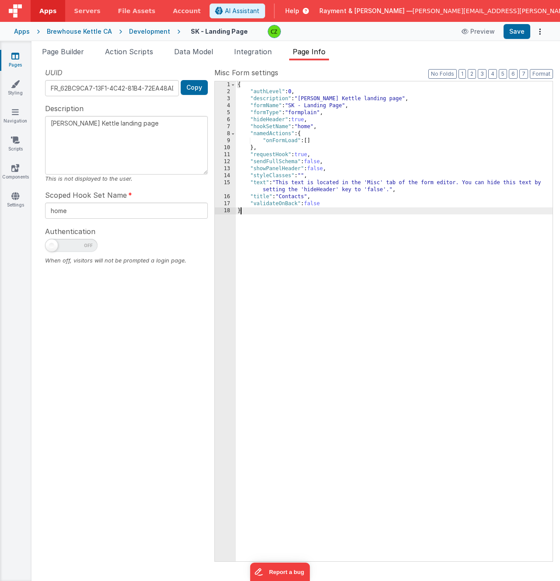
click at [90, 379] on div "UUID FR_62BC9CA7-13F1-4C42-81B4-72EA48AD63B9 Copy Description Sleeman Kettle la…" at bounding box center [126, 313] width 176 height 493
click at [254, 47] on span "Integration" at bounding box center [253, 51] width 38 height 9
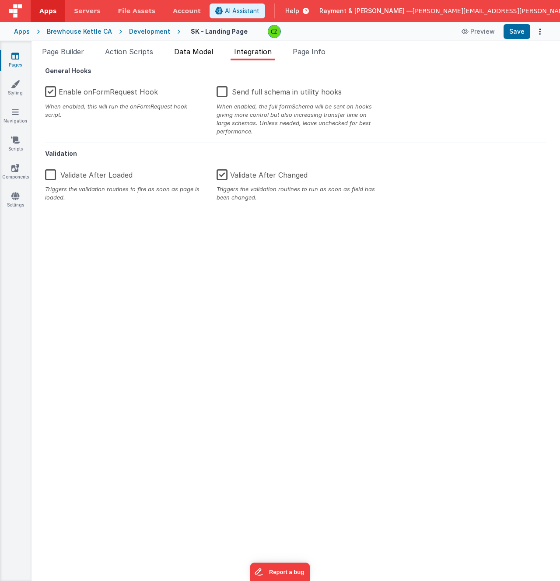
click at [204, 51] on span "Data Model" at bounding box center [193, 51] width 39 height 9
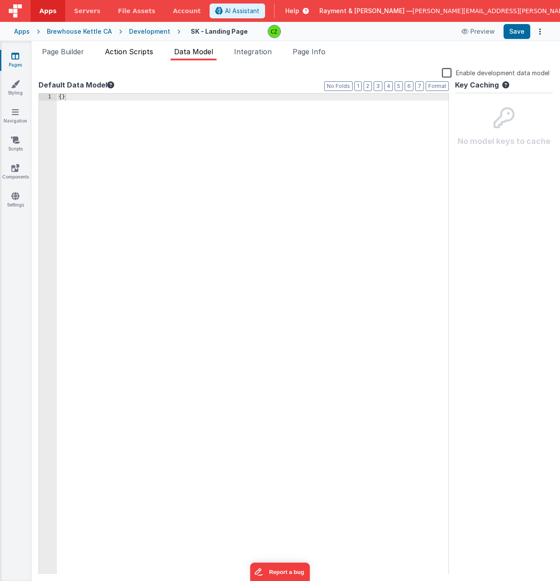
click at [143, 54] on span "Action Scripts" at bounding box center [129, 51] width 48 height 9
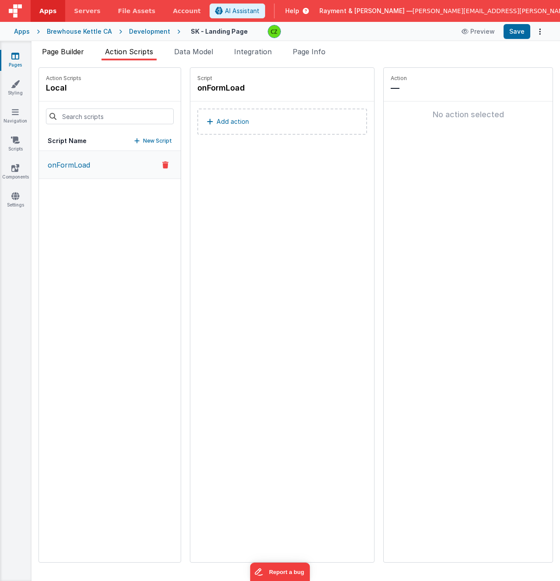
click at [61, 52] on span "Page Builder" at bounding box center [63, 51] width 42 height 9
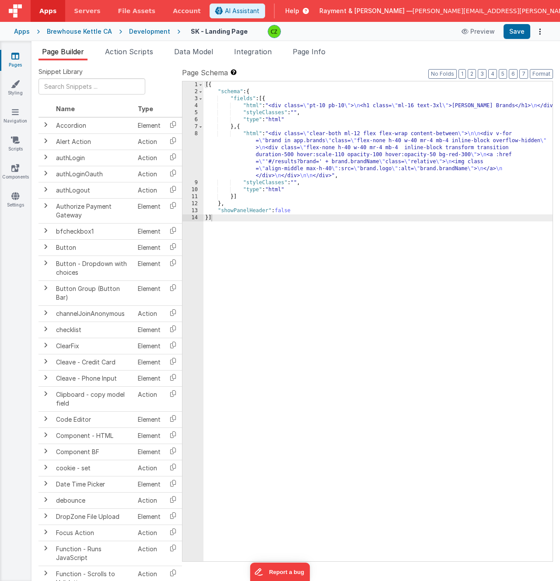
click at [17, 57] on icon at bounding box center [15, 56] width 8 height 9
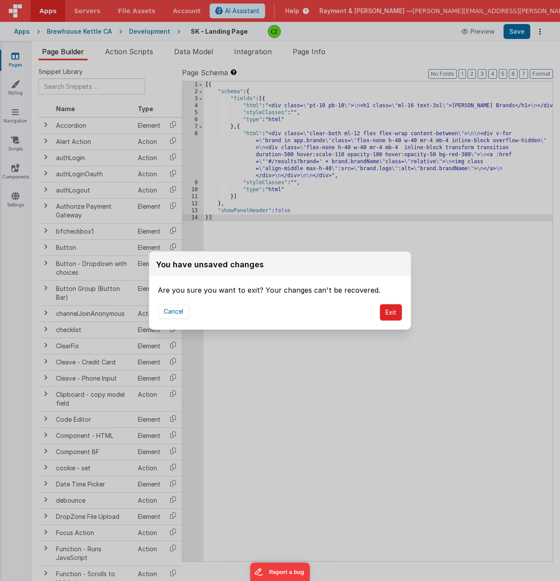
click at [391, 310] on button "Exit" at bounding box center [390, 312] width 22 height 17
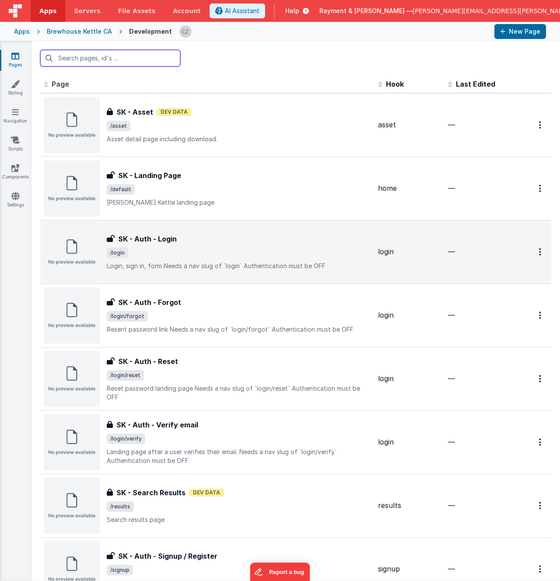
scroll to position [63, 0]
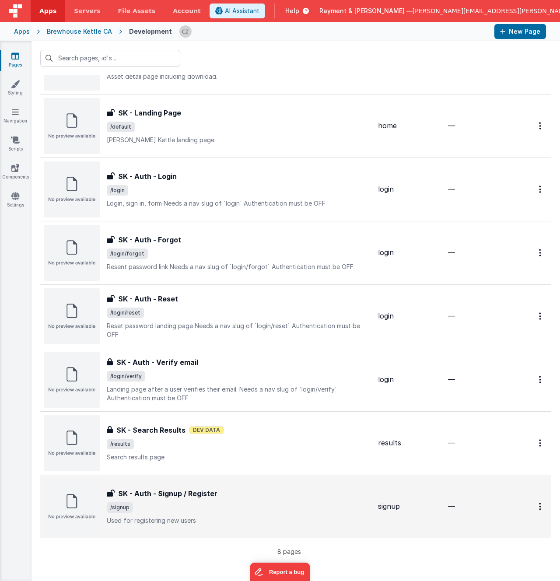
click at [232, 502] on span "/signup" at bounding box center [239, 507] width 264 height 10
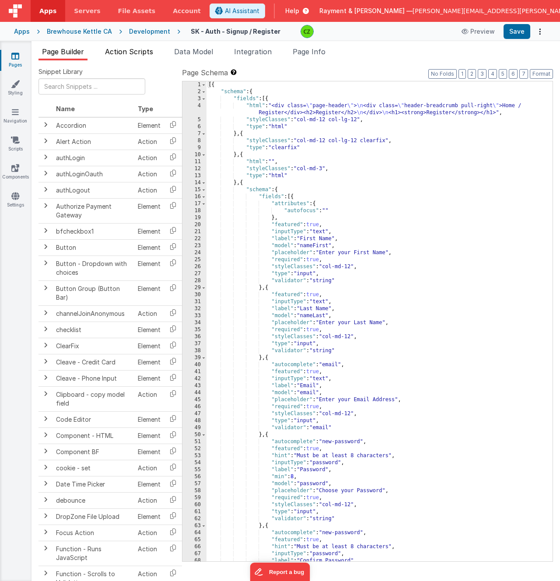
click at [129, 55] on span "Action Scripts" at bounding box center [129, 51] width 48 height 9
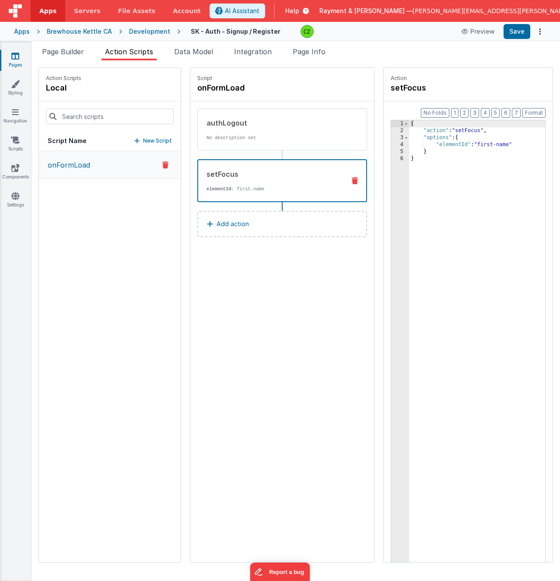
click at [244, 186] on p "elementId : first-name" at bounding box center [272, 188] width 132 height 7
click at [16, 55] on icon at bounding box center [15, 56] width 8 height 9
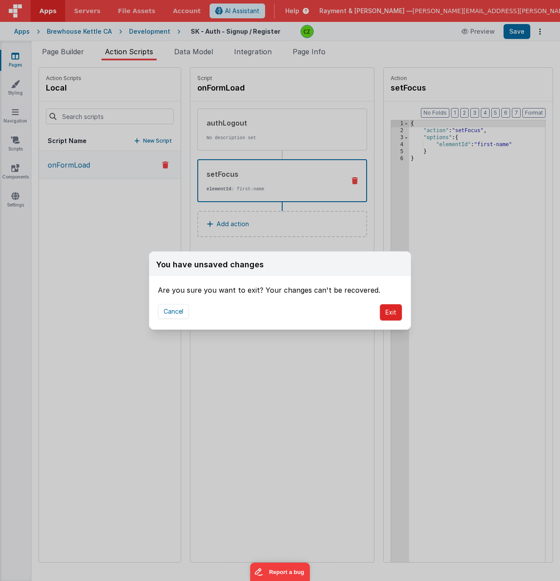
click at [388, 314] on button "Exit" at bounding box center [390, 312] width 22 height 17
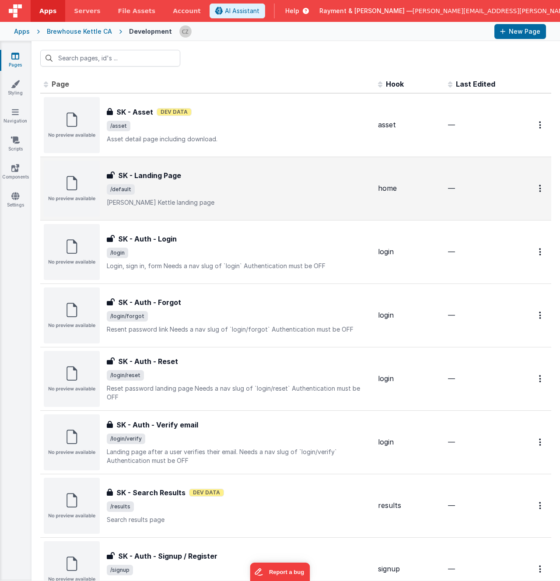
click at [229, 190] on span "/default" at bounding box center [239, 189] width 264 height 10
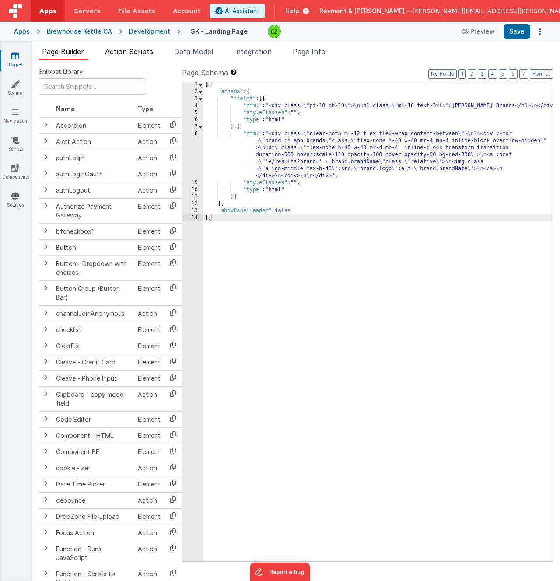
click at [128, 50] on span "Action Scripts" at bounding box center [129, 51] width 48 height 9
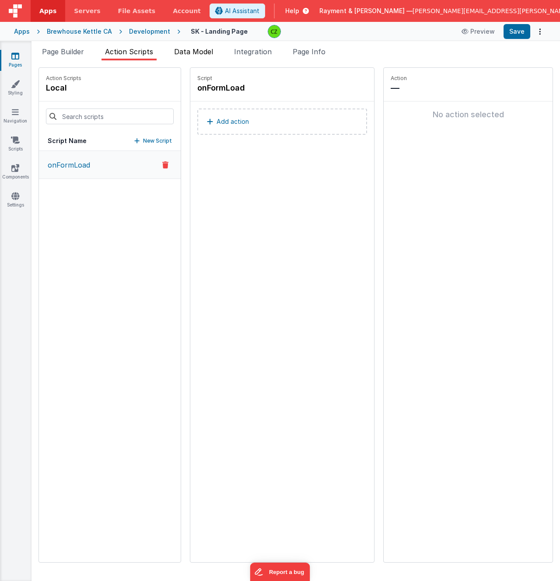
click at [192, 46] on li "Data Model" at bounding box center [193, 53] width 46 height 14
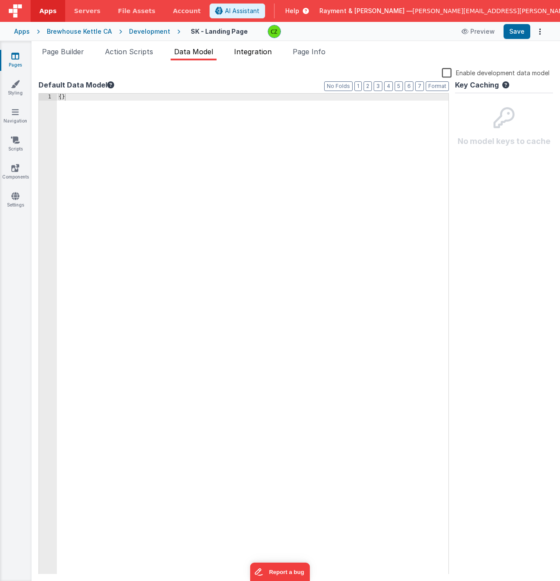
click at [251, 50] on span "Integration" at bounding box center [253, 51] width 38 height 9
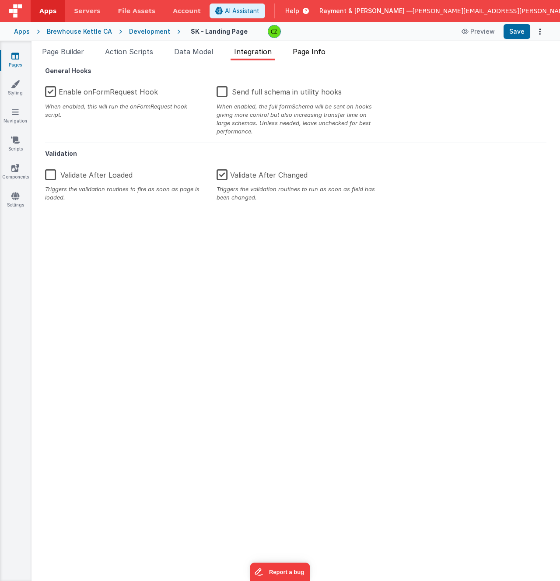
click at [306, 52] on span "Page Info" at bounding box center [308, 51] width 33 height 9
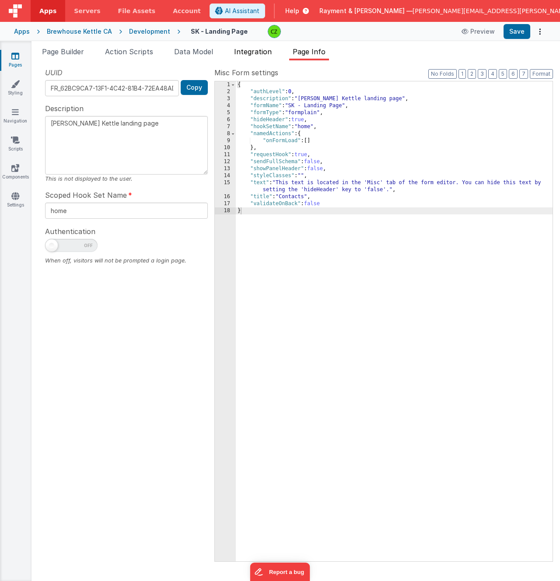
click at [254, 50] on span "Integration" at bounding box center [253, 51] width 38 height 9
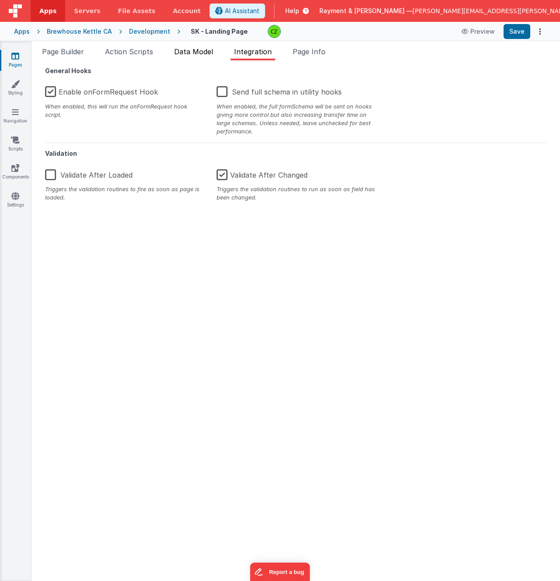
click at [207, 53] on span "Data Model" at bounding box center [193, 51] width 39 height 9
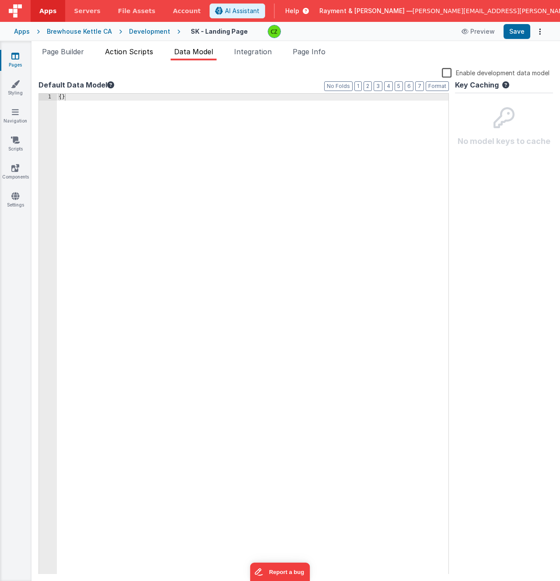
click at [137, 59] on li "Action Scripts" at bounding box center [128, 53] width 55 height 14
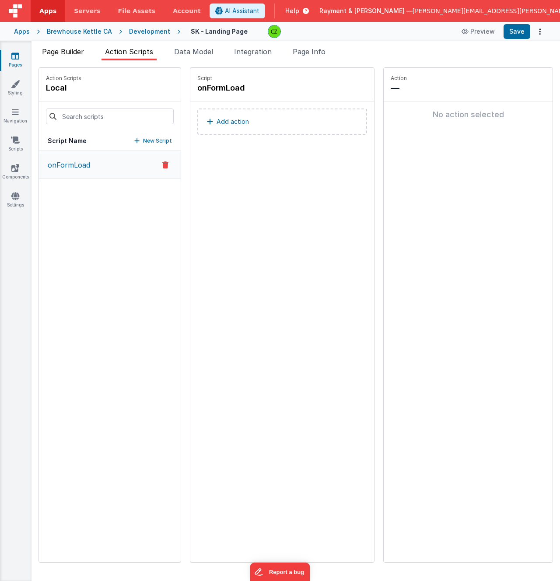
click at [75, 52] on span "Page Builder" at bounding box center [63, 51] width 42 height 9
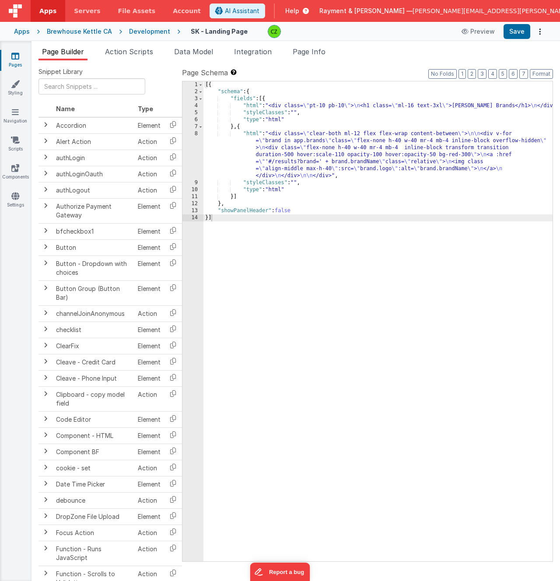
click at [17, 55] on icon at bounding box center [15, 56] width 8 height 9
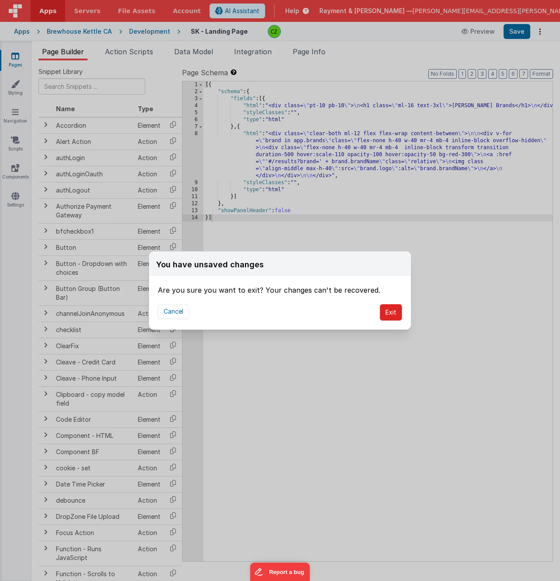
click at [393, 313] on button "Exit" at bounding box center [390, 312] width 22 height 17
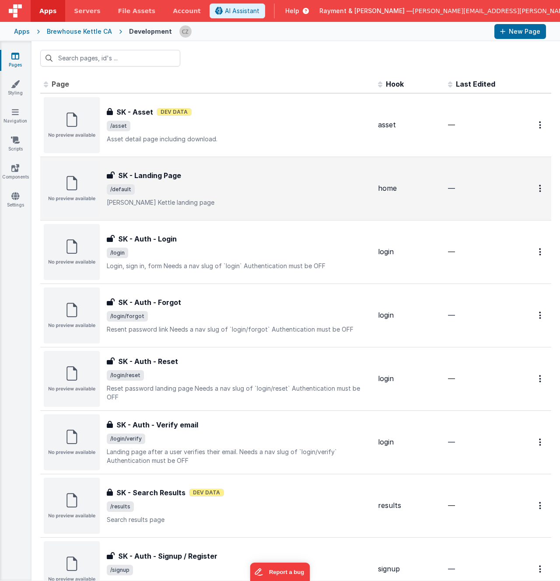
click at [221, 191] on span "/default" at bounding box center [239, 189] width 264 height 10
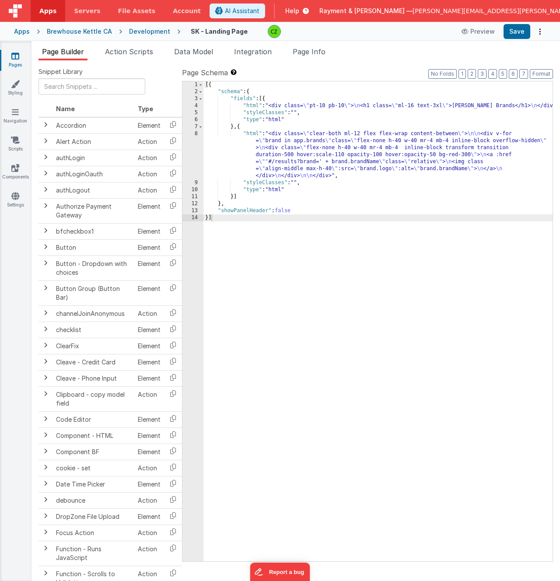
click at [316, 70] on label "Page Schema Shortcuts: Find: command-f Fold: command-option-L Unfold: command-o…" at bounding box center [367, 72] width 371 height 10
click at [144, 51] on span "Action Scripts" at bounding box center [129, 51] width 48 height 9
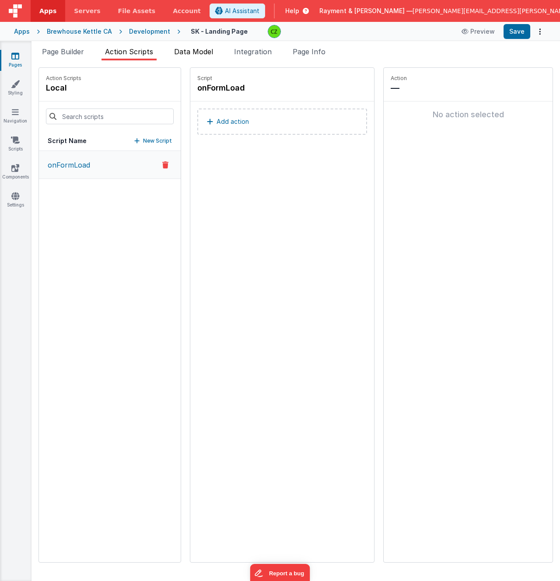
click at [198, 51] on span "Data Model" at bounding box center [193, 51] width 39 height 9
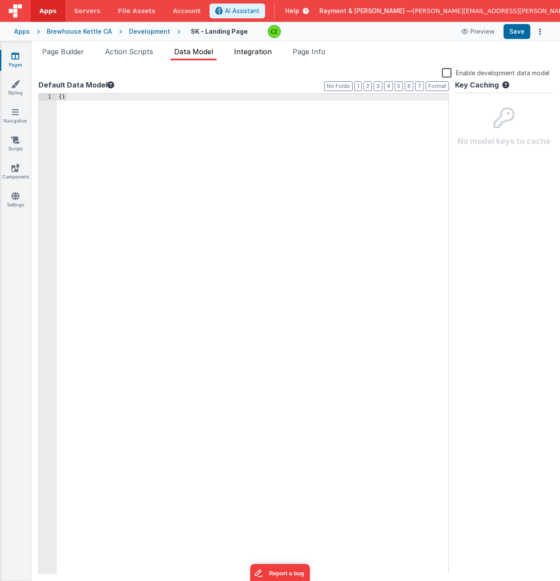
click at [250, 53] on span "Integration" at bounding box center [253, 51] width 38 height 9
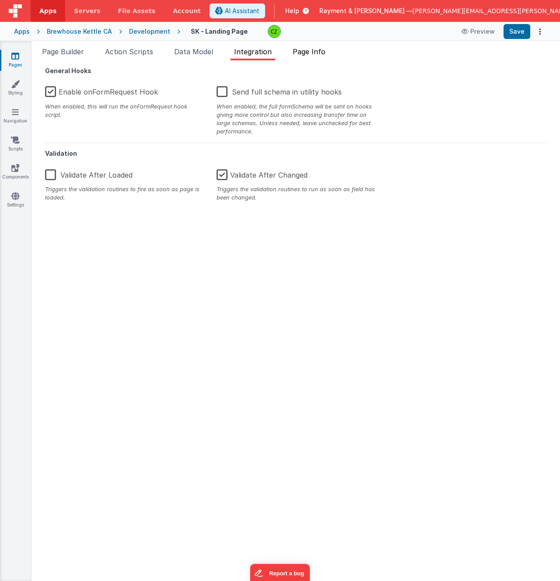
click at [309, 52] on span "Page Info" at bounding box center [308, 51] width 33 height 9
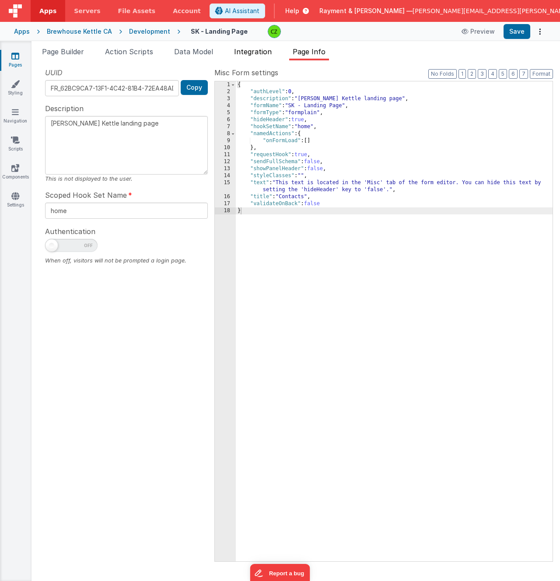
click at [261, 52] on span "Integration" at bounding box center [253, 51] width 38 height 9
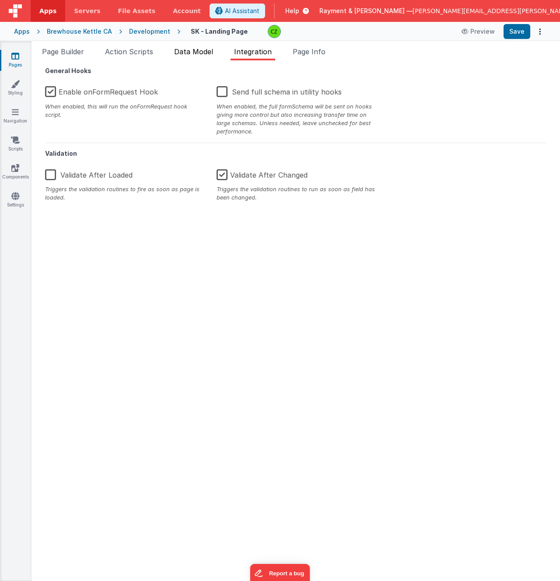
click at [202, 48] on span "Data Model" at bounding box center [193, 51] width 39 height 9
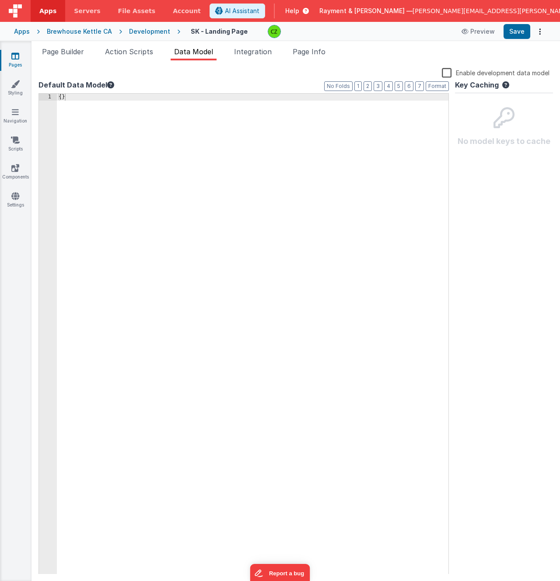
click at [129, 45] on div "Page Builder Action Scripts Data Model Integration Page Info Snippet Library Na…" at bounding box center [295, 310] width 528 height 539
click at [125, 50] on span "Action Scripts" at bounding box center [129, 51] width 48 height 9
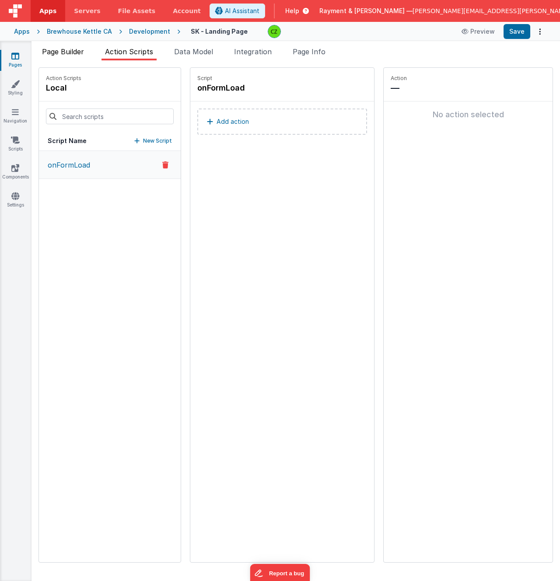
click at [70, 51] on span "Page Builder" at bounding box center [63, 51] width 42 height 9
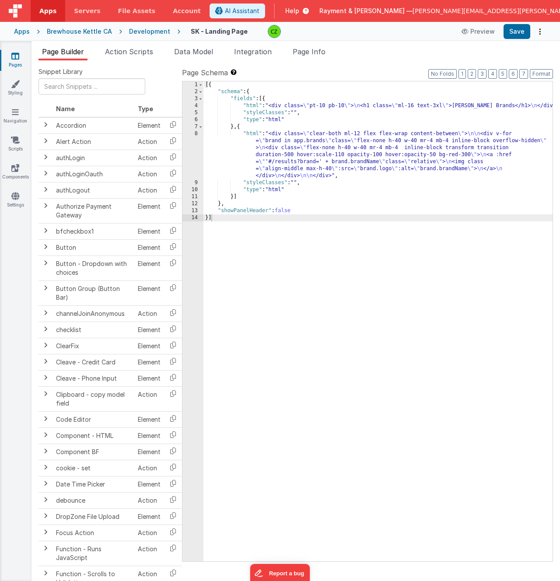
drag, startPoint x: 35, startPoint y: 49, endPoint x: 351, endPoint y: 56, distance: 316.1
click at [351, 56] on ul "Page Builder Action Scripts Data Model Integration Page Info" at bounding box center [295, 53] width 528 height 14
drag, startPoint x: 374, startPoint y: 48, endPoint x: 37, endPoint y: 46, distance: 336.6
click at [37, 46] on ul "Page Builder Action Scripts Data Model Integration Page Info" at bounding box center [295, 53] width 528 height 14
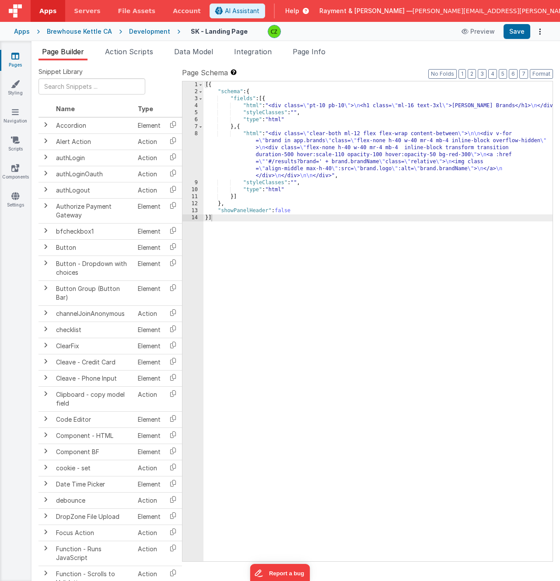
click at [35, 43] on div "Page Builder Action Scripts Data Model Integration Page Info Snippet Library Na…" at bounding box center [295, 310] width 528 height 539
click at [11, 85] on icon at bounding box center [15, 84] width 9 height 9
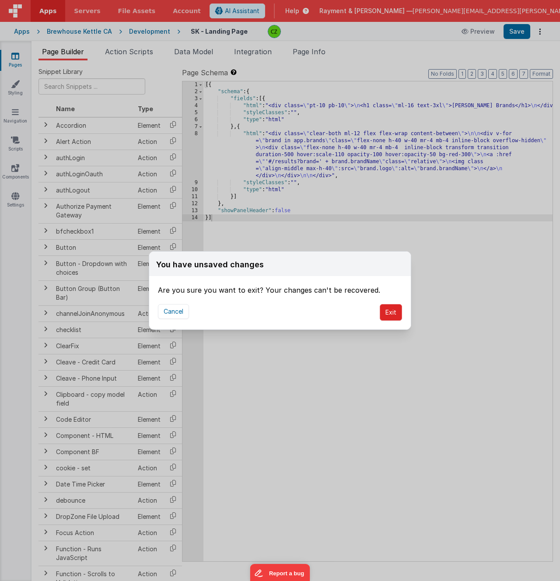
click at [393, 314] on button "Exit" at bounding box center [390, 312] width 22 height 17
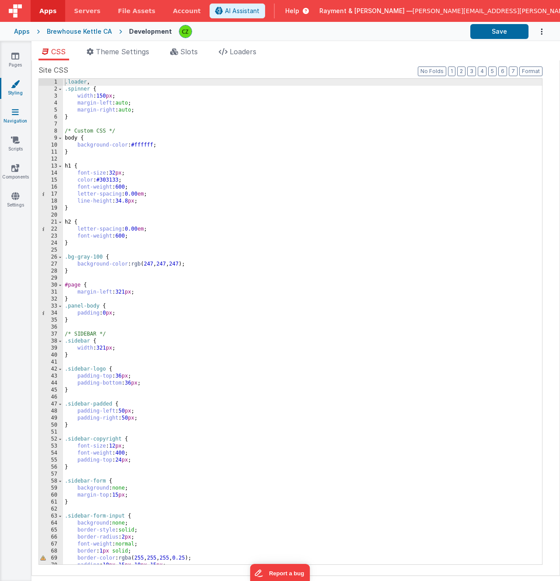
click at [10, 114] on link "Navigation" at bounding box center [15, 116] width 31 height 17
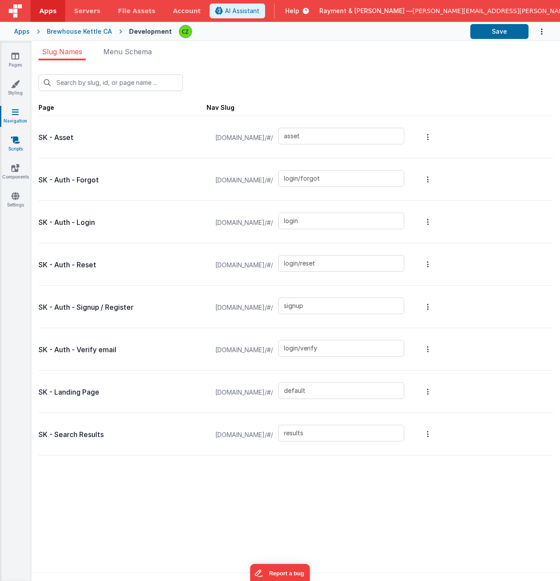
click at [13, 140] on icon at bounding box center [15, 140] width 9 height 9
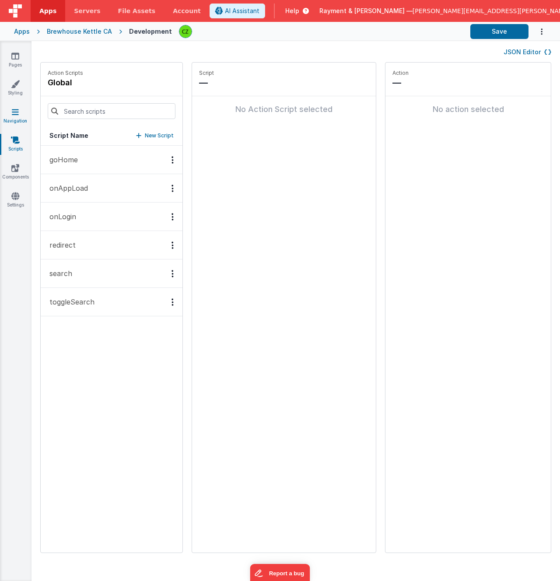
click at [14, 112] on icon at bounding box center [15, 112] width 7 height 9
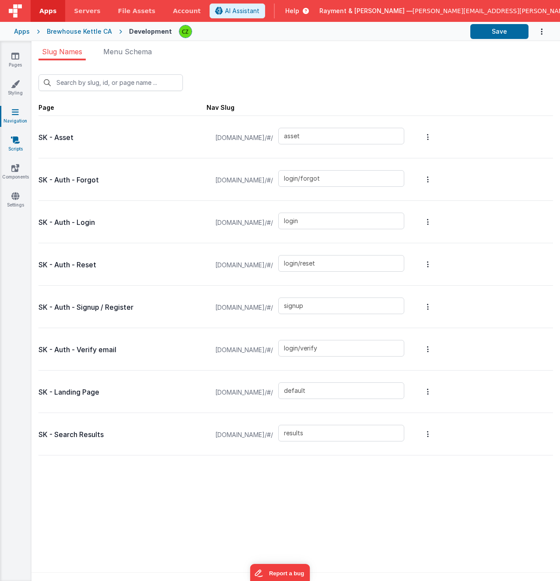
click at [16, 141] on icon at bounding box center [15, 140] width 9 height 9
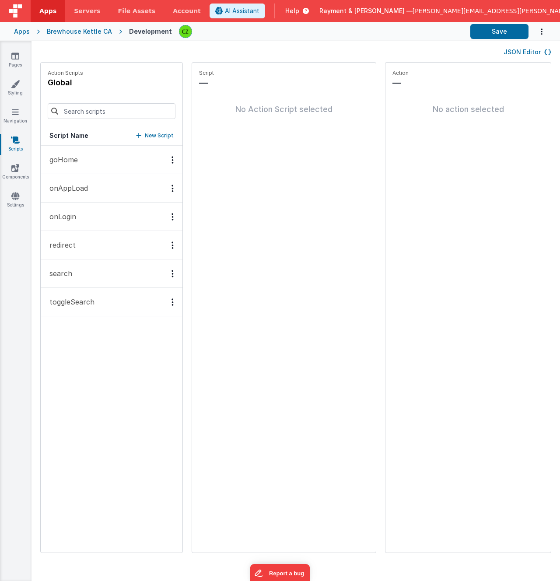
click at [72, 152] on button "goHome" at bounding box center [112, 160] width 142 height 28
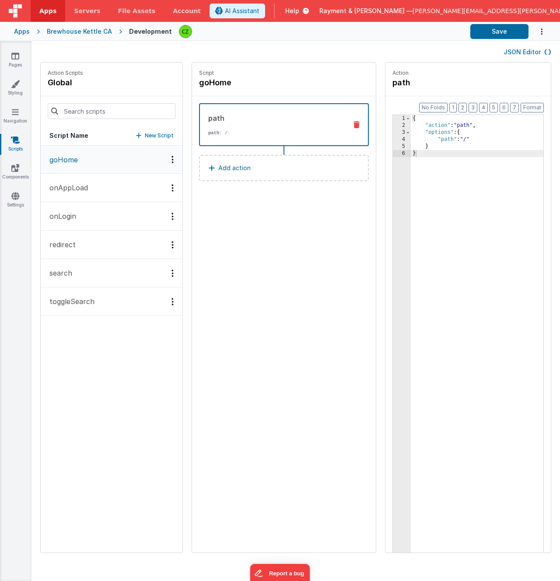
click at [77, 196] on button "onAppLoad" at bounding box center [112, 188] width 142 height 28
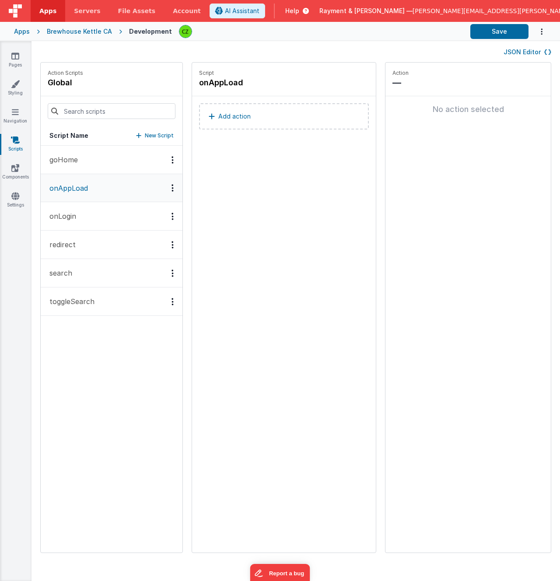
click at [78, 212] on button "onLogin" at bounding box center [112, 216] width 142 height 28
click at [77, 237] on button "redirect" at bounding box center [112, 244] width 142 height 28
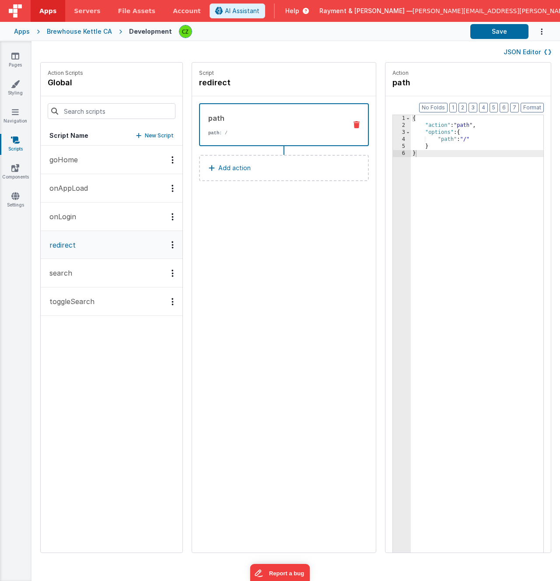
click at [77, 272] on button "search" at bounding box center [112, 273] width 142 height 28
click at [76, 298] on p "toggleSearch" at bounding box center [69, 301] width 50 height 10
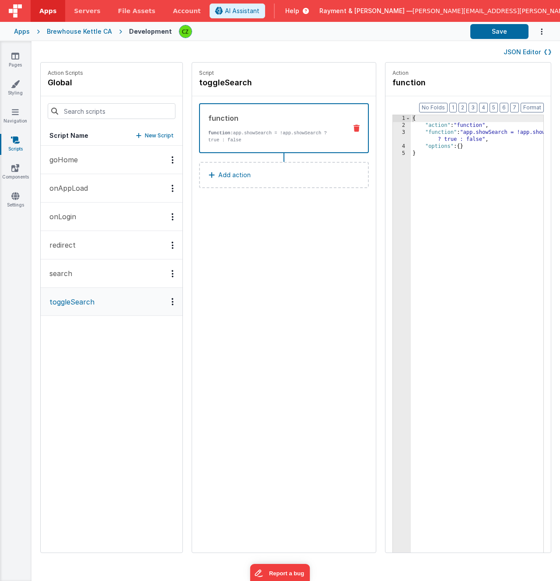
click at [79, 276] on button "search" at bounding box center [112, 273] width 142 height 28
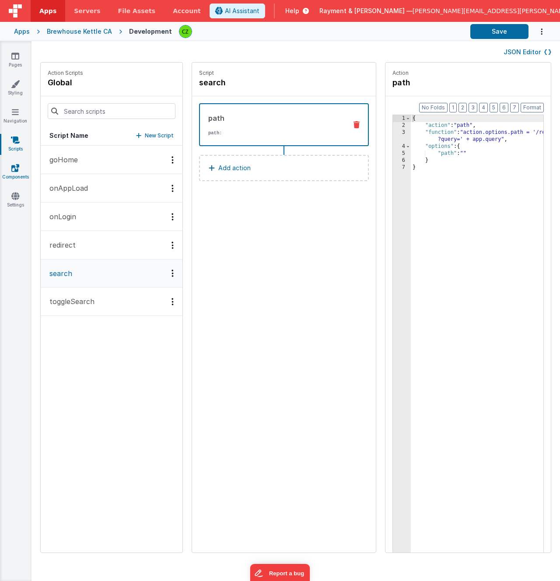
click at [10, 164] on link "Components" at bounding box center [15, 171] width 31 height 17
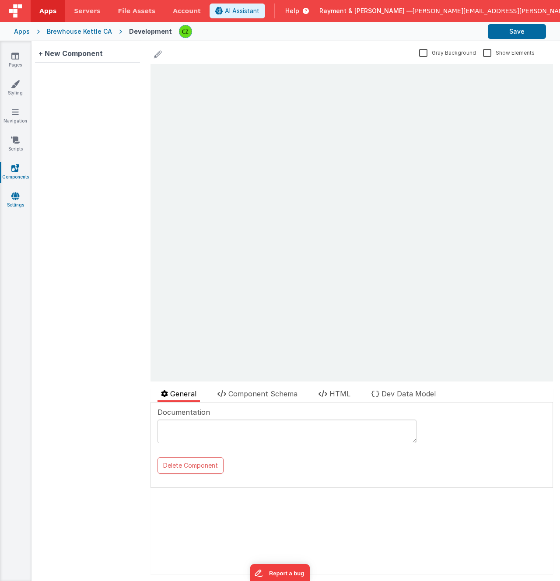
click at [15, 193] on icon at bounding box center [15, 195] width 8 height 9
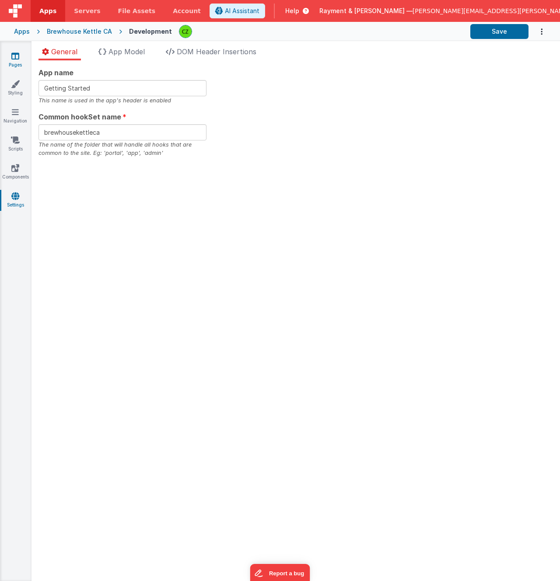
click at [16, 59] on icon at bounding box center [15, 56] width 8 height 9
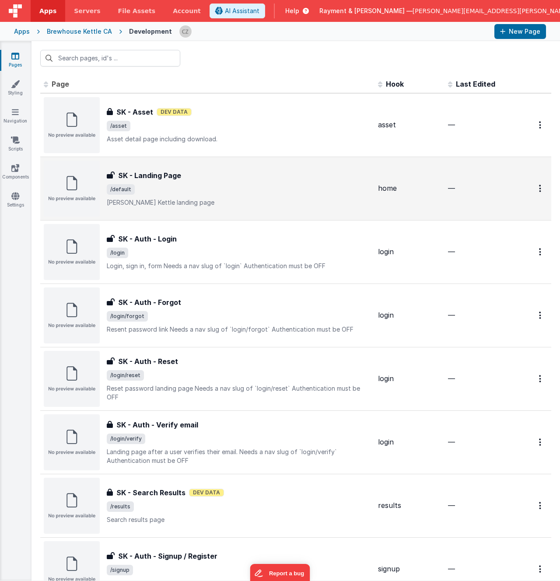
click at [240, 200] on p "Sleeman Kettle landing page" at bounding box center [239, 202] width 264 height 9
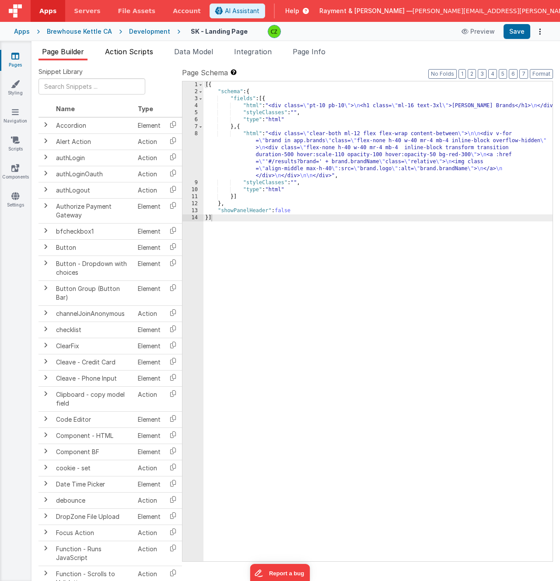
click at [128, 46] on li "Action Scripts" at bounding box center [128, 53] width 55 height 14
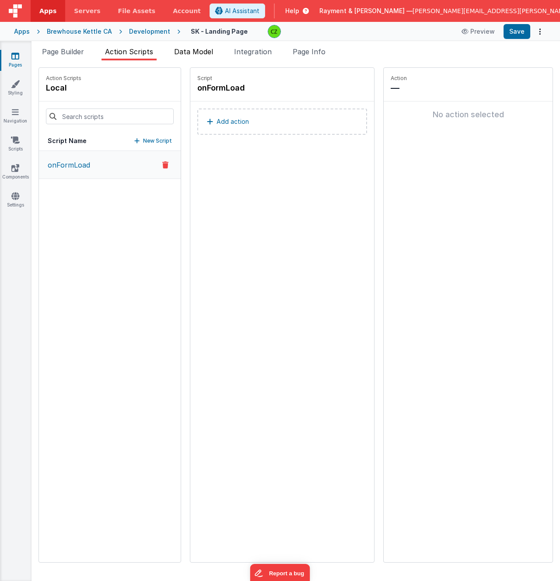
click at [200, 47] on span "Data Model" at bounding box center [193, 51] width 39 height 9
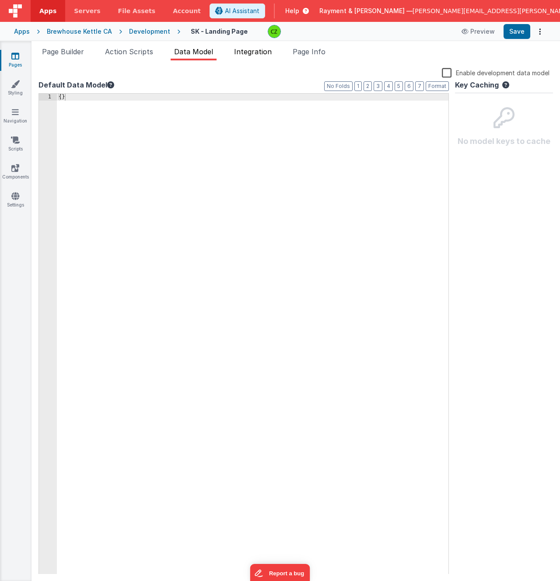
click at [271, 47] on span "Integration" at bounding box center [253, 51] width 38 height 9
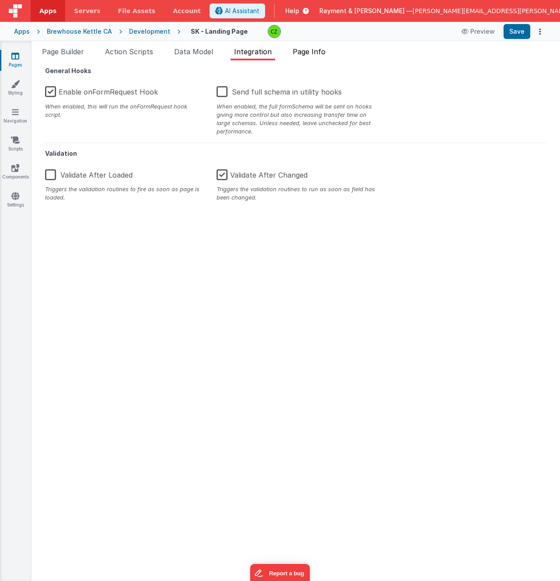
click at [314, 49] on span "Page Info" at bounding box center [308, 51] width 33 height 9
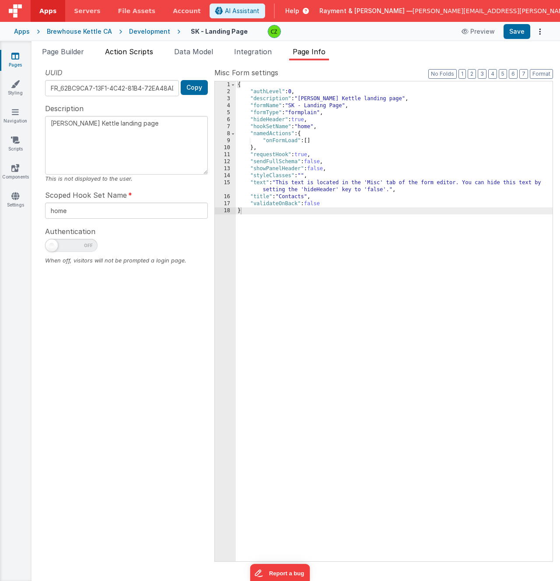
click at [125, 52] on span "Action Scripts" at bounding box center [129, 51] width 48 height 9
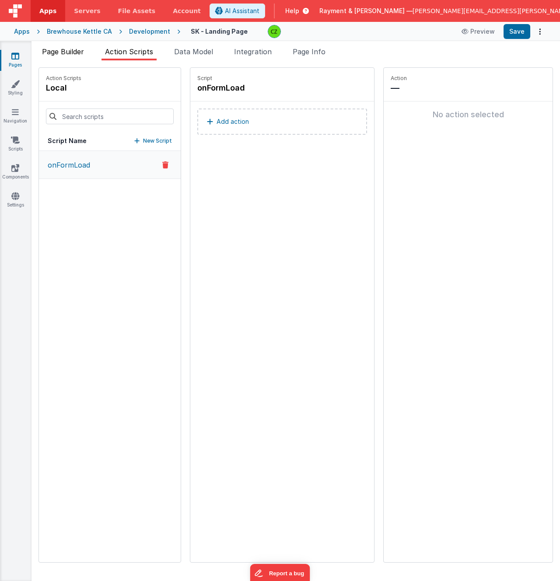
click at [65, 53] on span "Page Builder" at bounding box center [63, 51] width 42 height 9
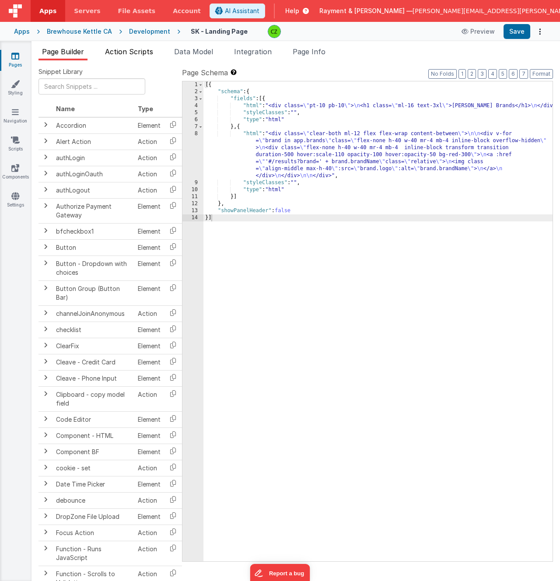
click at [132, 55] on span "Action Scripts" at bounding box center [129, 51] width 48 height 9
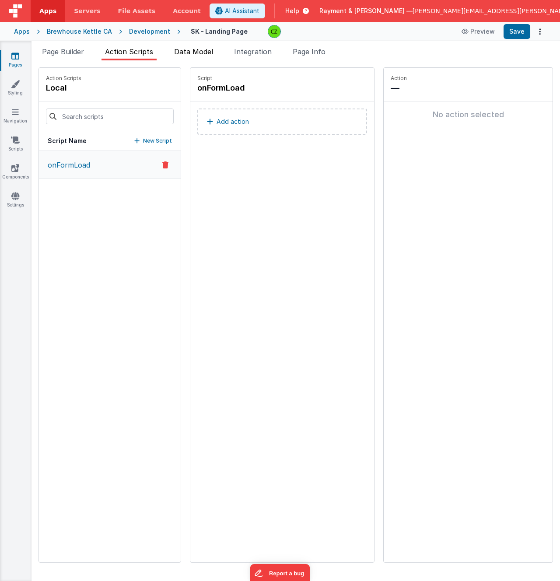
click at [180, 52] on span "Data Model" at bounding box center [193, 51] width 39 height 9
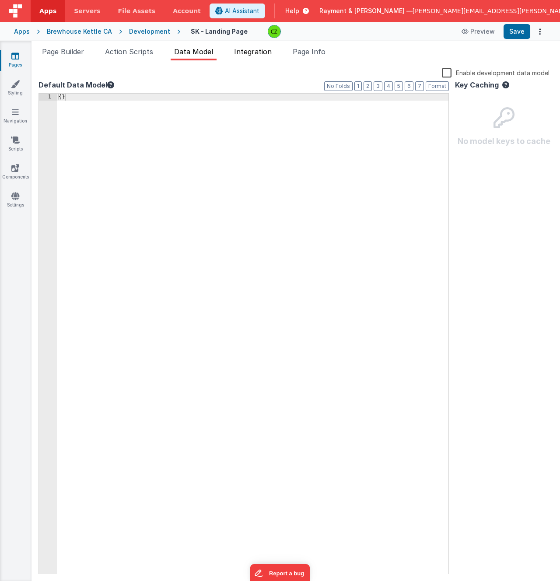
click at [254, 53] on span "Integration" at bounding box center [253, 51] width 38 height 9
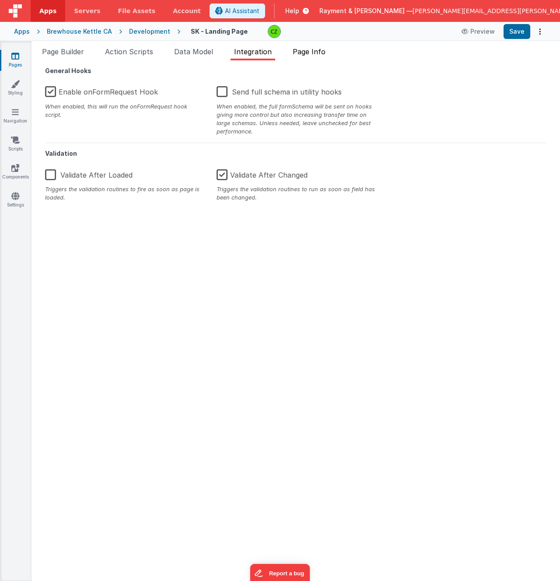
click at [317, 54] on span "Page Info" at bounding box center [308, 51] width 33 height 9
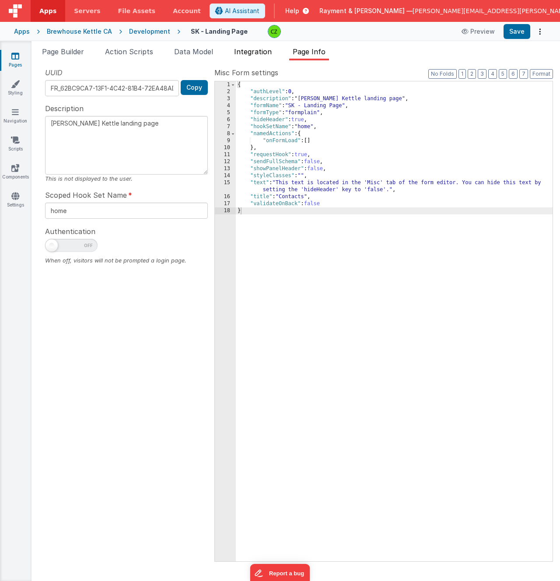
click at [257, 53] on span "Integration" at bounding box center [253, 51] width 38 height 9
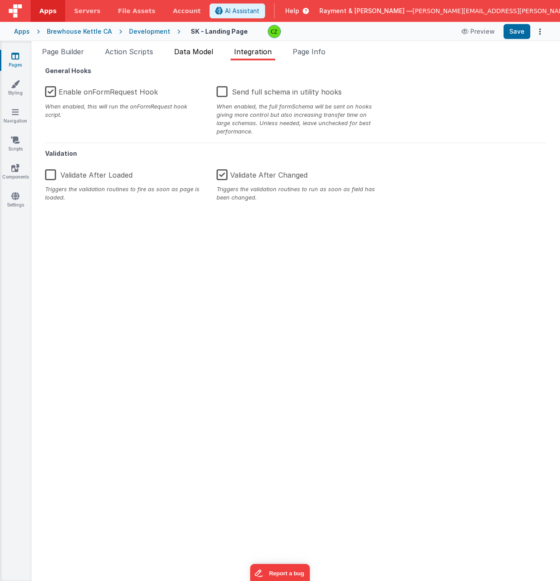
click at [195, 53] on span "Data Model" at bounding box center [193, 51] width 39 height 9
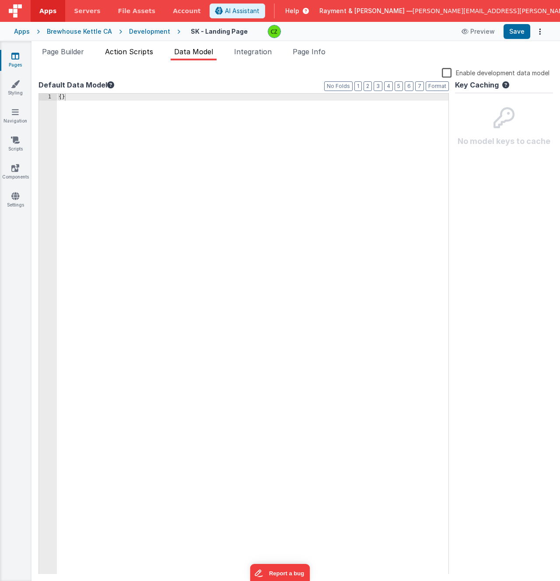
click at [118, 49] on span "Action Scripts" at bounding box center [129, 51] width 48 height 9
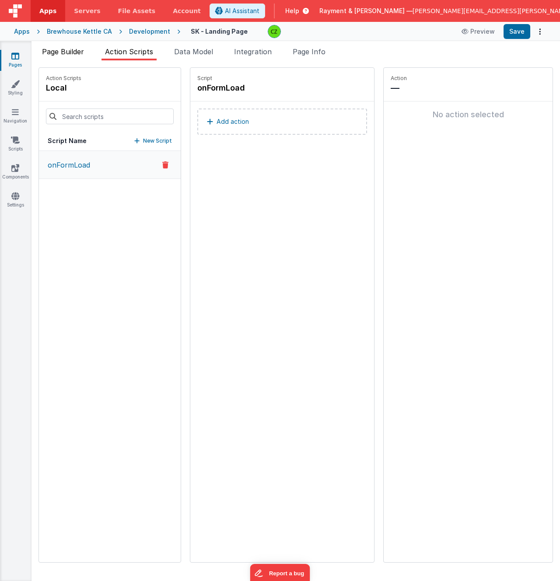
click at [65, 54] on span "Page Builder" at bounding box center [63, 51] width 42 height 9
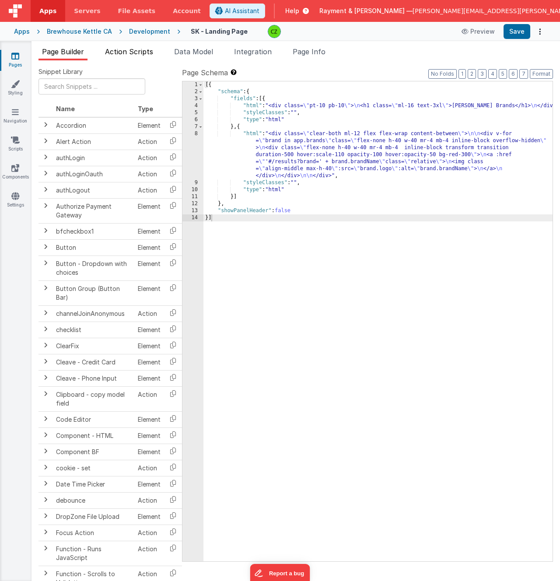
click at [122, 55] on span "Action Scripts" at bounding box center [129, 51] width 48 height 9
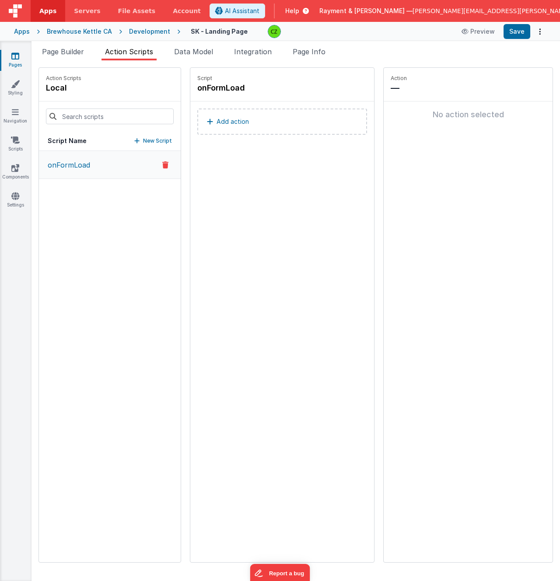
click at [78, 238] on div "onFormLoad" at bounding box center [110, 356] width 142 height 411
click at [13, 87] on icon at bounding box center [15, 84] width 9 height 9
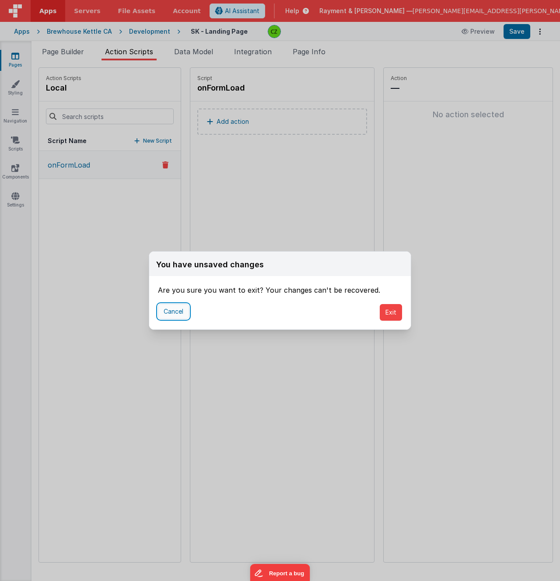
click at [168, 306] on button "Cancel" at bounding box center [173, 311] width 31 height 15
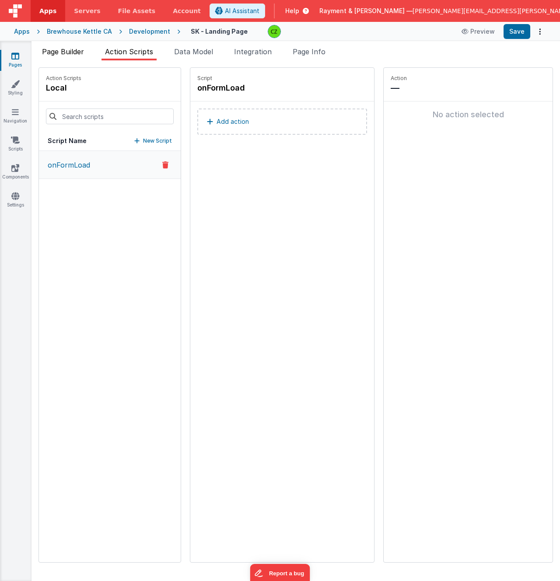
click at [54, 53] on span "Page Builder" at bounding box center [63, 51] width 42 height 9
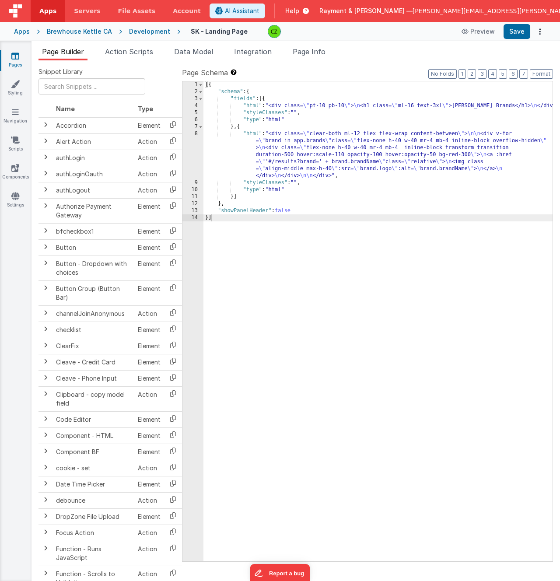
click at [17, 59] on icon at bounding box center [15, 56] width 8 height 9
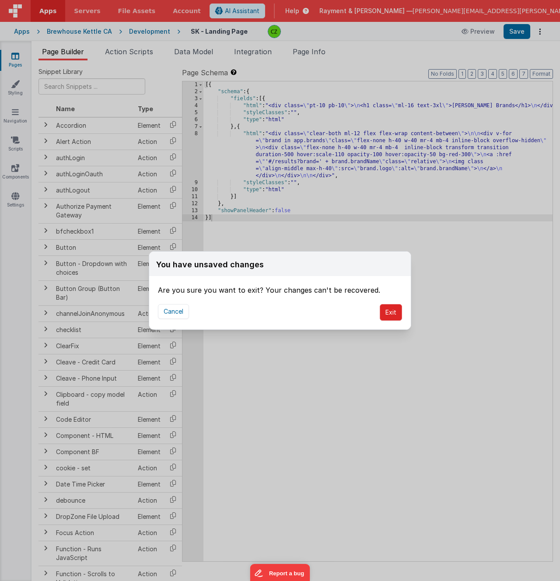
click at [393, 310] on button "Exit" at bounding box center [390, 312] width 22 height 17
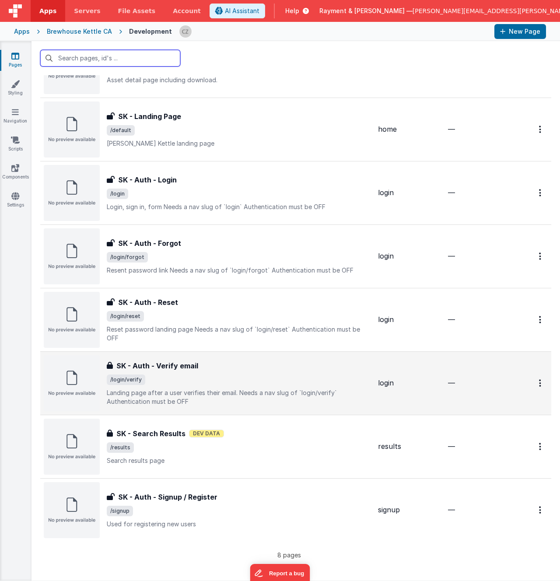
scroll to position [59, 0]
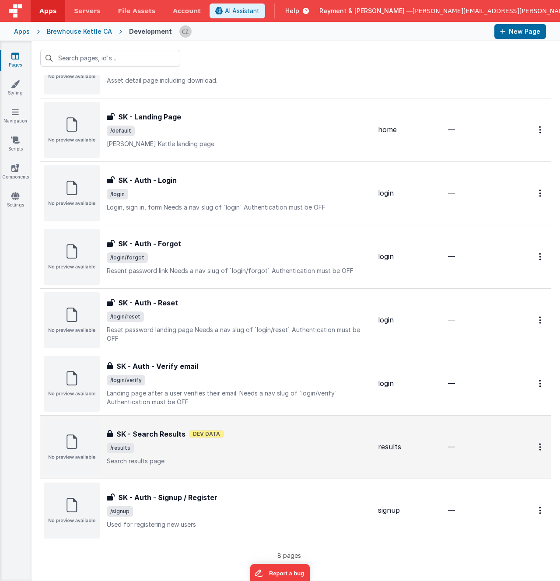
click at [227, 454] on div "SK - Search Results SK - Search Results Dev Data /results Search results page" at bounding box center [239, 446] width 264 height 37
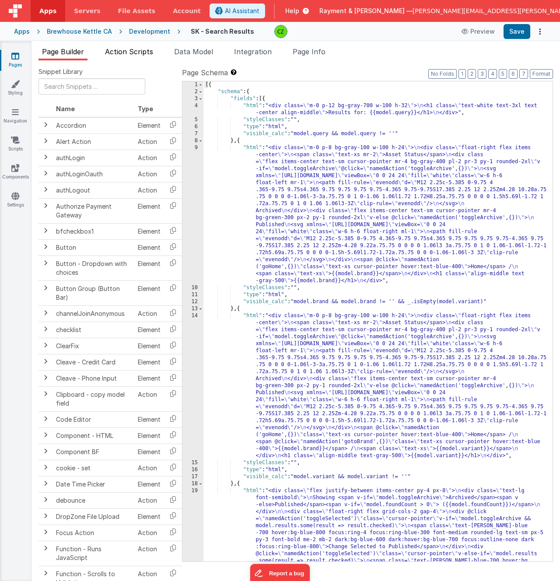
click at [131, 47] on li "Action Scripts" at bounding box center [128, 53] width 55 height 14
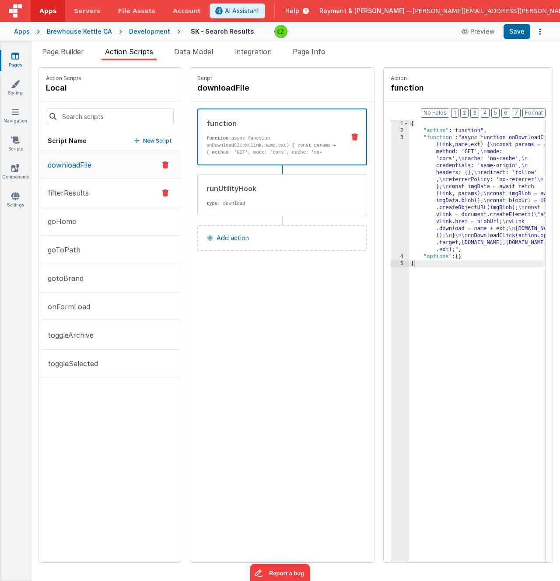
click at [83, 186] on button "filterResults" at bounding box center [110, 193] width 142 height 28
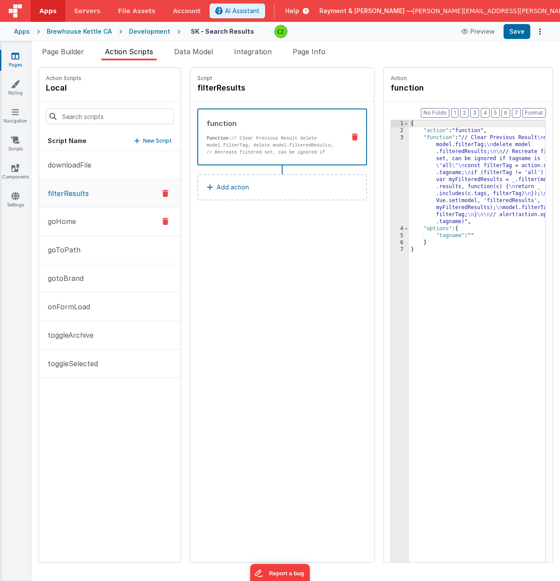
click at [83, 218] on button "goHome" at bounding box center [110, 221] width 142 height 28
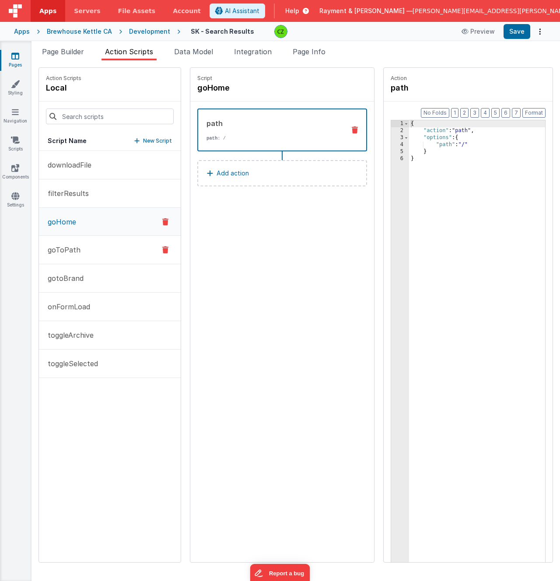
click at [83, 246] on button "goToPath" at bounding box center [110, 250] width 142 height 28
click at [84, 280] on button "gotoBrand" at bounding box center [110, 278] width 142 height 28
click at [82, 303] on p "onFormLoad" at bounding box center [66, 306] width 48 height 10
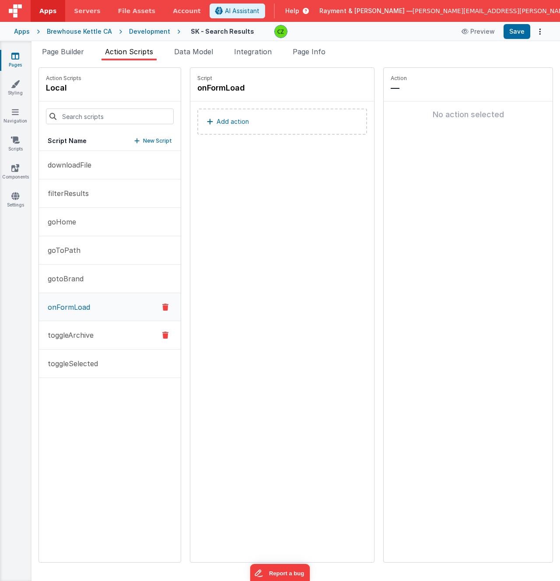
click at [83, 331] on p "toggleArchive" at bounding box center [67, 335] width 51 height 10
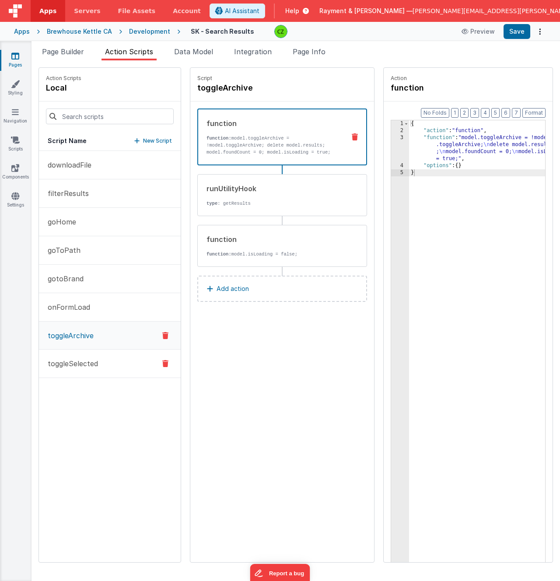
click at [82, 372] on button "toggleSelected" at bounding box center [110, 363] width 142 height 28
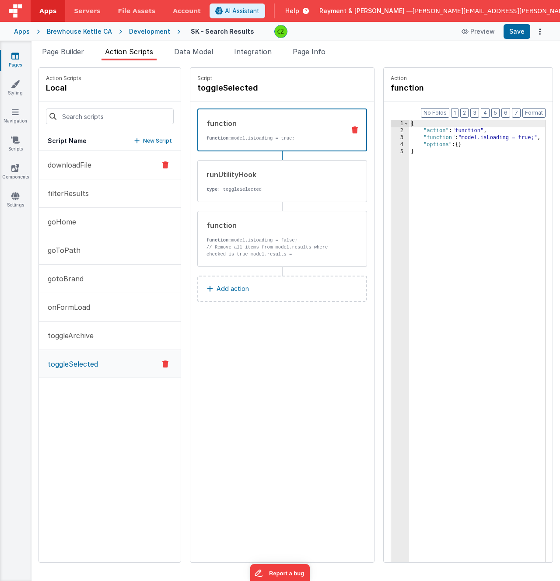
click at [74, 169] on p "downloadFile" at bounding box center [66, 165] width 49 height 10
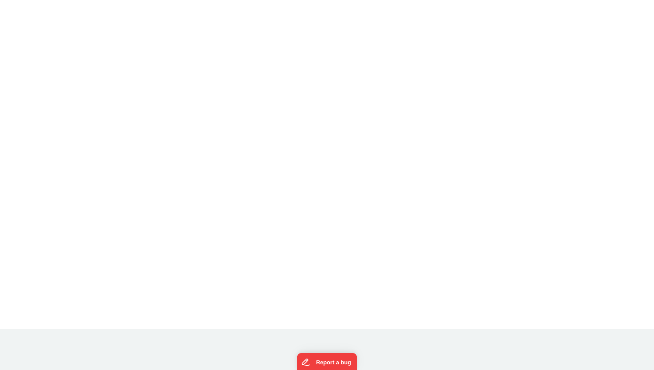
click at [48, 111] on div at bounding box center [327, 163] width 654 height 326
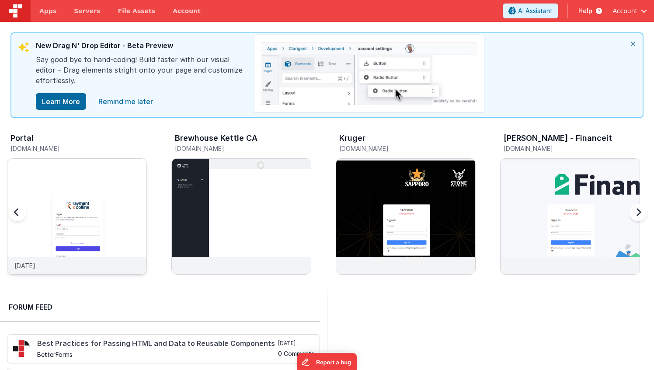
click at [75, 197] on img at bounding box center [76, 228] width 139 height 139
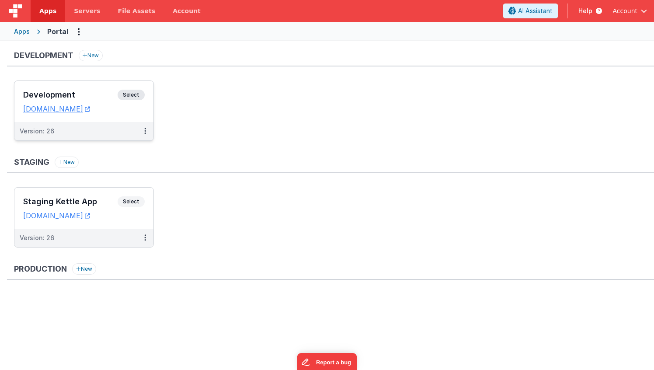
click at [95, 90] on h3 "Development" at bounding box center [70, 94] width 94 height 9
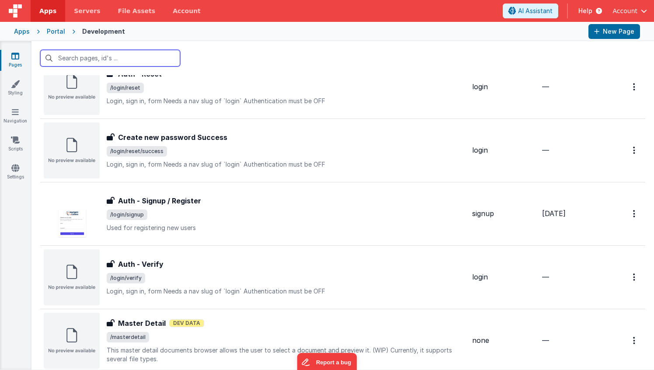
scroll to position [904, 0]
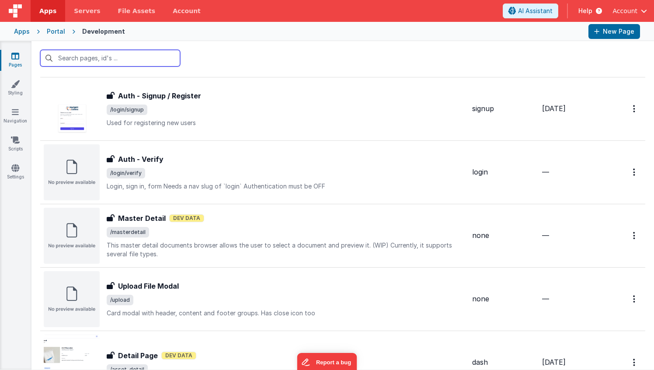
click at [74, 59] on input "text" at bounding box center [110, 58] width 140 height 17
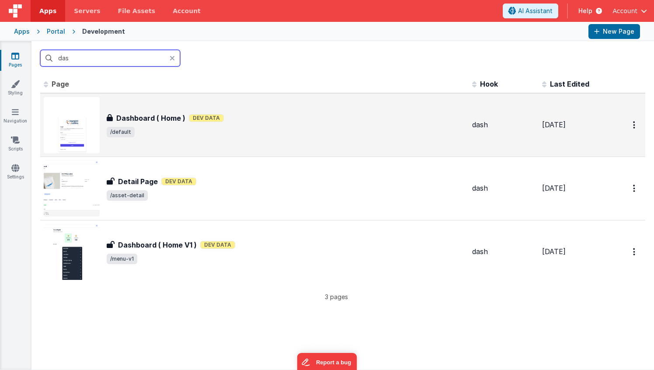
scroll to position [0, 0]
type input "das"
click at [306, 125] on div "Dashboard ( Home ) Dashboard ( Home ) Dev Data /default" at bounding box center [286, 125] width 358 height 24
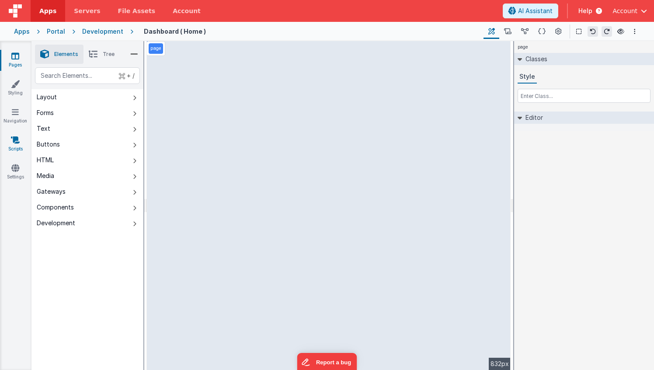
click at [15, 143] on icon at bounding box center [15, 140] width 9 height 9
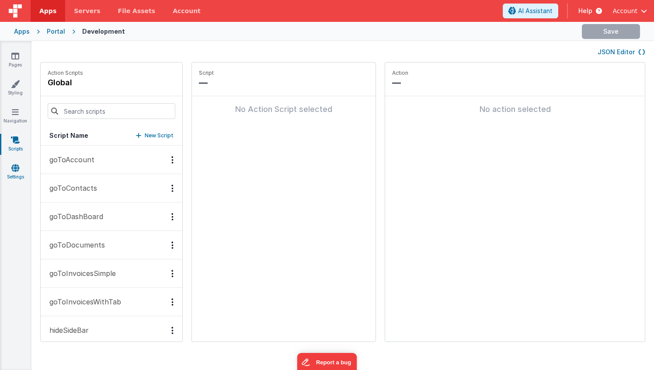
click at [14, 167] on icon at bounding box center [15, 167] width 8 height 9
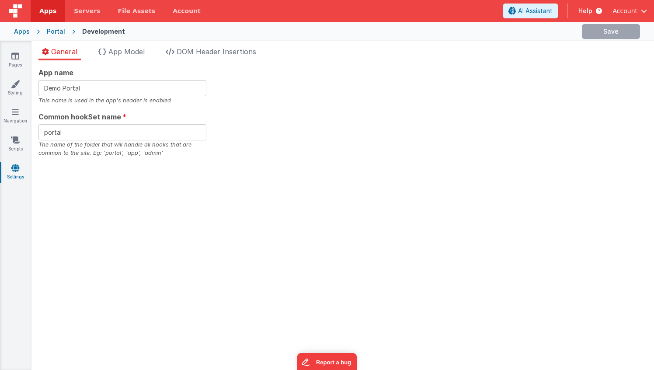
click at [16, 45] on div "Pages Styling Navigation Scripts Settings" at bounding box center [15, 205] width 31 height 329
click at [14, 53] on icon at bounding box center [15, 56] width 8 height 9
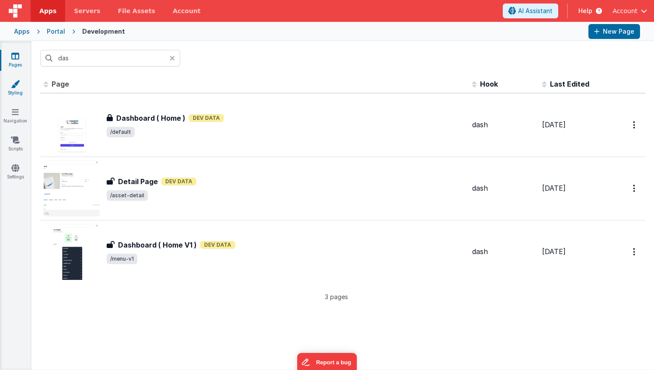
click at [14, 84] on icon at bounding box center [15, 84] width 9 height 9
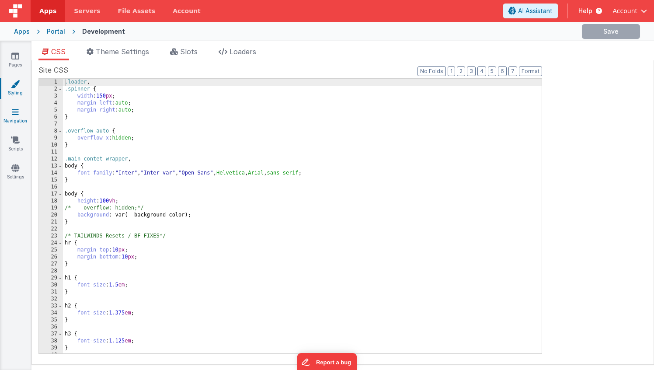
click at [14, 125] on link "Navigation" at bounding box center [15, 116] width 31 height 17
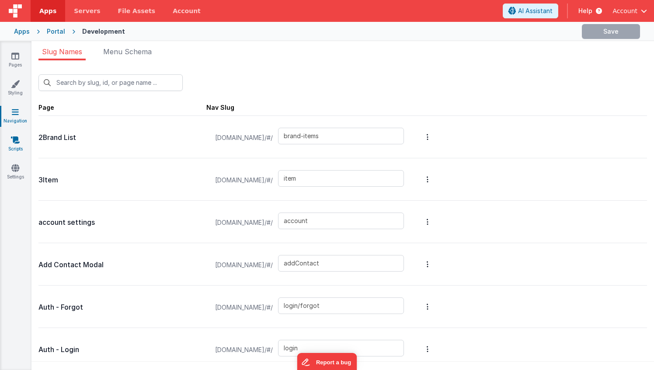
click at [18, 142] on icon at bounding box center [15, 140] width 9 height 9
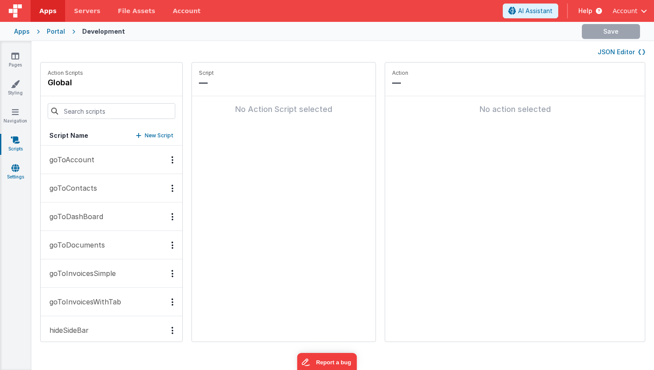
click at [15, 167] on icon at bounding box center [15, 167] width 8 height 9
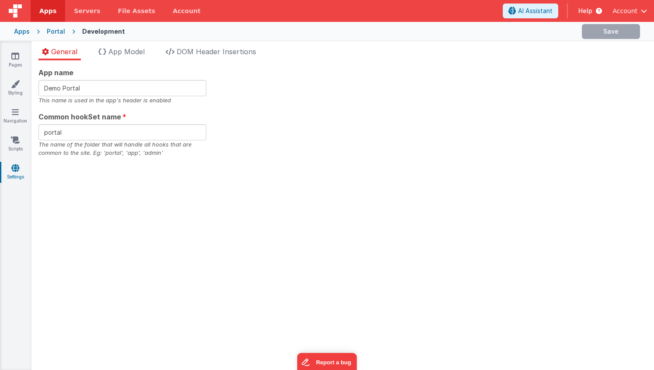
click at [14, 224] on div "Pages Styling Navigation Scripts Settings" at bounding box center [15, 205] width 31 height 329
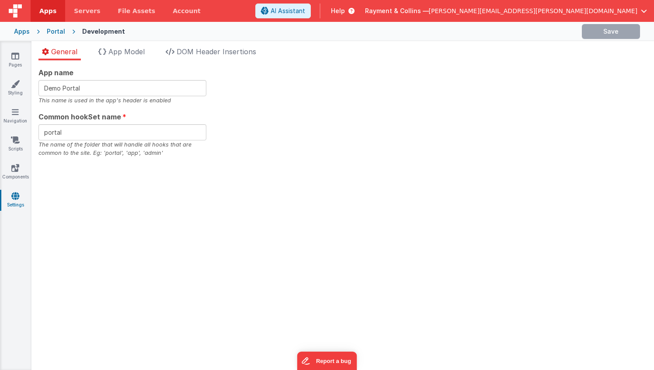
click at [20, 31] on div "Apps" at bounding box center [22, 31] width 16 height 9
click at [17, 169] on icon at bounding box center [15, 167] width 8 height 9
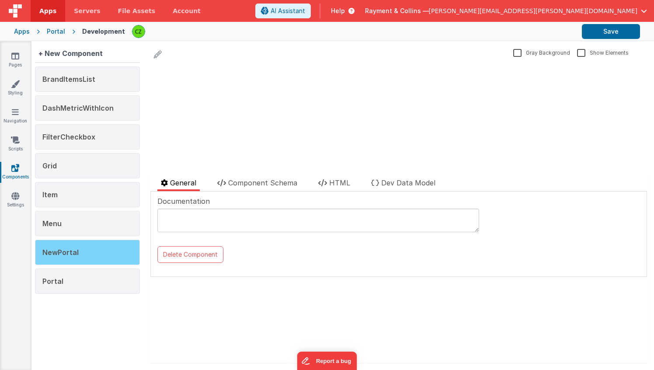
click at [77, 247] on div "NewPortal" at bounding box center [87, 252] width 105 height 25
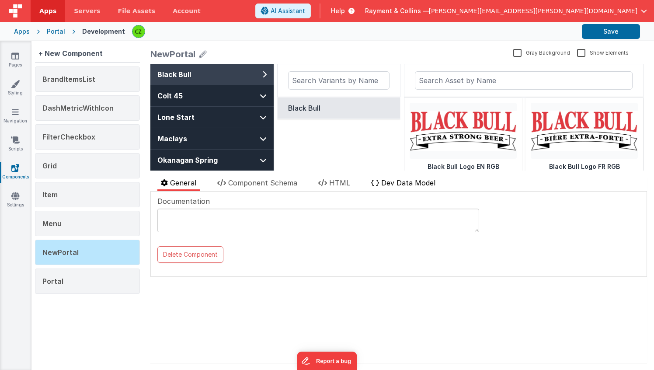
click at [410, 183] on span "Dev Data Model" at bounding box center [408, 182] width 54 height 9
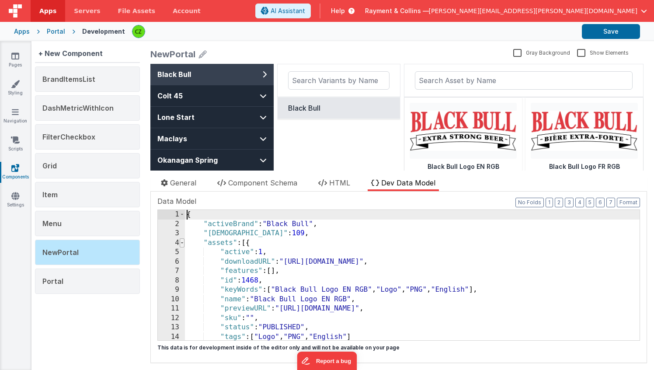
click at [181, 244] on span at bounding box center [182, 243] width 5 height 10
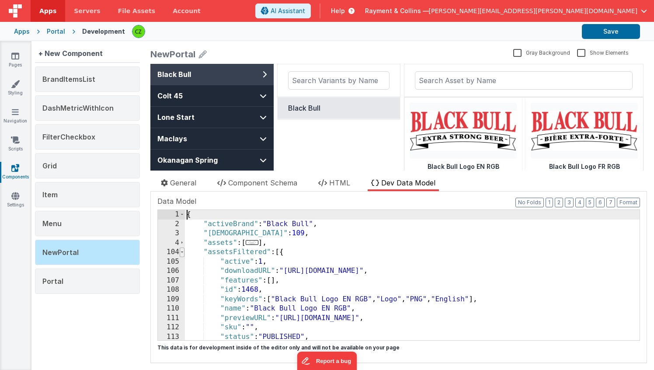
click at [182, 253] on span at bounding box center [182, 252] width 5 height 10
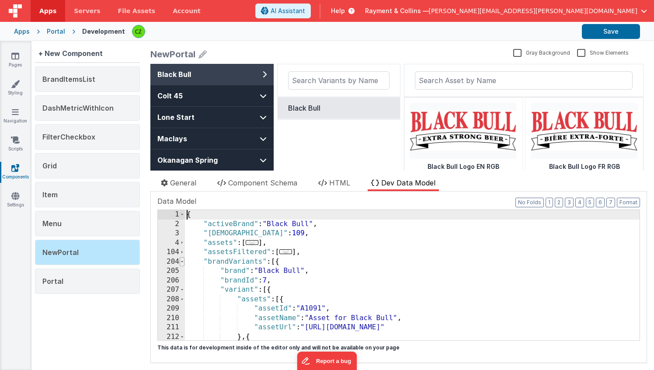
click at [183, 260] on span at bounding box center [182, 262] width 5 height 10
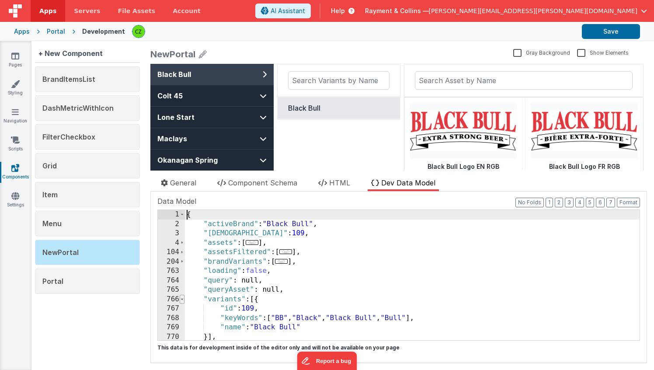
click at [183, 299] on span at bounding box center [182, 300] width 5 height 10
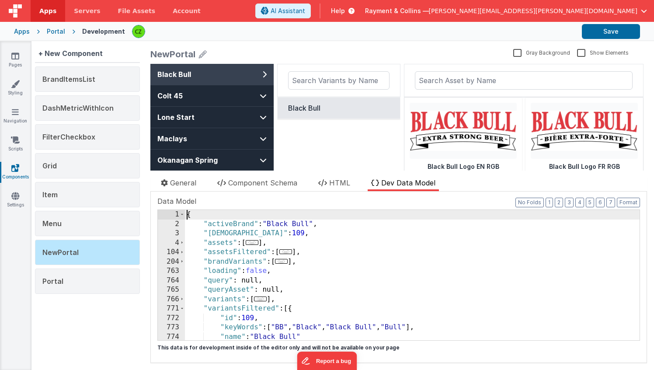
scroll to position [20, 0]
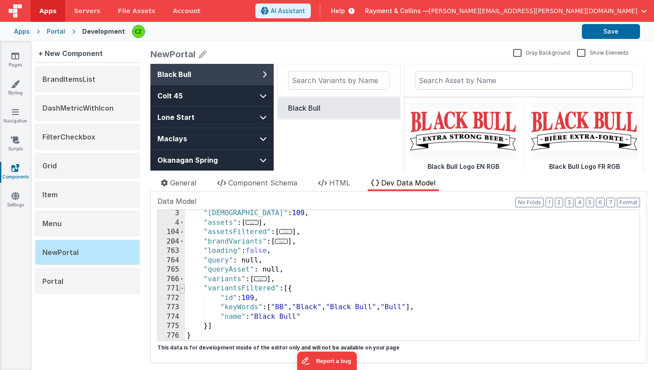
click at [182, 289] on span at bounding box center [182, 289] width 5 height 10
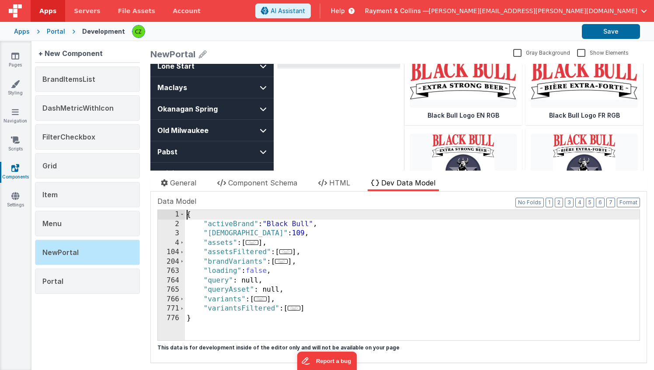
scroll to position [0, 0]
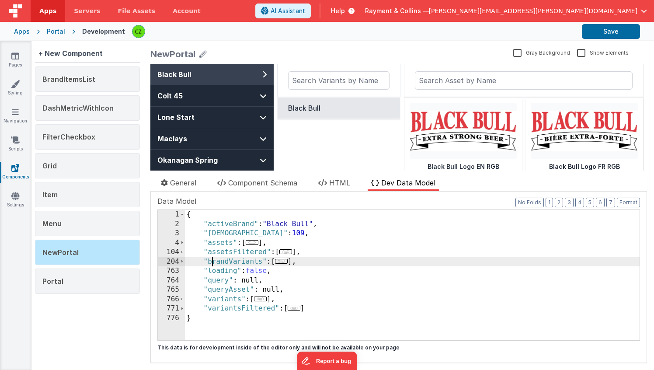
click at [212, 262] on div "{ "activeBrand" : "Black Bull" , "activeVariantId" : 109 , "assets" : [ ... ] ,…" at bounding box center [412, 284] width 455 height 149
click at [180, 260] on span at bounding box center [182, 262] width 5 height 10
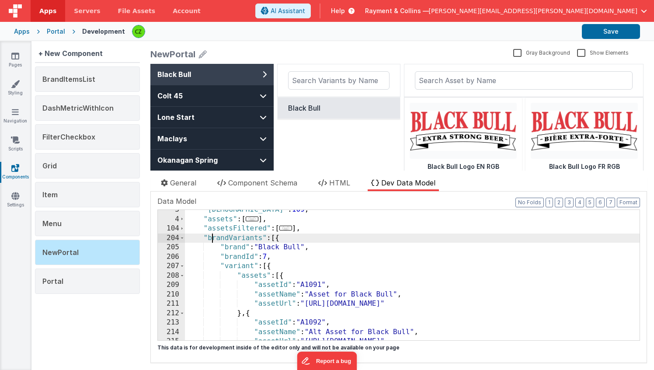
scroll to position [43, 0]
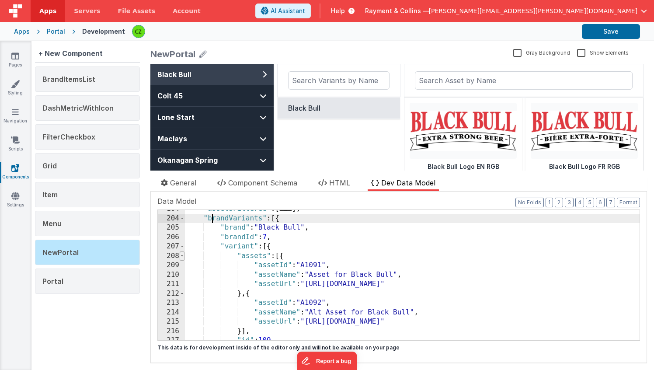
click at [182, 256] on span at bounding box center [182, 256] width 5 height 10
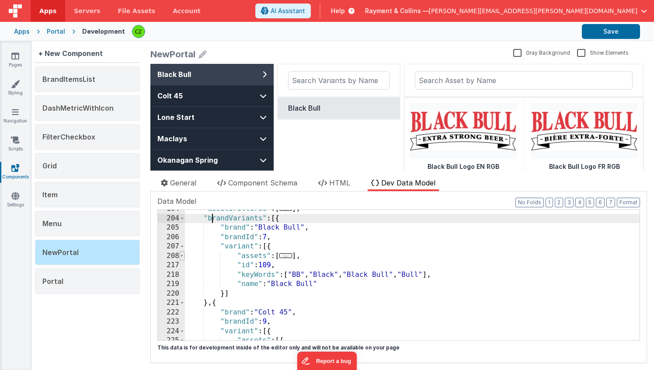
click at [182, 255] on span at bounding box center [182, 256] width 5 height 10
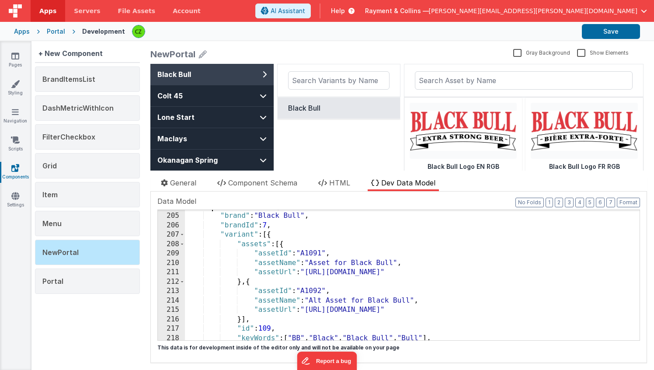
scroll to position [46, 0]
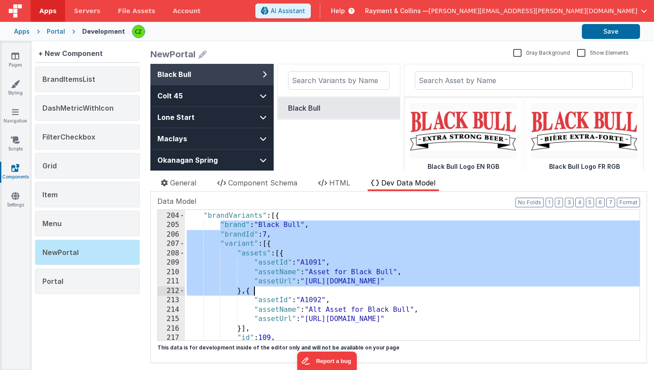
drag, startPoint x: 219, startPoint y: 226, endPoint x: 299, endPoint y: 307, distance: 115.0
click at [299, 307] on div ""assetsFiltered" : [ ... ] , "brandVariants" : [{ "brand" : "Black Bull" , "bra…" at bounding box center [412, 276] width 455 height 149
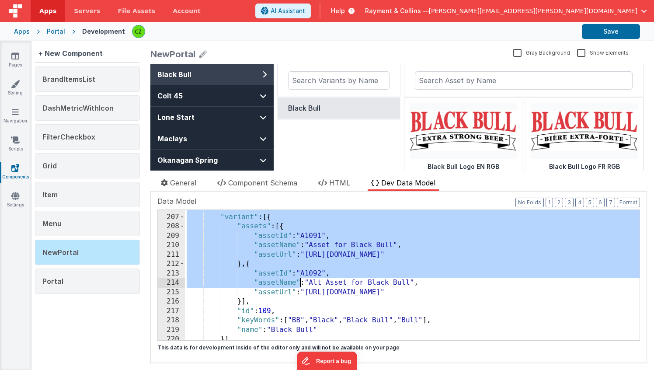
scroll to position [73, 0]
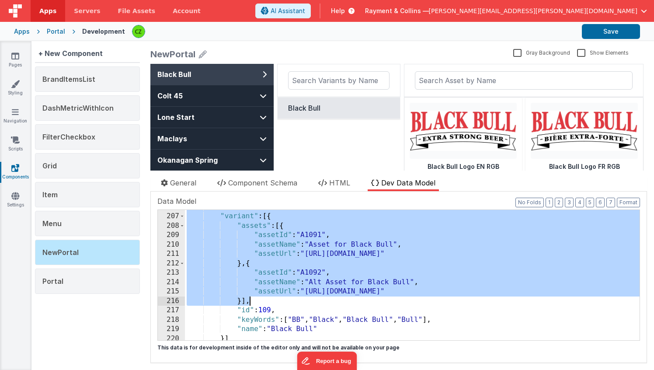
click at [294, 302] on div ""brandId" : 7 , "variant" : [{ "assets" : [{ "assetId" : "A1091" , "assetName" …" at bounding box center [412, 276] width 455 height 149
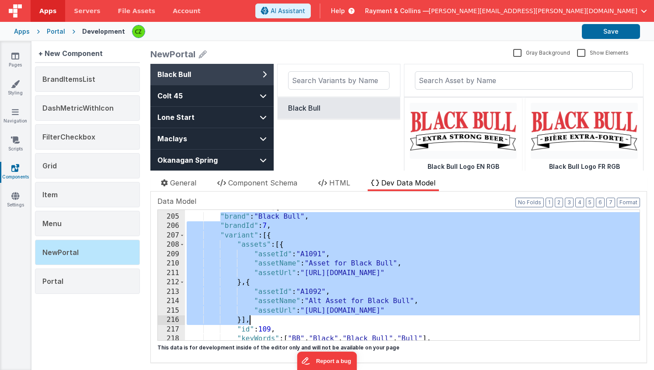
scroll to position [53, 0]
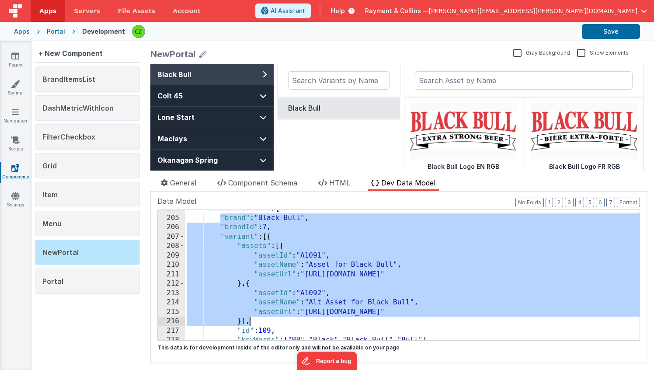
click at [259, 258] on div ""brandVariants" : [{ "brand" : "Black Bull" , "brandId" : 7 , "variant" : [{ "a…" at bounding box center [412, 278] width 455 height 149
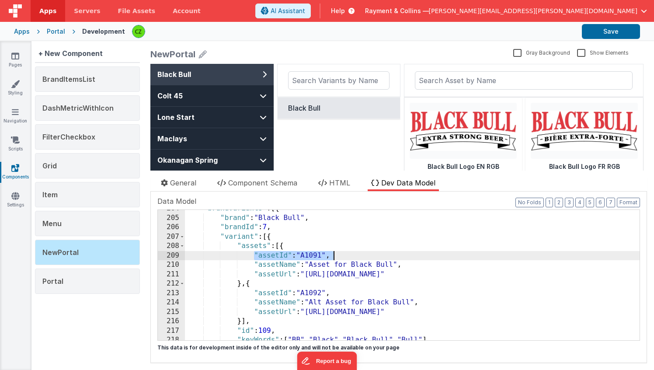
drag, startPoint x: 255, startPoint y: 255, endPoint x: 360, endPoint y: 253, distance: 104.9
click at [360, 253] on div ""brandVariants" : [{ "brand" : "Black Bull" , "brandId" : 7 , "variant" : [{ "a…" at bounding box center [412, 278] width 455 height 149
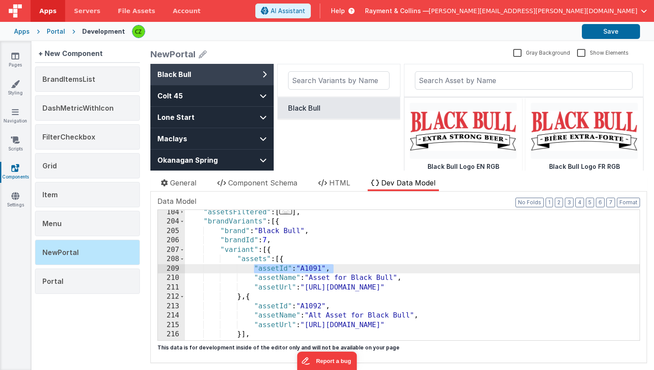
scroll to position [17, 0]
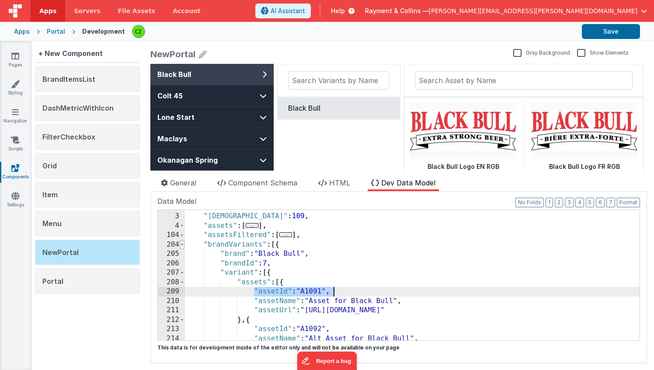
click at [181, 241] on span at bounding box center [182, 245] width 5 height 10
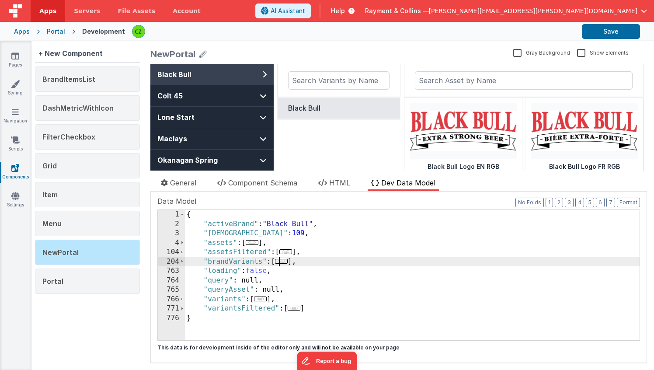
click at [219, 291] on div "{ "activeBrand" : "Black Bull" , "activeVariantId" : 109 , "assets" : [ ... ] ,…" at bounding box center [412, 284] width 455 height 149
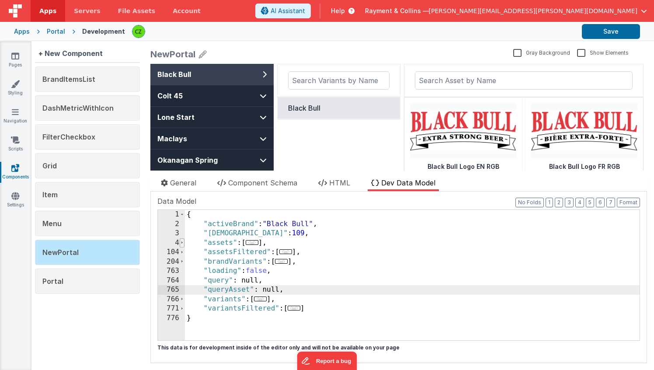
click at [182, 243] on span at bounding box center [182, 243] width 5 height 10
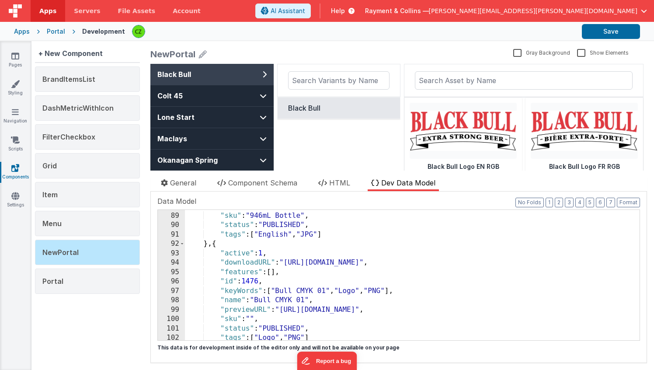
scroll to position [0, 0]
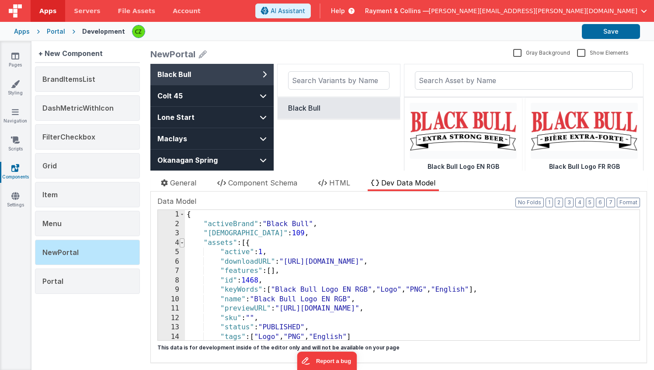
click at [183, 240] on span at bounding box center [182, 243] width 5 height 10
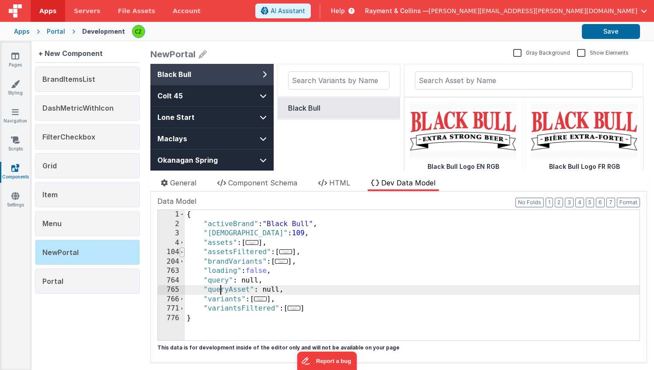
click at [181, 250] on span at bounding box center [182, 252] width 5 height 10
